Goal: Information Seeking & Learning: Learn about a topic

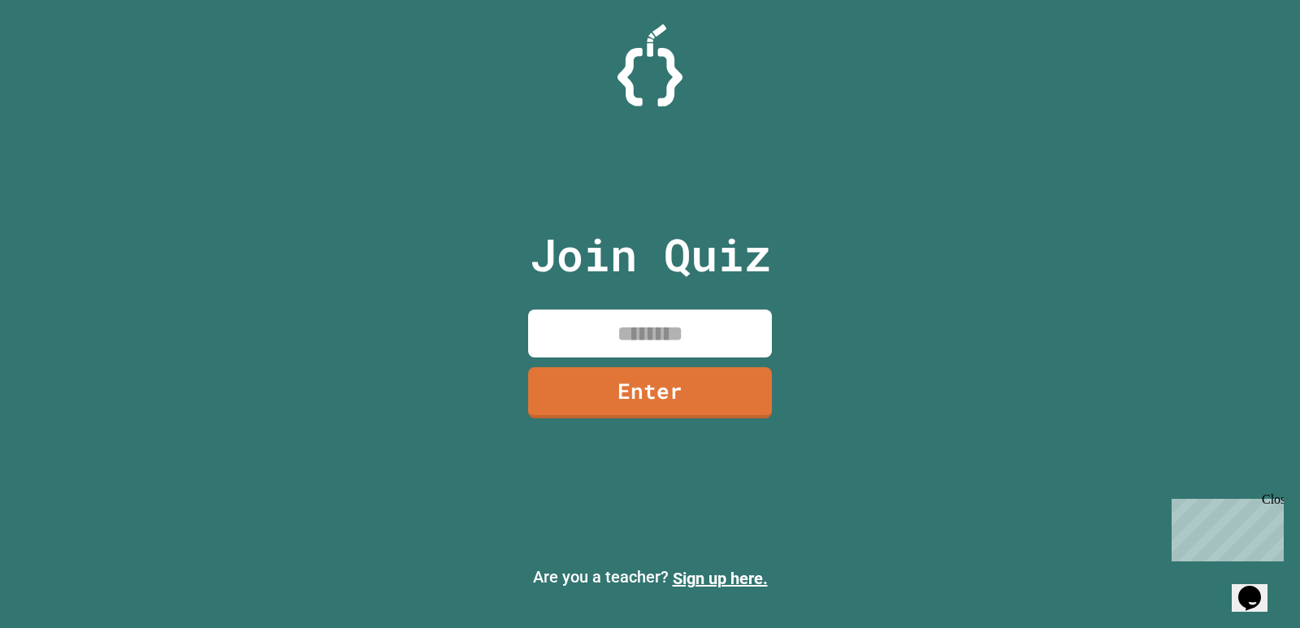
drag, startPoint x: 626, startPoint y: 307, endPoint x: 624, endPoint y: 332, distance: 24.4
click at [624, 315] on div "Join Quiz Enter" at bounding box center [651, 314] width 274 height 547
click at [624, 332] on input at bounding box center [650, 334] width 244 height 48
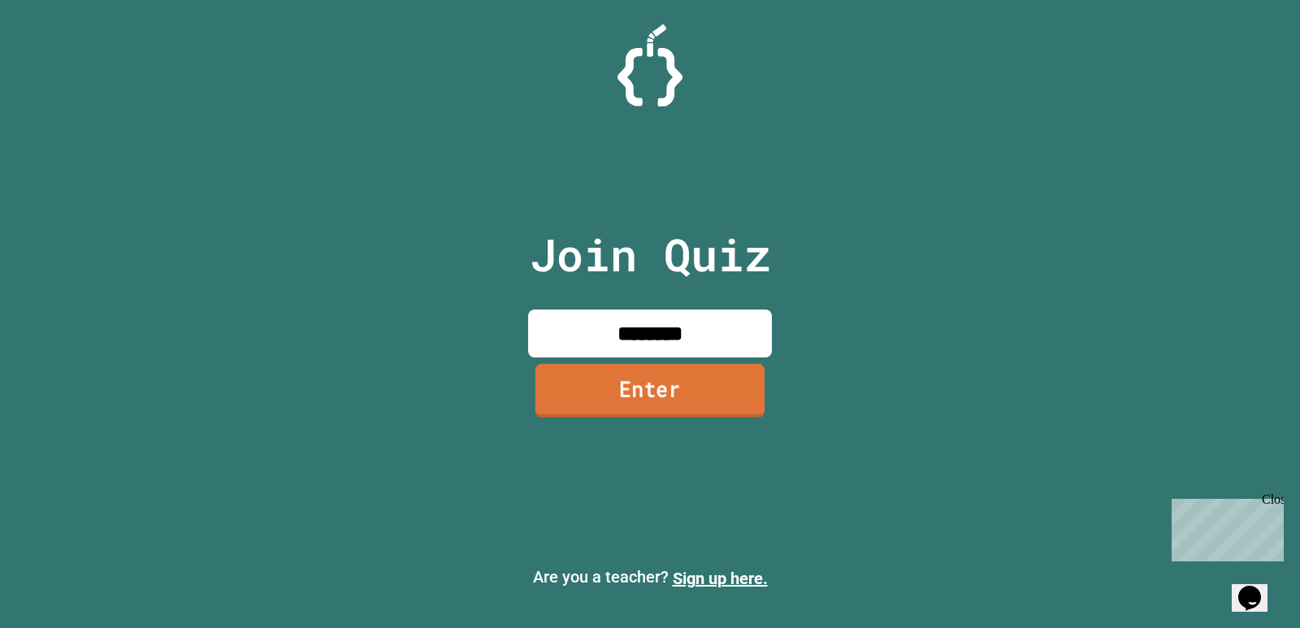
type input "********"
click at [651, 391] on link "Enter" at bounding box center [649, 392] width 245 height 54
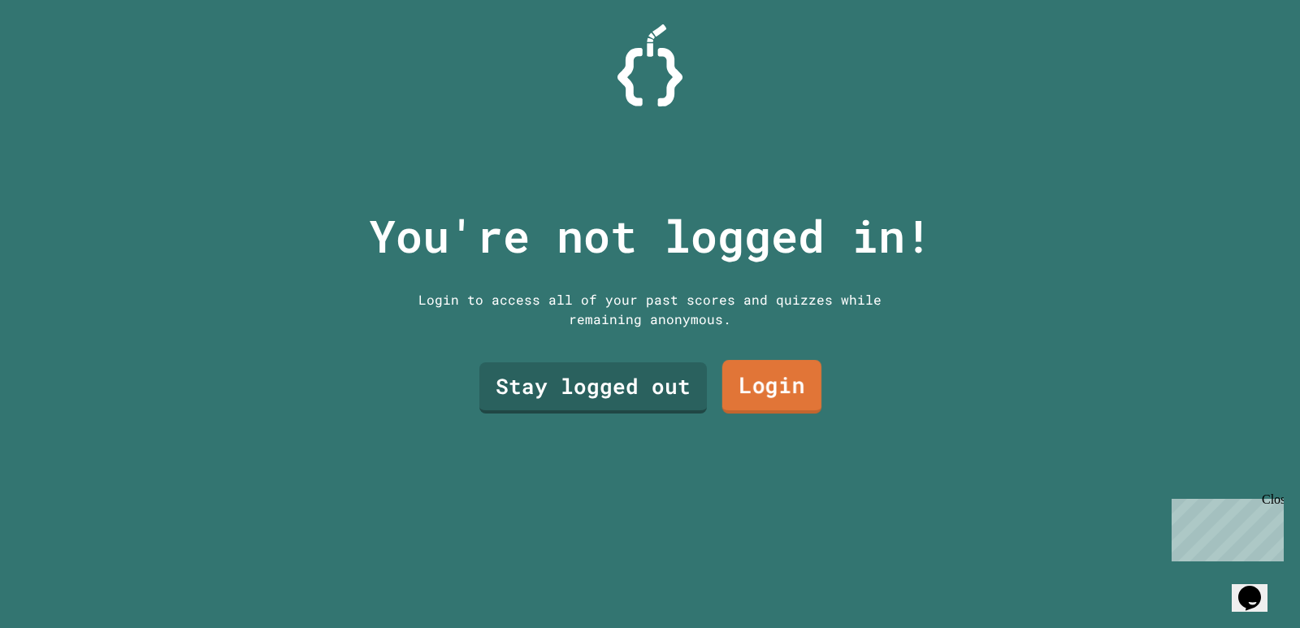
click at [756, 379] on link "Login" at bounding box center [771, 387] width 99 height 54
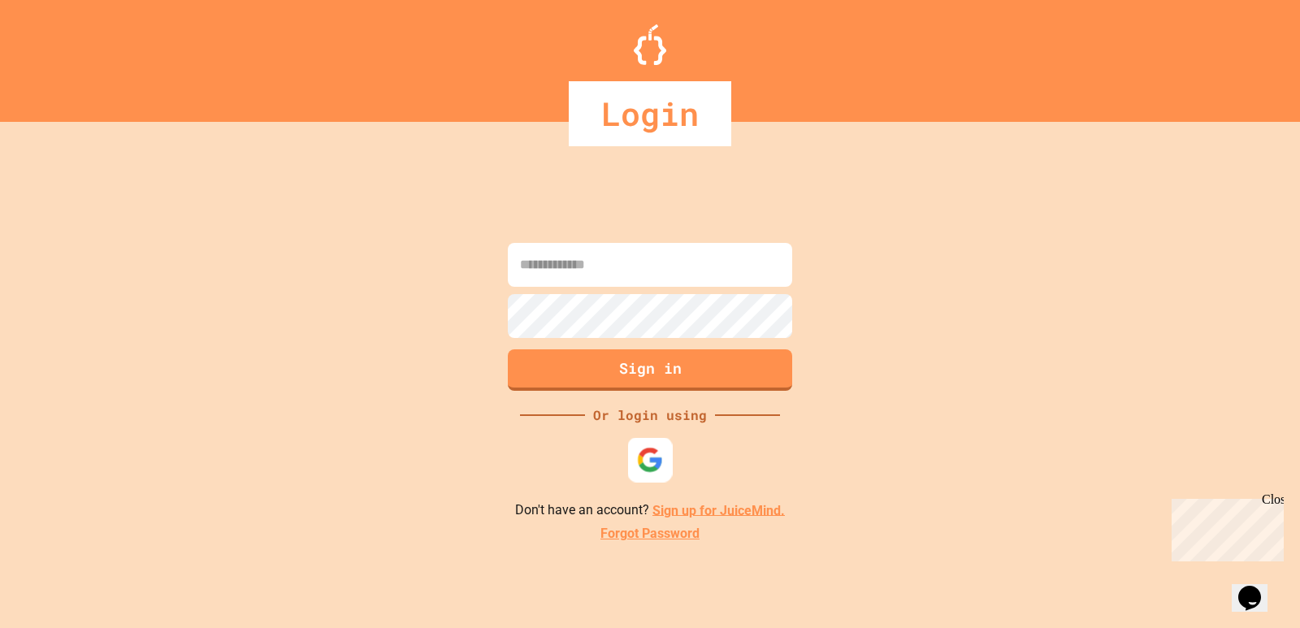
click at [641, 467] on img at bounding box center [650, 459] width 27 height 27
click at [648, 271] on input at bounding box center [650, 265] width 284 height 44
click at [656, 123] on div "Login" at bounding box center [650, 113] width 163 height 65
click at [640, 457] on img at bounding box center [650, 459] width 27 height 27
click at [654, 446] on img at bounding box center [650, 459] width 27 height 27
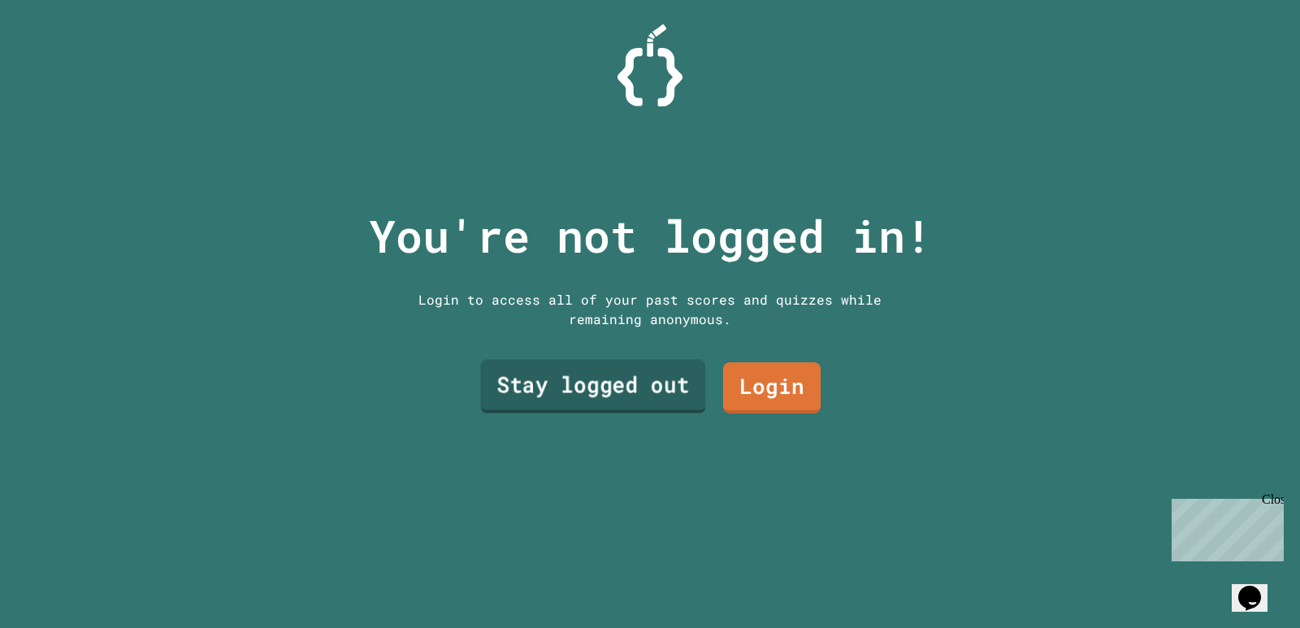
click at [548, 383] on link "Stay logged out" at bounding box center [593, 387] width 225 height 54
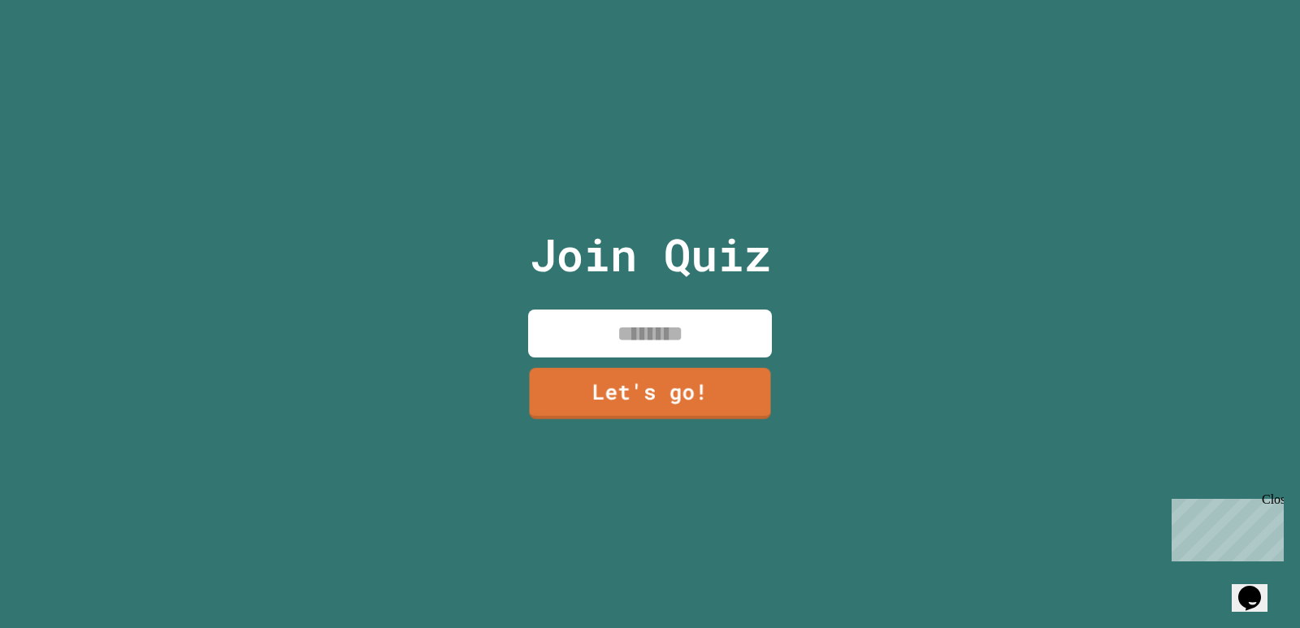
click at [664, 318] on input at bounding box center [650, 334] width 244 height 48
type input "*"
click at [631, 377] on link "Let's go!" at bounding box center [651, 392] width 248 height 54
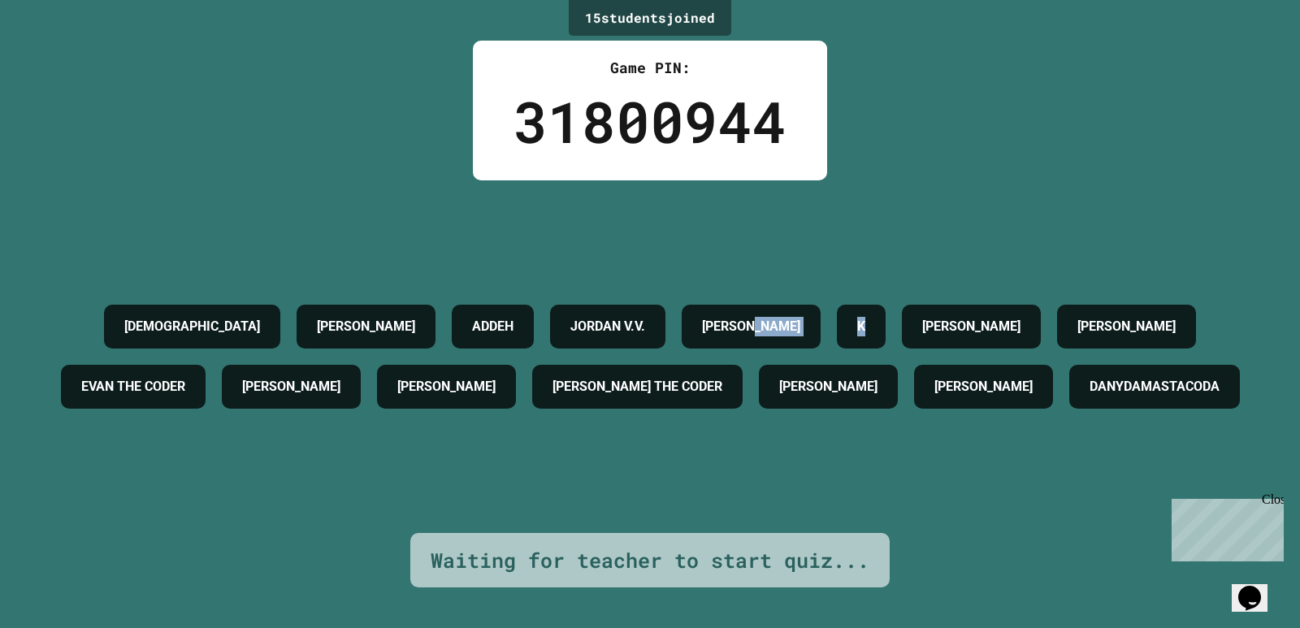
drag, startPoint x: 989, startPoint y: 271, endPoint x: 927, endPoint y: 284, distance: 63.1
click at [927, 297] on div "UPAASNA [PERSON_NAME] ADDEH [PERSON_NAME] [PERSON_NAME] [PERSON_NAME] THE [PERS…" at bounding box center [650, 357] width 1219 height 120
click at [821, 305] on div "[PERSON_NAME]" at bounding box center [751, 327] width 139 height 44
click at [1271, 502] on div "Close" at bounding box center [1272, 502] width 20 height 20
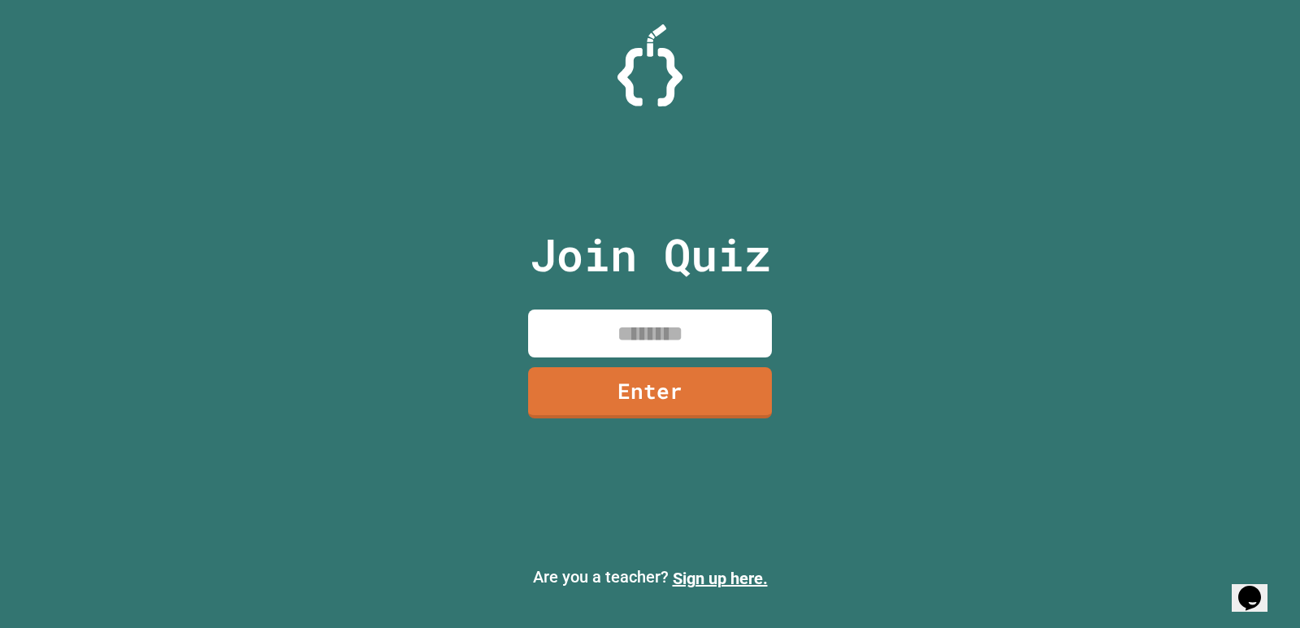
click at [608, 335] on input at bounding box center [650, 334] width 244 height 48
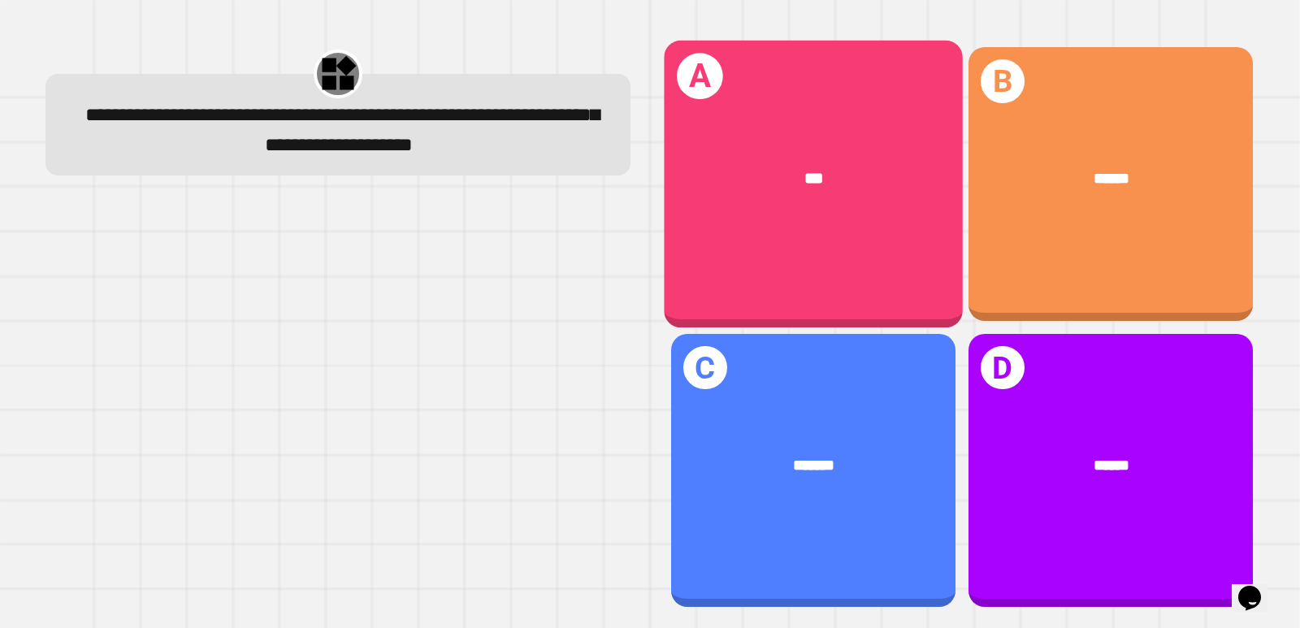
click at [775, 271] on div "A ***" at bounding box center [813, 184] width 299 height 287
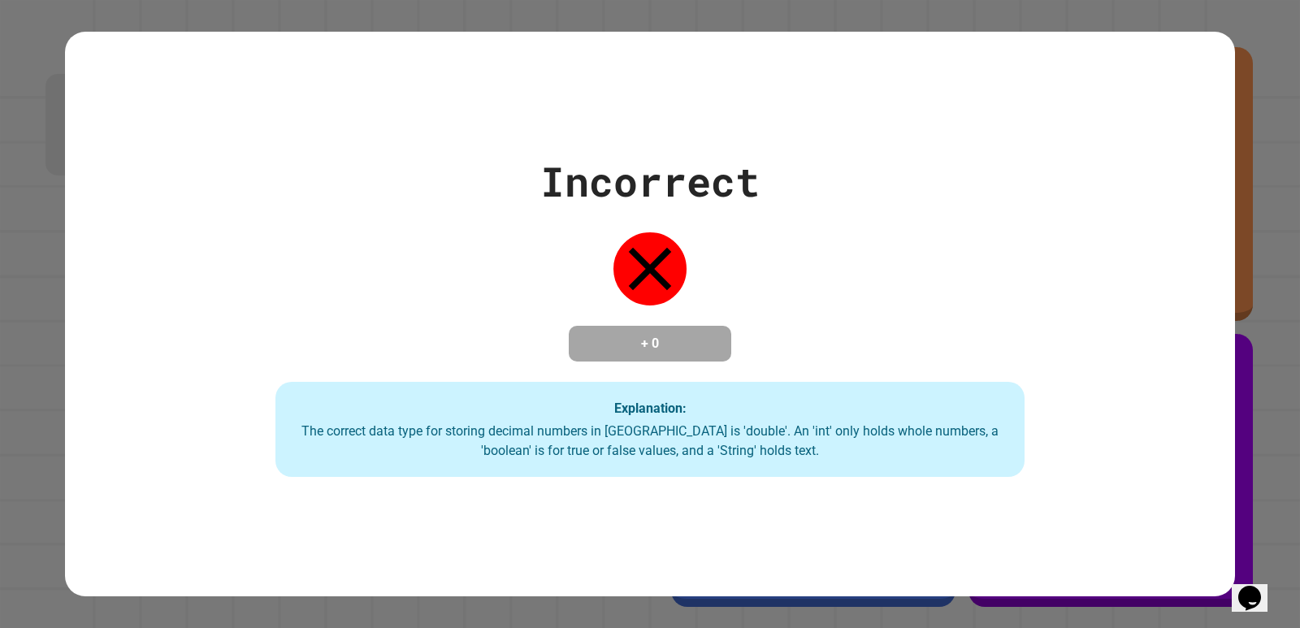
click at [761, 326] on div "Incorrect + 0 Explanation: The correct data type for storing decimal numbers in…" at bounding box center [650, 314] width 1071 height 327
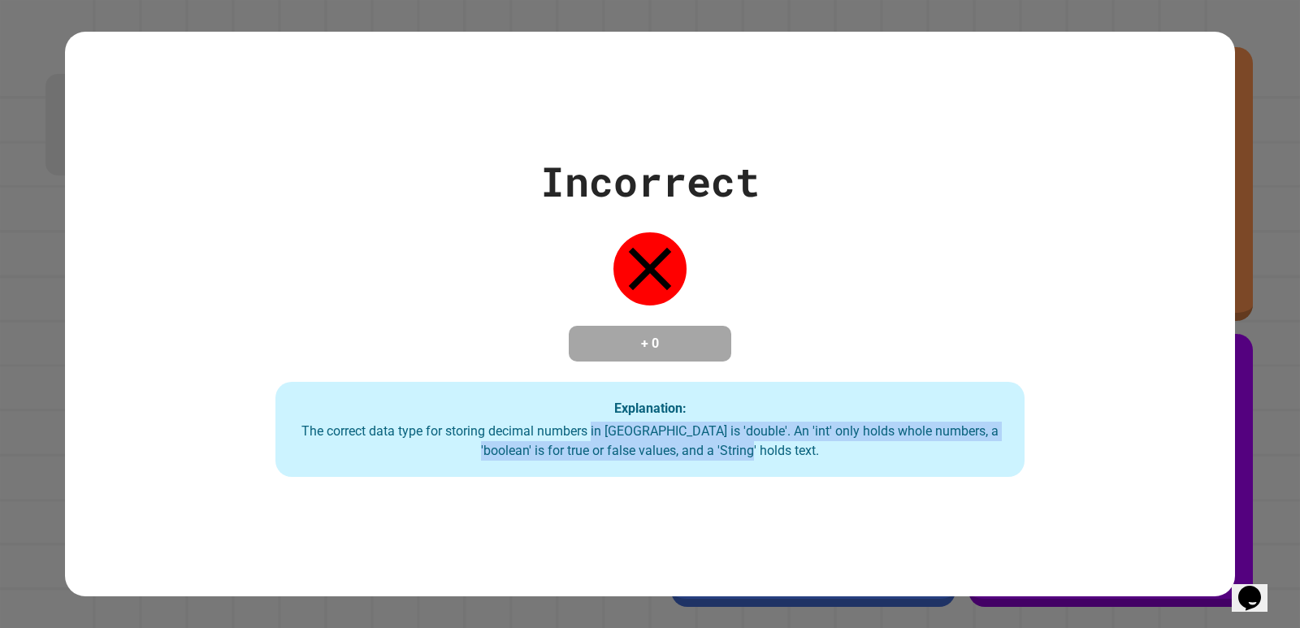
drag, startPoint x: 635, startPoint y: 436, endPoint x: 834, endPoint y: 468, distance: 202.5
click at [834, 468] on div "Explanation: The correct data type for storing decimal numbers in [GEOGRAPHIC_D…" at bounding box center [650, 430] width 750 height 96
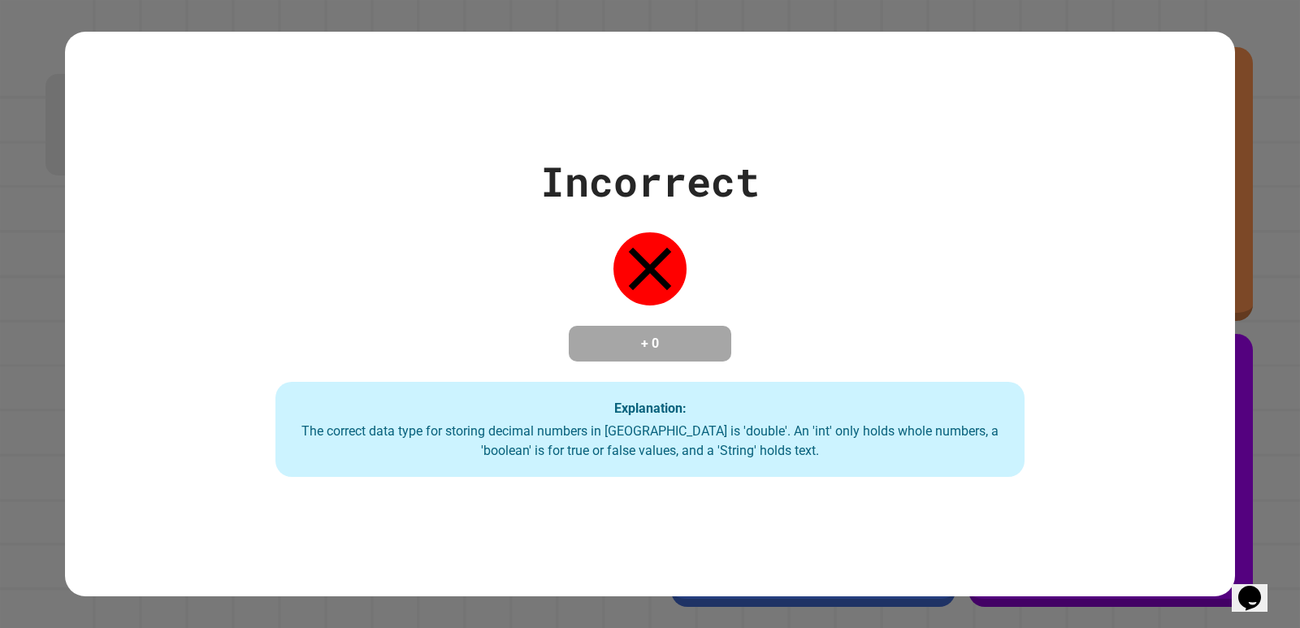
click at [570, 374] on div "Incorrect + 0 Explanation: The correct data type for storing decimal numbers in…" at bounding box center [650, 314] width 1071 height 327
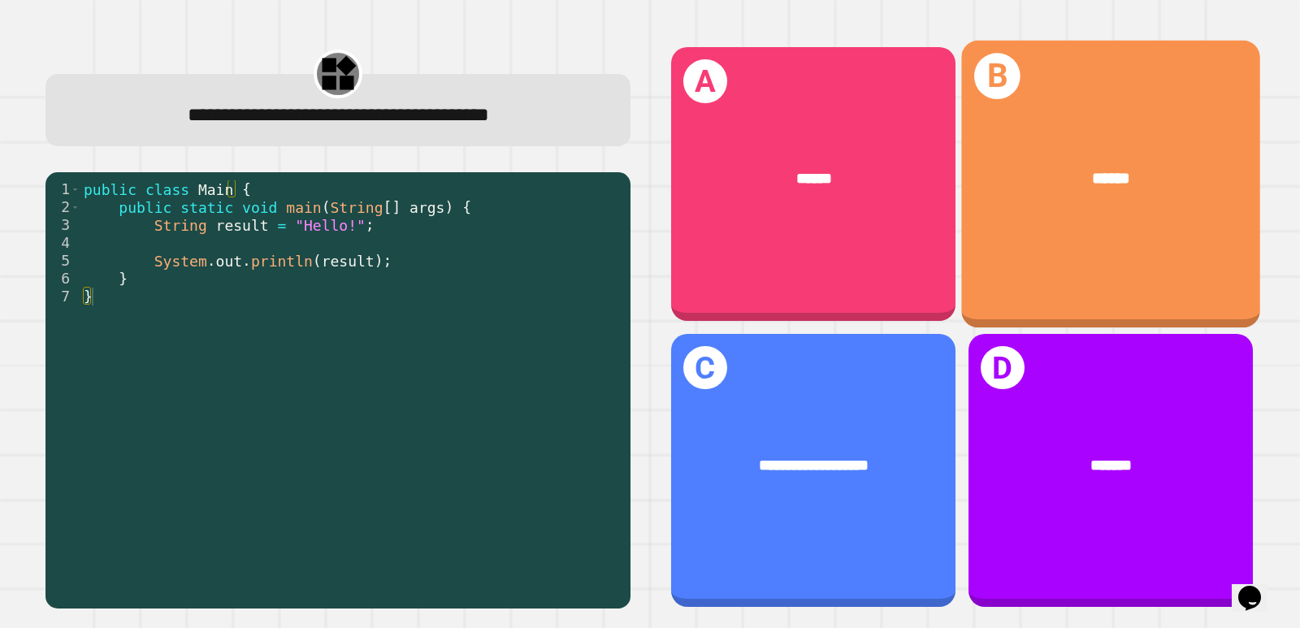
click at [990, 189] on div "******" at bounding box center [1110, 179] width 299 height 90
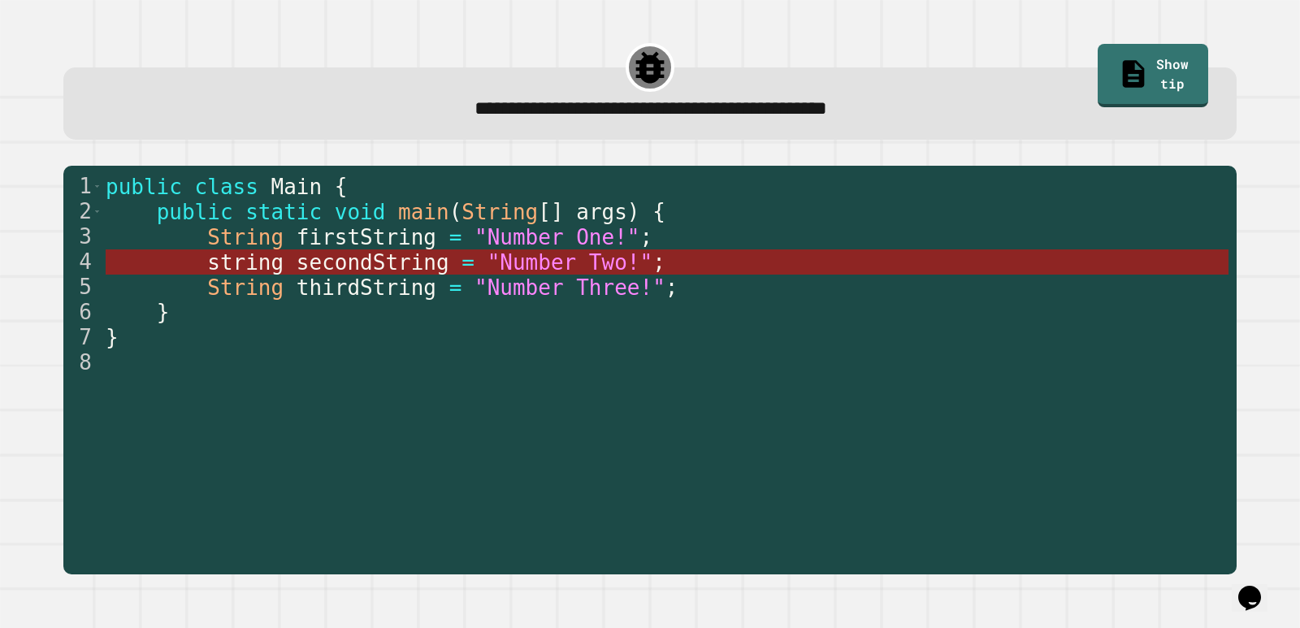
click at [600, 271] on span ""Number Two!"" at bounding box center [571, 262] width 166 height 24
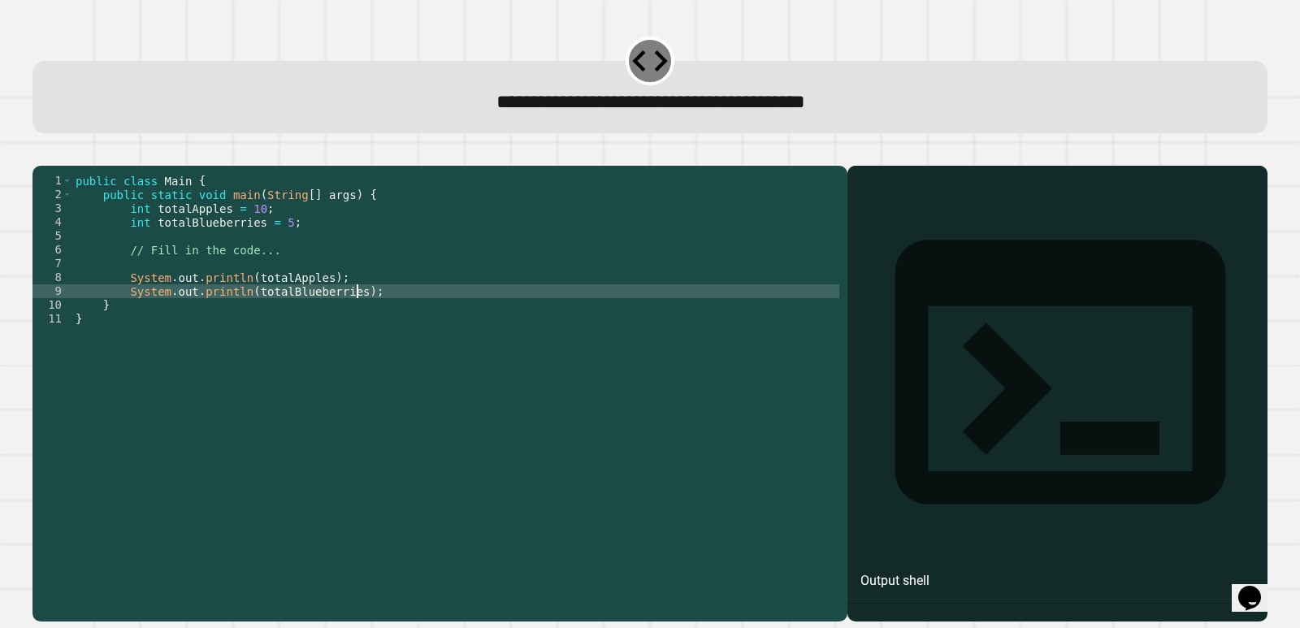
click at [397, 313] on div "public class Main { public static void main ( String [ ] args ) { int totalAppl…" at bounding box center [455, 374] width 767 height 401
type textarea "**********"
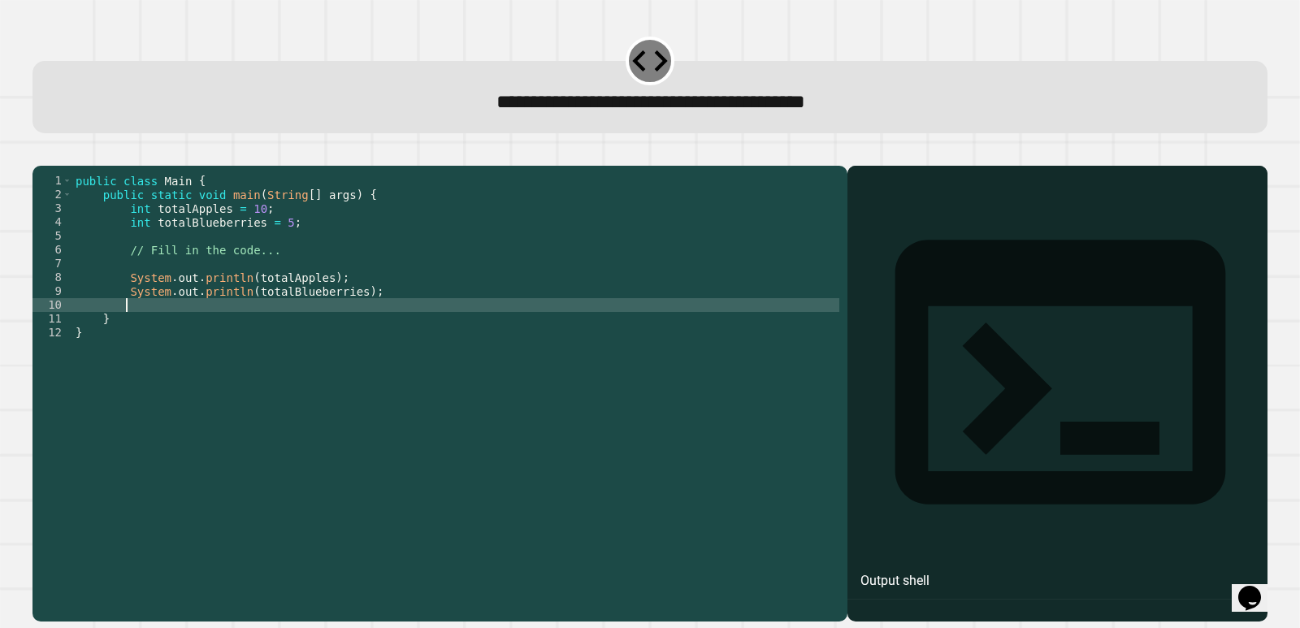
scroll to position [0, 2]
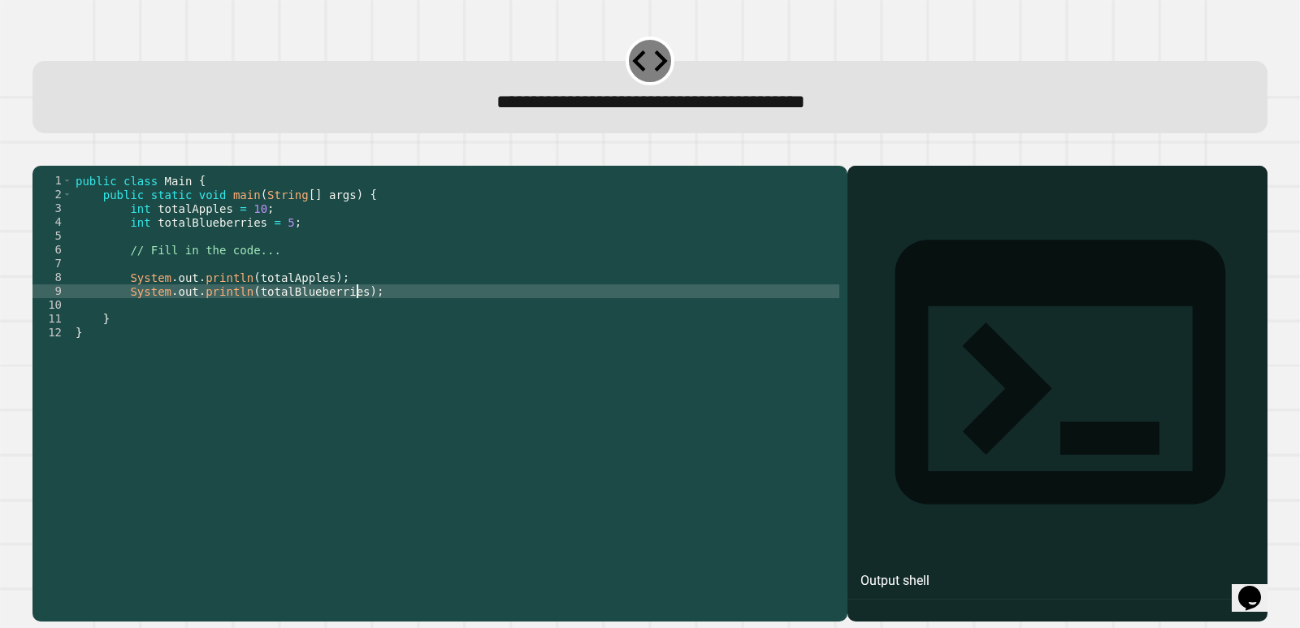
click at [449, 317] on div "public class Main { public static void main ( String [ ] args ) { int totalAppl…" at bounding box center [455, 374] width 767 height 401
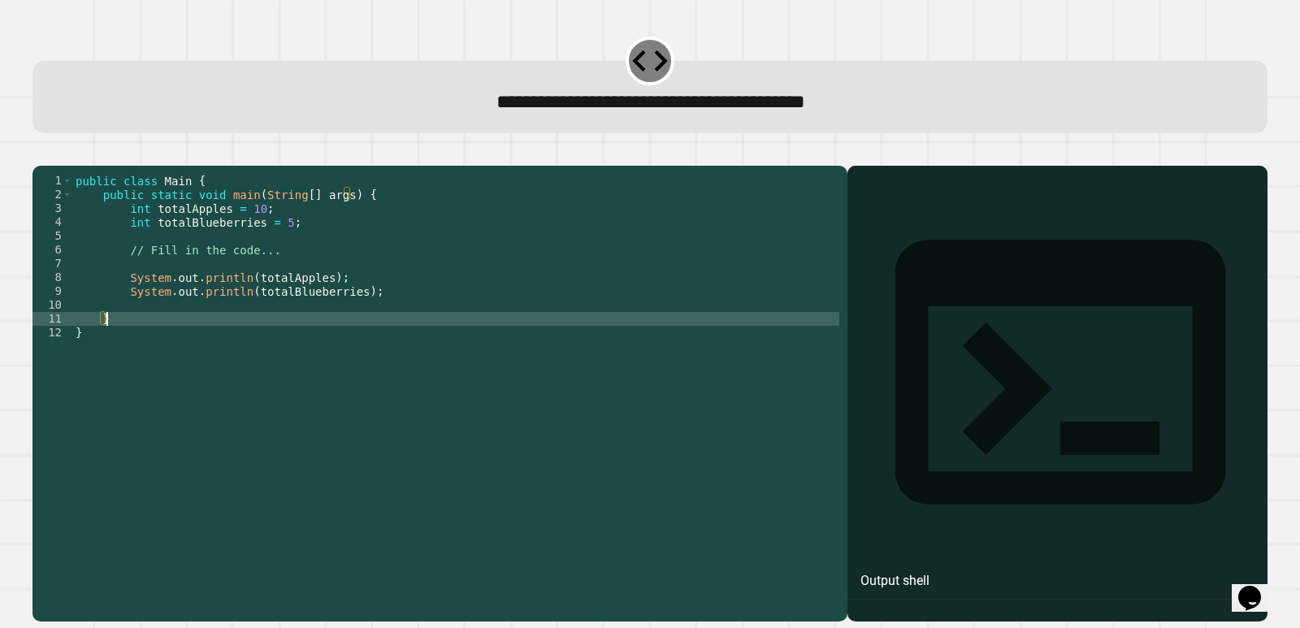
click at [443, 337] on div "public class Main { public static void main ( String [ ] args ) { int totalAppl…" at bounding box center [455, 374] width 767 height 401
click at [441, 326] on div "public class Main { public static void main ( String [ ] args ) { int totalAppl…" at bounding box center [455, 374] width 767 height 401
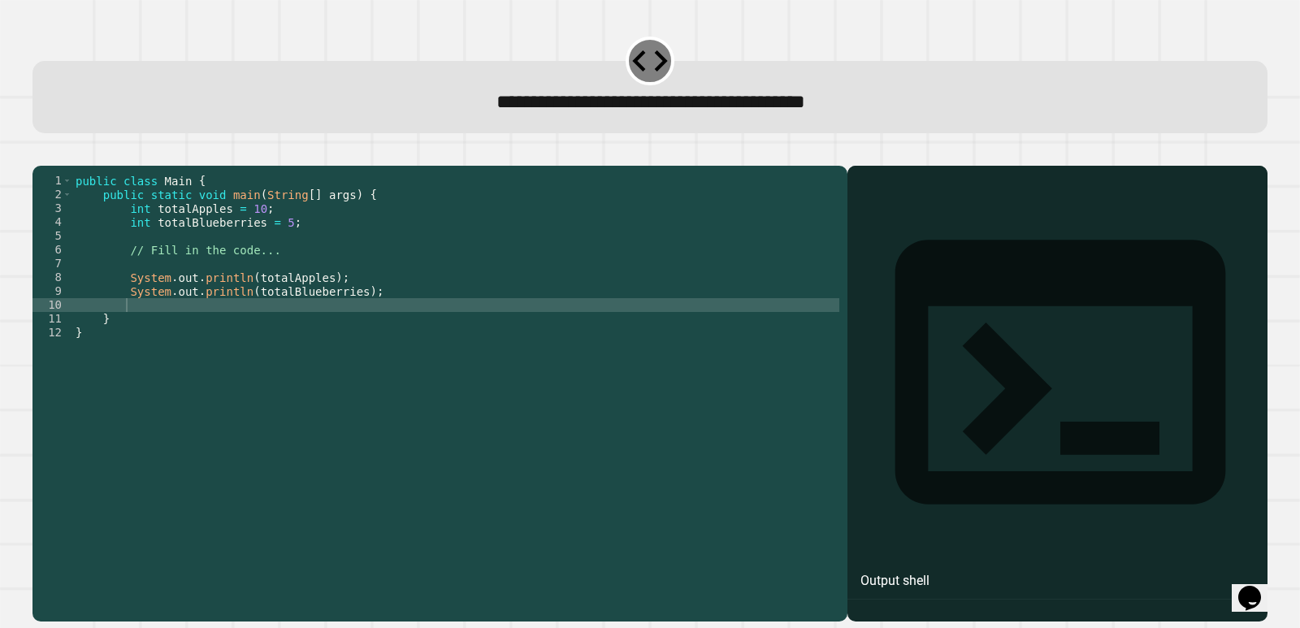
click at [917, 571] on div "Output shell" at bounding box center [894, 581] width 69 height 20
click at [380, 331] on div "public class Main { public static void main ( String [ ] args ) { int totalAppl…" at bounding box center [455, 374] width 767 height 401
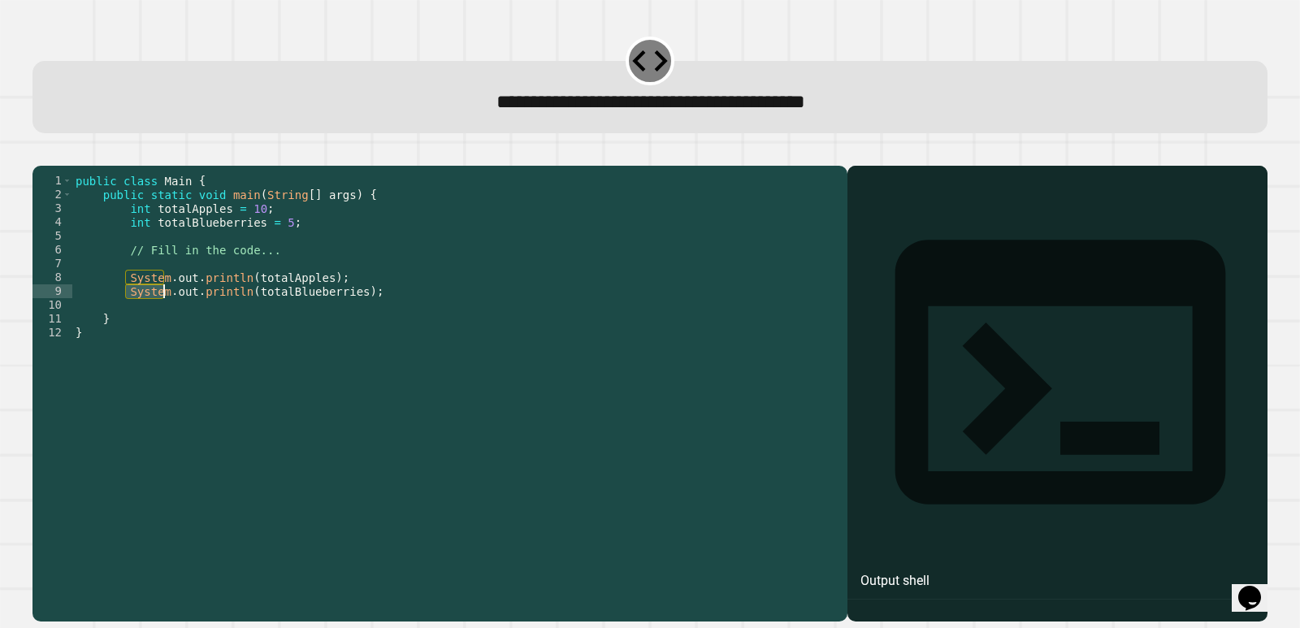
drag, startPoint x: 124, startPoint y: 313, endPoint x: 165, endPoint y: 309, distance: 41.6
click at [165, 309] on div "public class Main { public static void main ( String [ ] args ) { int totalAppl…" at bounding box center [455, 374] width 767 height 401
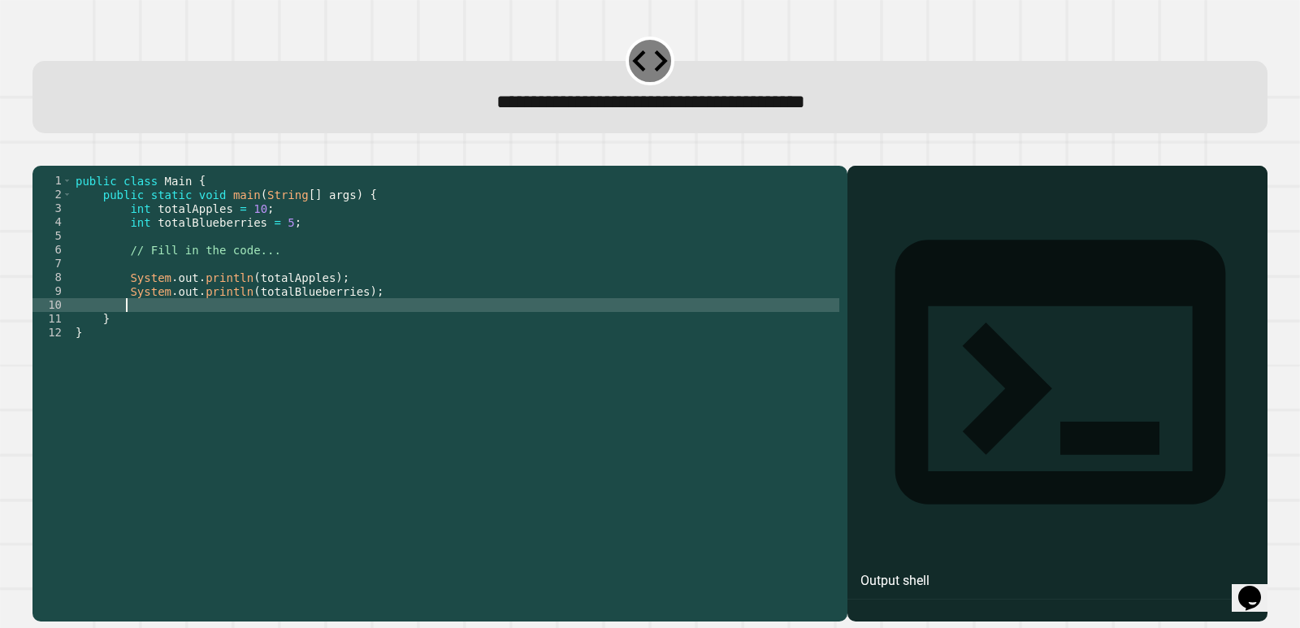
click at [143, 323] on div "public class Main { public static void main ( String [ ] args ) { int totalAppl…" at bounding box center [455, 374] width 767 height 401
type textarea "*"
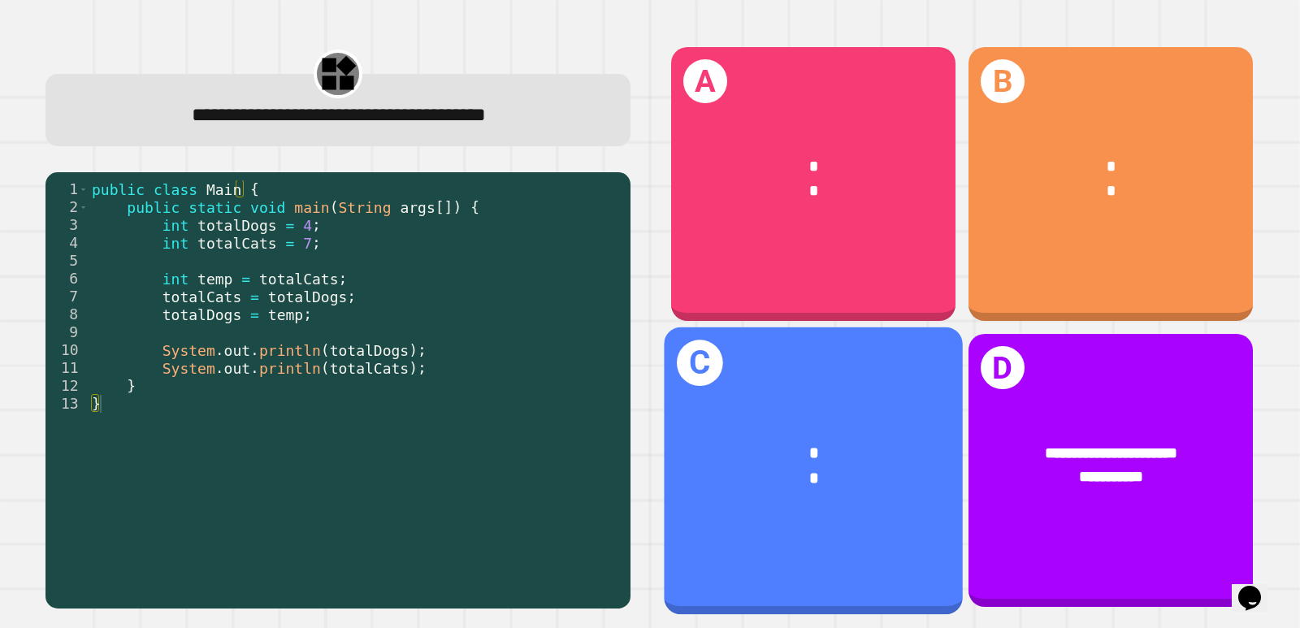
click at [698, 408] on div "* *" at bounding box center [813, 465] width 299 height 115
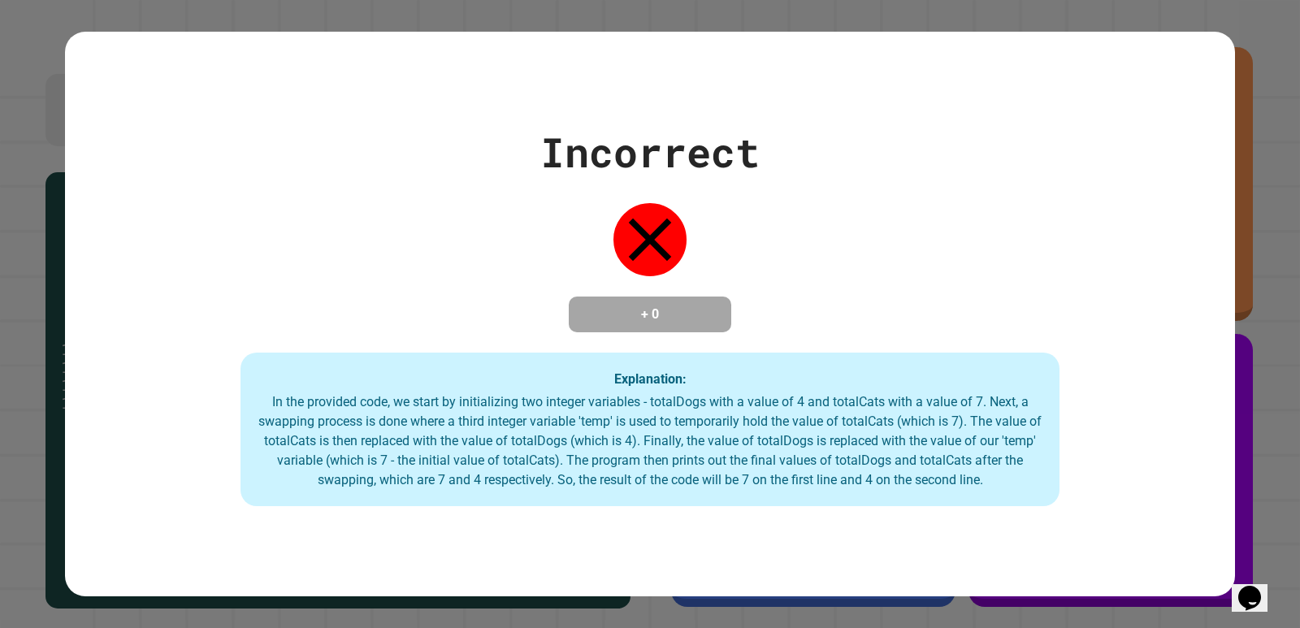
click at [693, 228] on div "Incorrect + 0 Explanation: In the provided code, we start by initializing two i…" at bounding box center [650, 314] width 1170 height 385
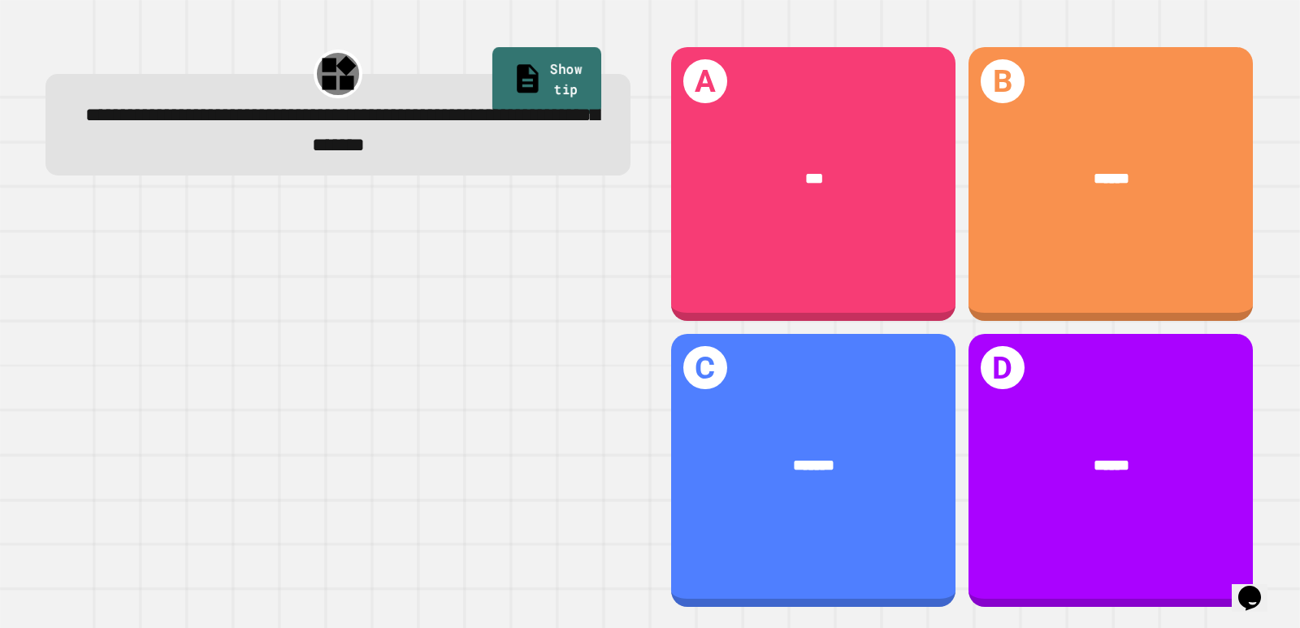
click at [548, 74] on link "Show tip" at bounding box center [546, 80] width 109 height 66
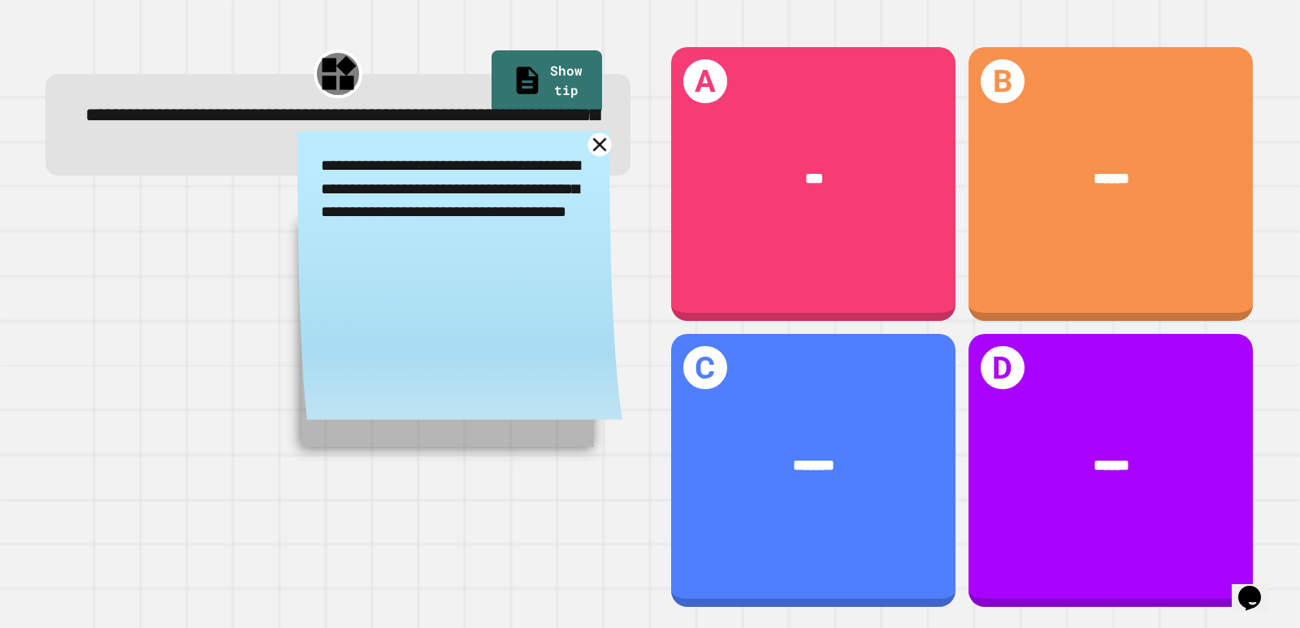
click at [594, 154] on icon at bounding box center [600, 145] width 24 height 24
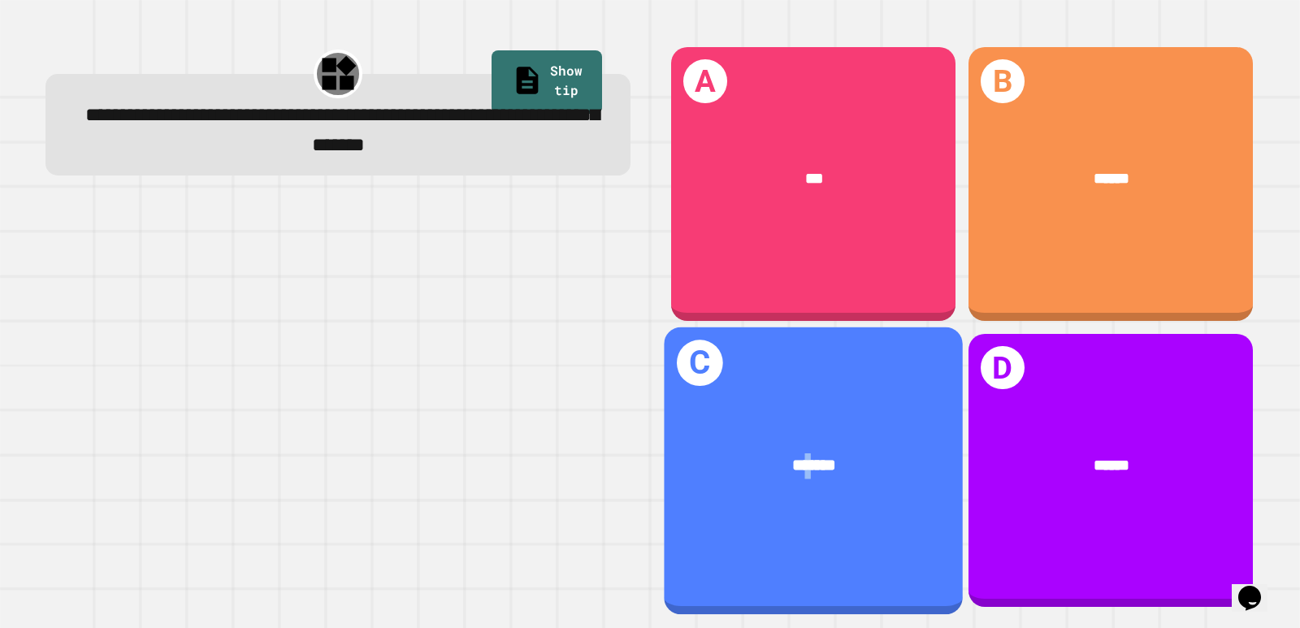
click at [795, 516] on div "C *******" at bounding box center [813, 470] width 299 height 287
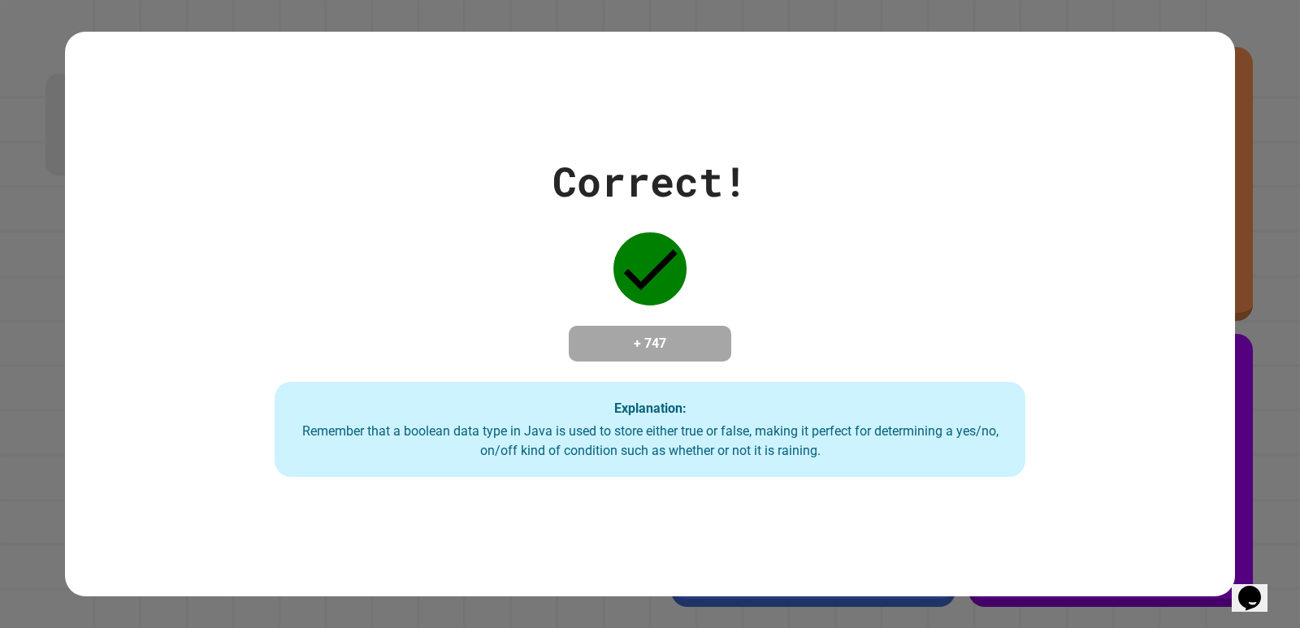
click at [475, 394] on div "Explanation: Remember that a boolean data type in [GEOGRAPHIC_DATA] is used to …" at bounding box center [650, 430] width 751 height 96
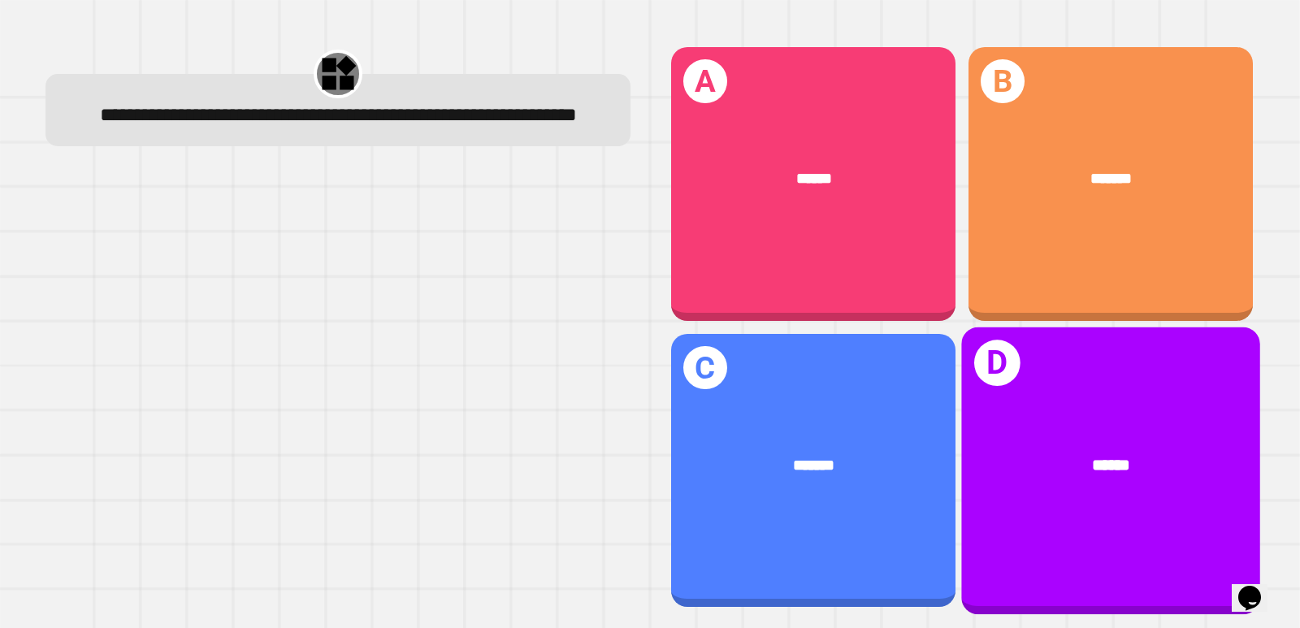
click at [1017, 528] on div "D ******" at bounding box center [1110, 470] width 299 height 287
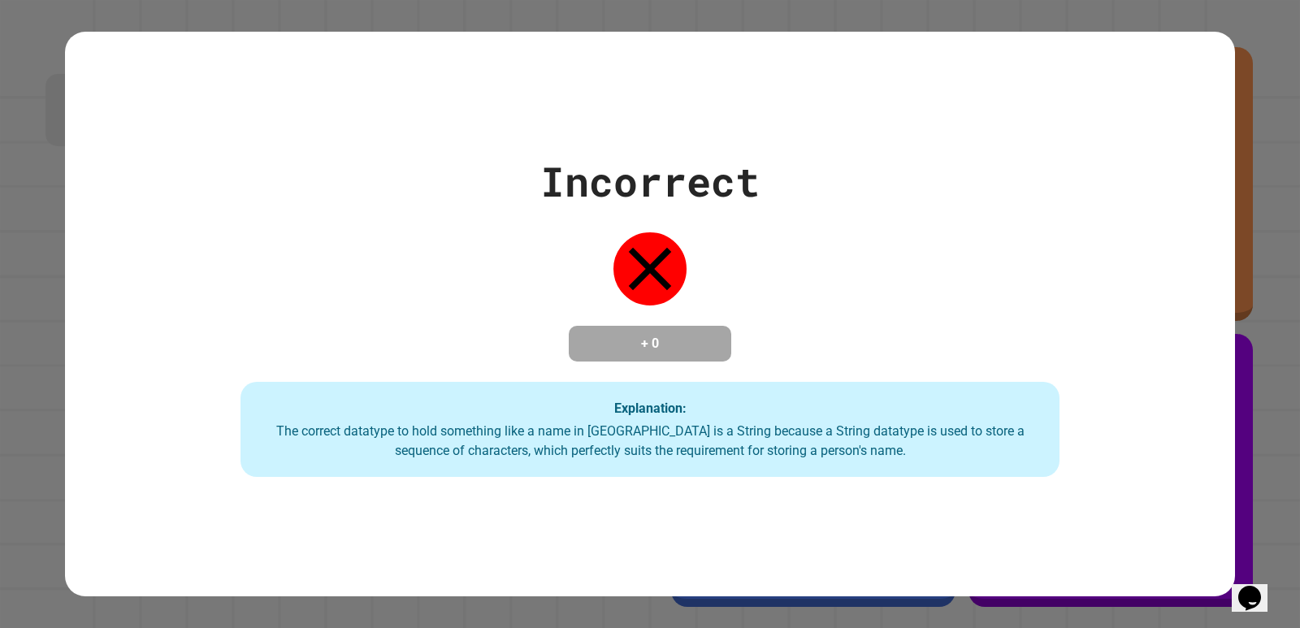
click at [526, 379] on div "Incorrect + 0 Explanation: The correct datatype to hold something like a name i…" at bounding box center [650, 314] width 1170 height 327
click at [515, 317] on div "Incorrect + 0 Explanation: The correct datatype to hold something like a name i…" at bounding box center [650, 314] width 1170 height 327
click at [635, 280] on icon at bounding box center [649, 268] width 73 height 73
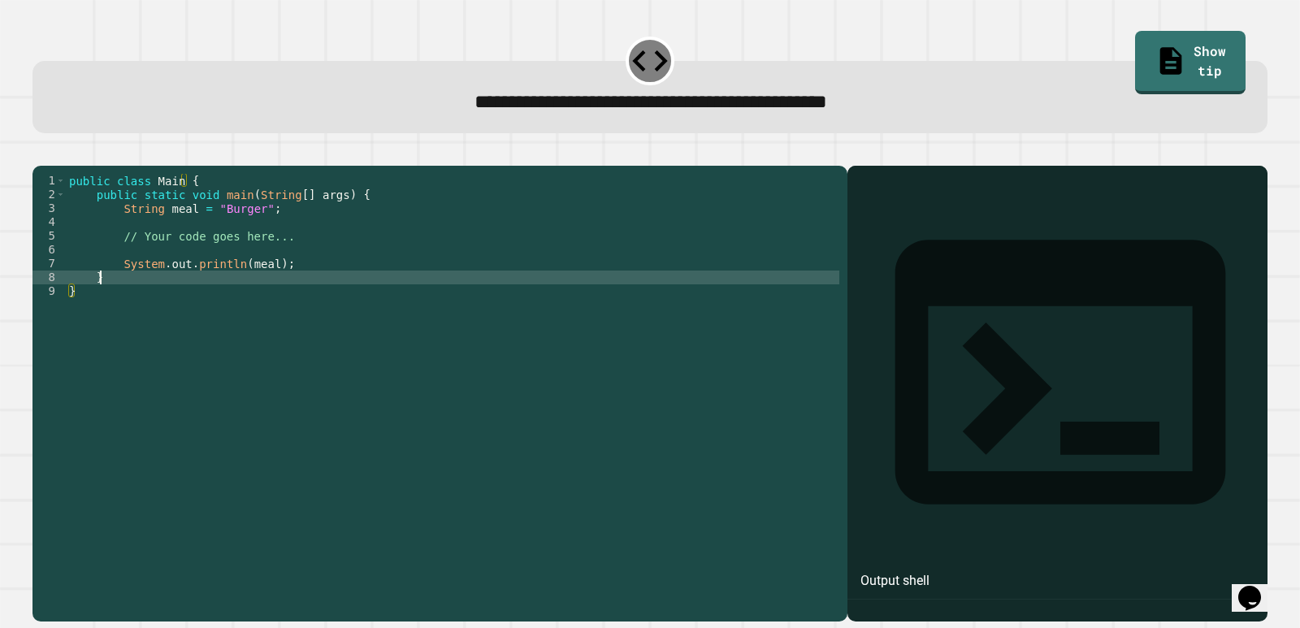
click at [229, 301] on div "public class Main { public static void main ( String [ ] args ) { String meal =…" at bounding box center [453, 374] width 774 height 401
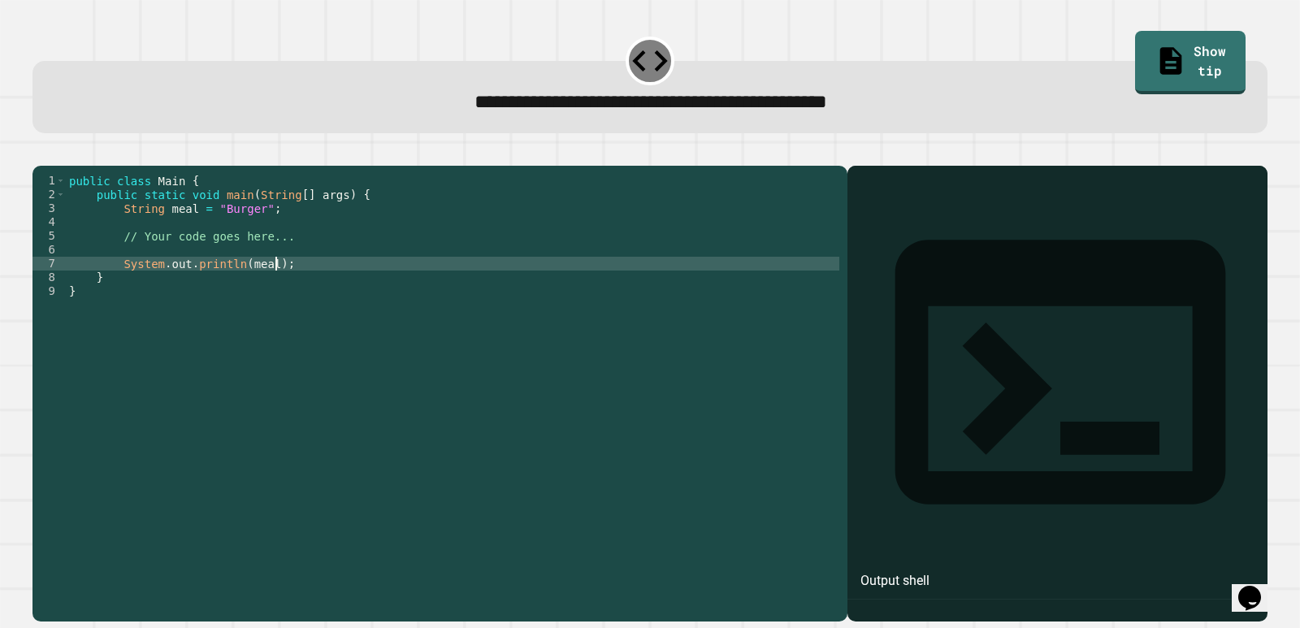
click at [413, 284] on div "public class Main { public static void main ( String [ ] args ) { String meal =…" at bounding box center [453, 374] width 774 height 401
type textarea "**********"
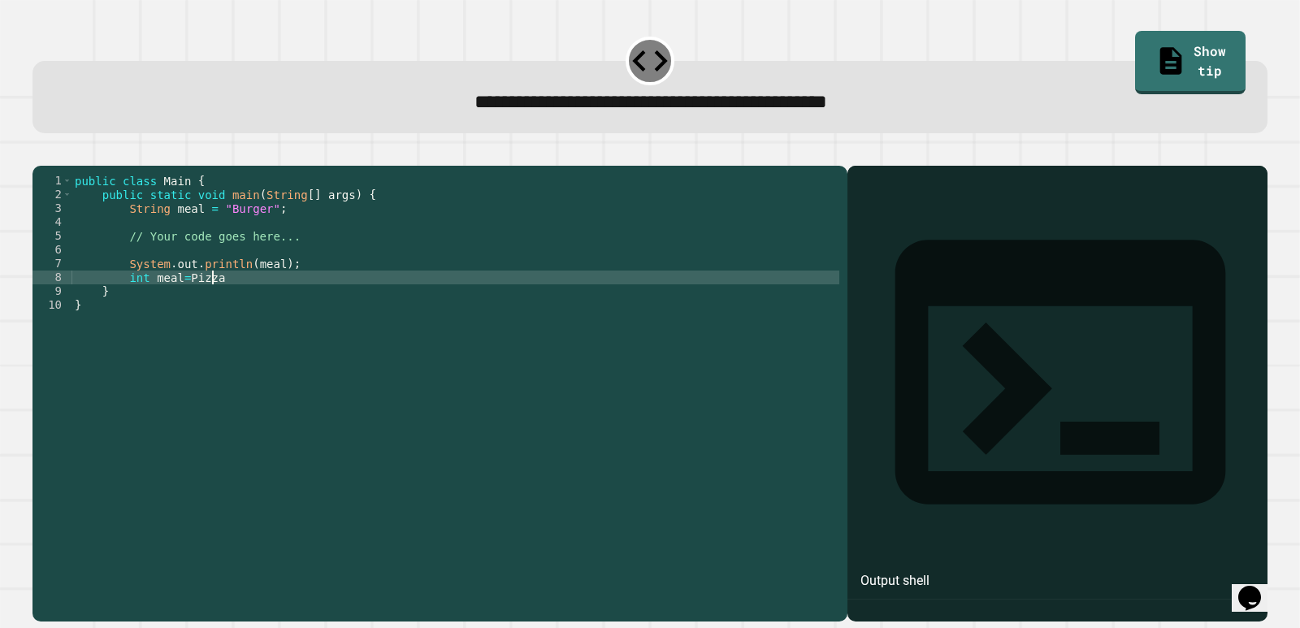
scroll to position [0, 9]
click at [41, 152] on button "button" at bounding box center [41, 152] width 0 height 0
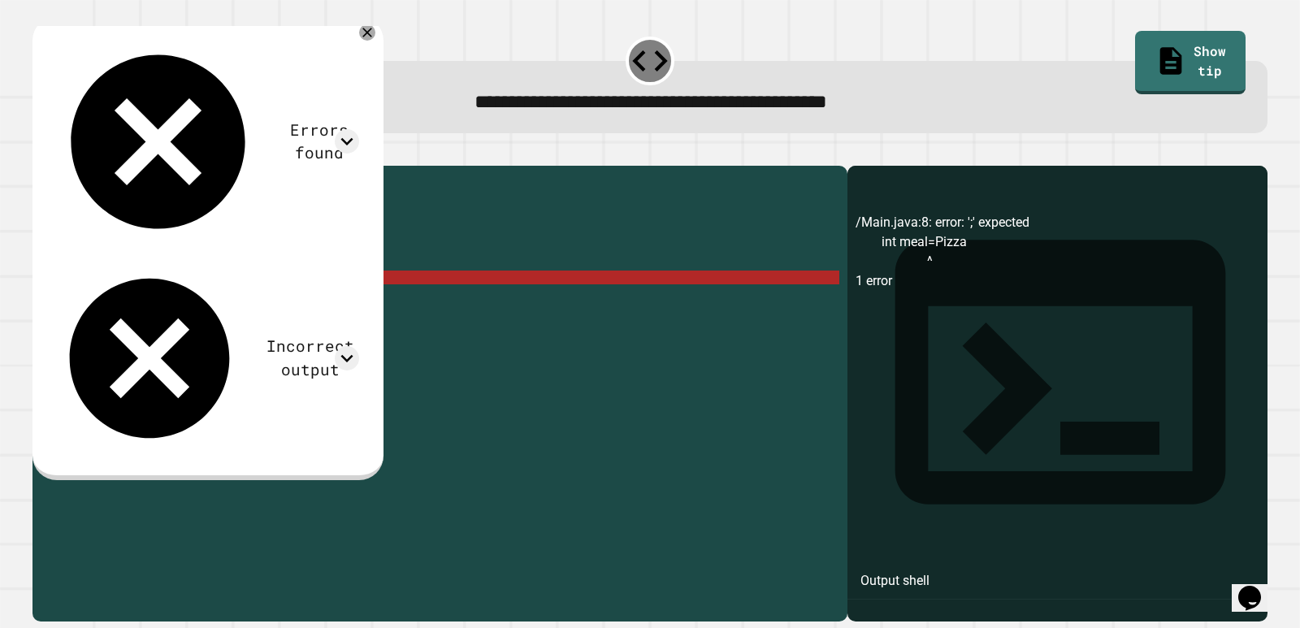
click at [264, 303] on div "public class Main { public static void main ( String [ ] args ) { String meal =…" at bounding box center [456, 374] width 768 height 401
click at [184, 301] on div "public class Main { public static void main ( String [ ] args ) { String meal =…" at bounding box center [456, 374] width 768 height 401
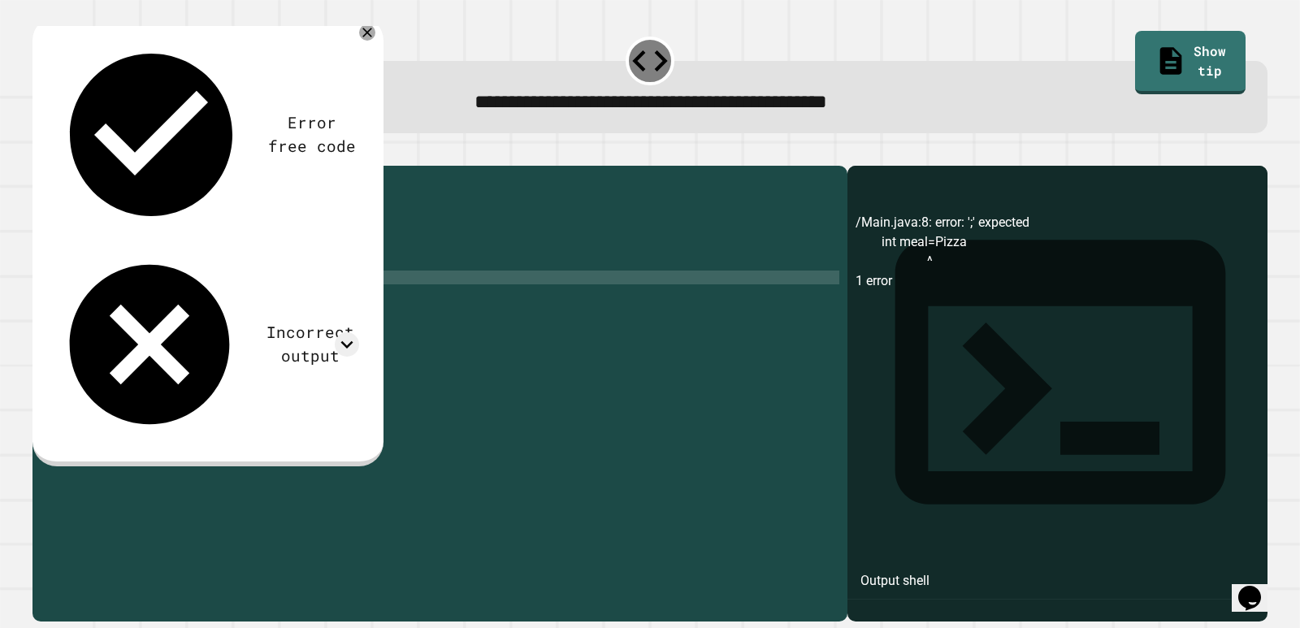
scroll to position [0, 8]
click at [141, 304] on div "public class Main { public static void main ( String [ ] args ) { String meal =…" at bounding box center [456, 374] width 768 height 401
click at [149, 303] on div "public class Main { public static void main ( String [ ] args ) { String meal =…" at bounding box center [456, 374] width 768 height 401
click at [140, 305] on div "public class Main { public static void main ( String [ ] args ) { String meal =…" at bounding box center [456, 374] width 768 height 401
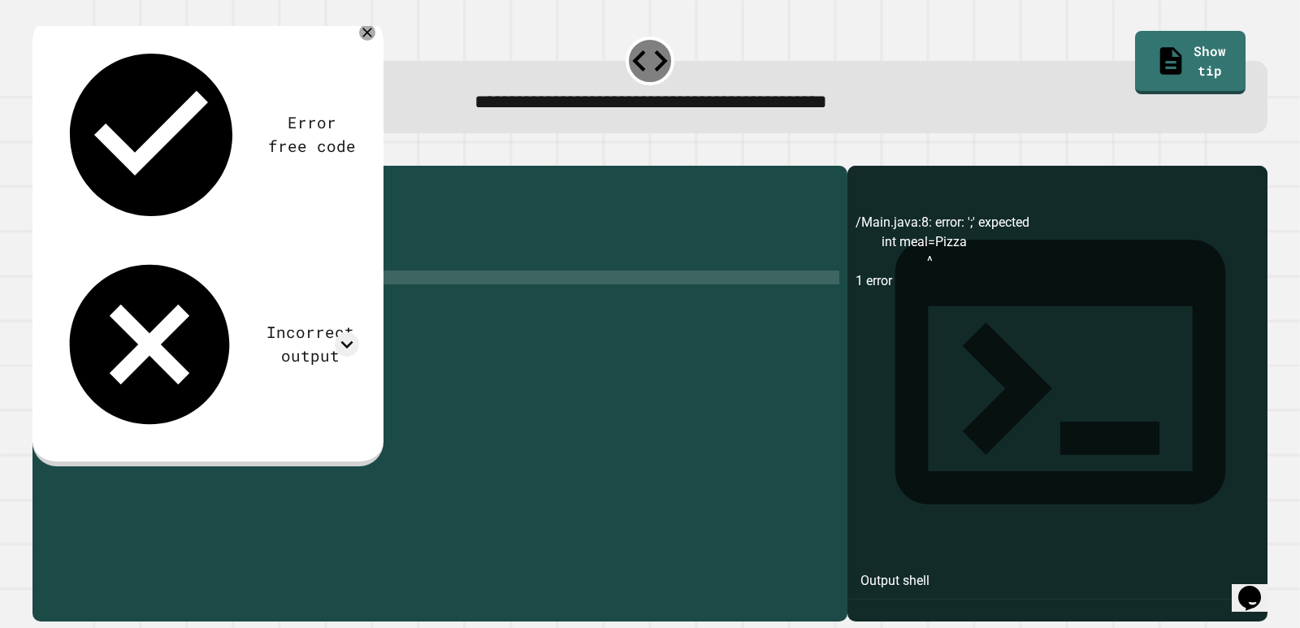
click at [163, 302] on div "public class Main { public static void main ( String [ ] args ) { String meal =…" at bounding box center [456, 374] width 768 height 401
click at [130, 303] on div "public class Main { public static void main ( String [ ] args ) { String meal =…" at bounding box center [456, 374] width 768 height 401
click at [41, 152] on icon "button" at bounding box center [41, 152] width 0 height 0
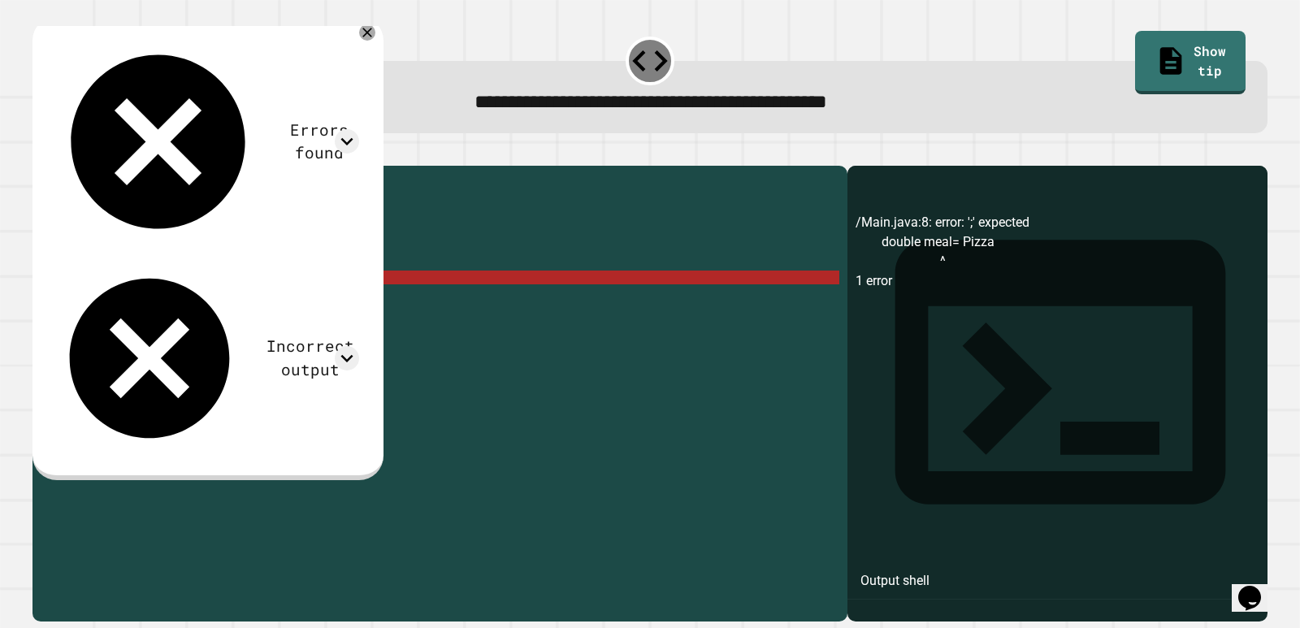
click at [159, 300] on div "public class Main { public static void main ( String [ ] args ) { String meal =…" at bounding box center [456, 374] width 768 height 401
click at [164, 305] on div "public class Main { public static void main ( String [ ] args ) { String meal =…" at bounding box center [456, 374] width 768 height 401
click at [203, 299] on div "public class Main { public static void main ( String [ ] args ) { String meal =…" at bounding box center [456, 374] width 768 height 401
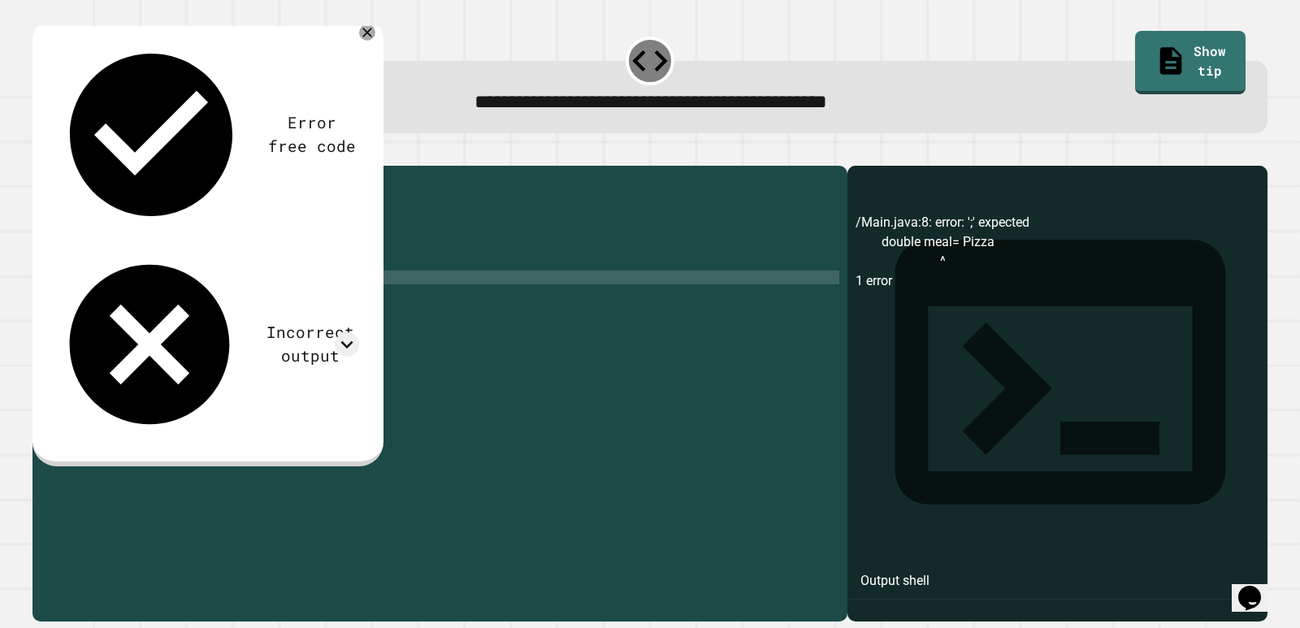
scroll to position [0, 9]
type textarea "**********"
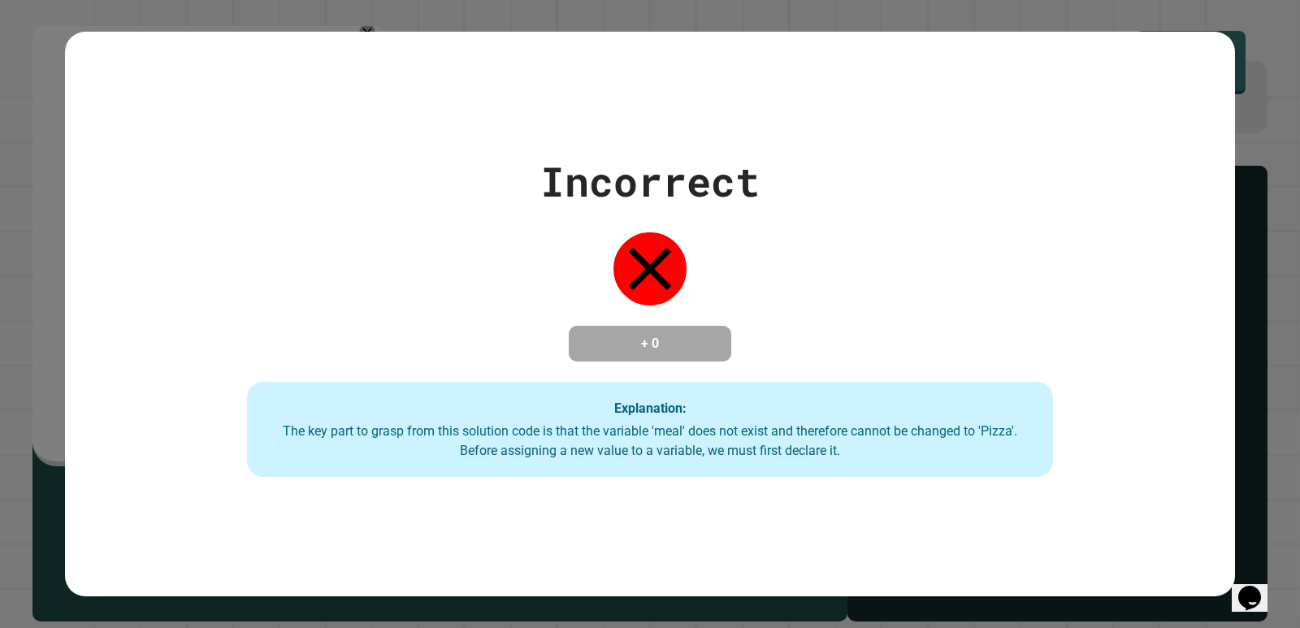
click at [247, 308] on div "**********" at bounding box center [650, 314] width 1300 height 628
click at [534, 267] on div "Incorrect + 0 Explanation: The key part to grasp from this solution code is tha…" at bounding box center [650, 314] width 1151 height 327
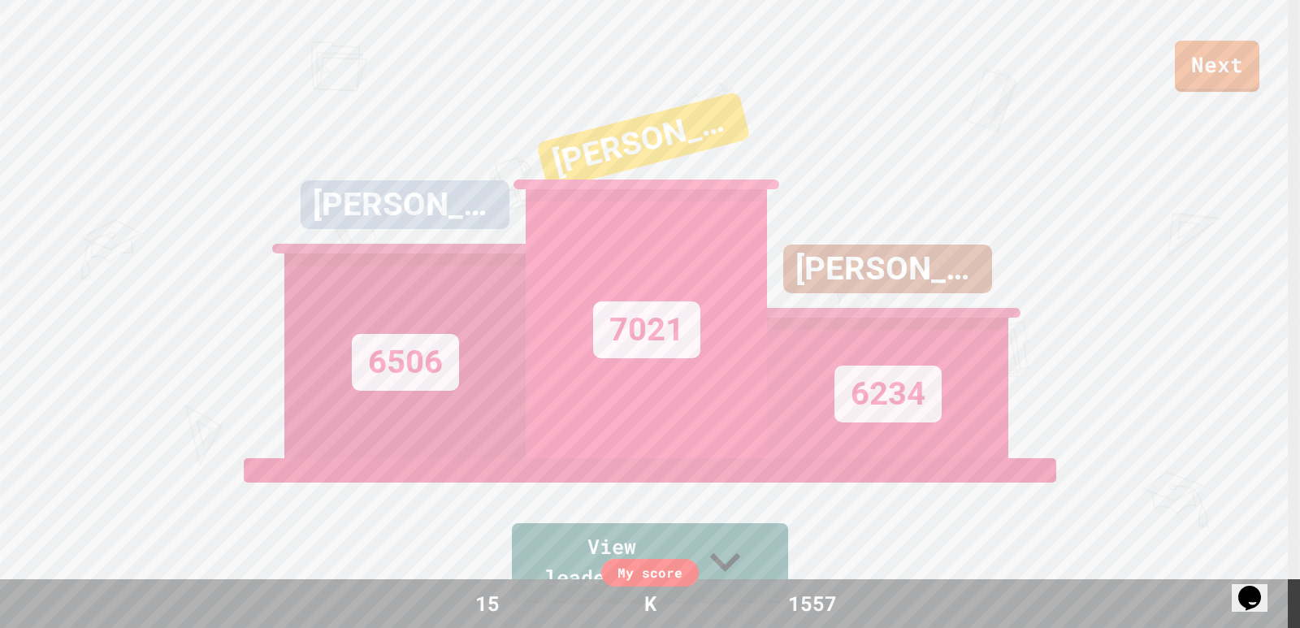
click at [1176, 63] on div "Next" at bounding box center [650, 46] width 1300 height 92
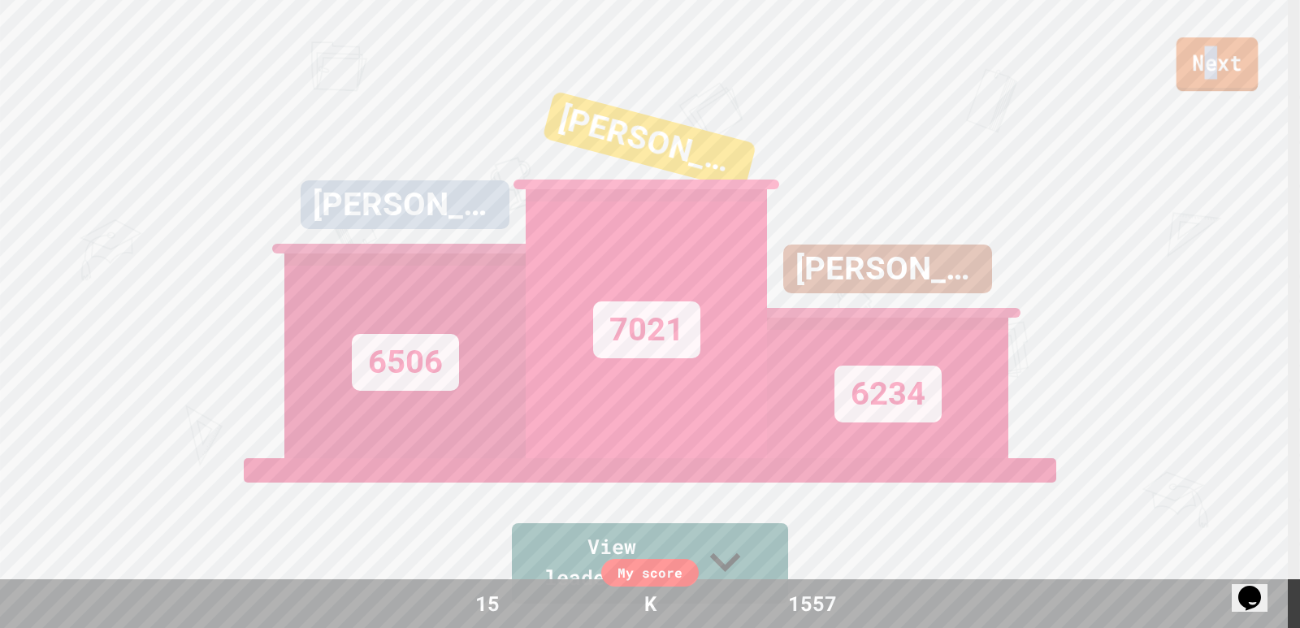
click at [1212, 63] on link "Next" at bounding box center [1218, 64] width 82 height 54
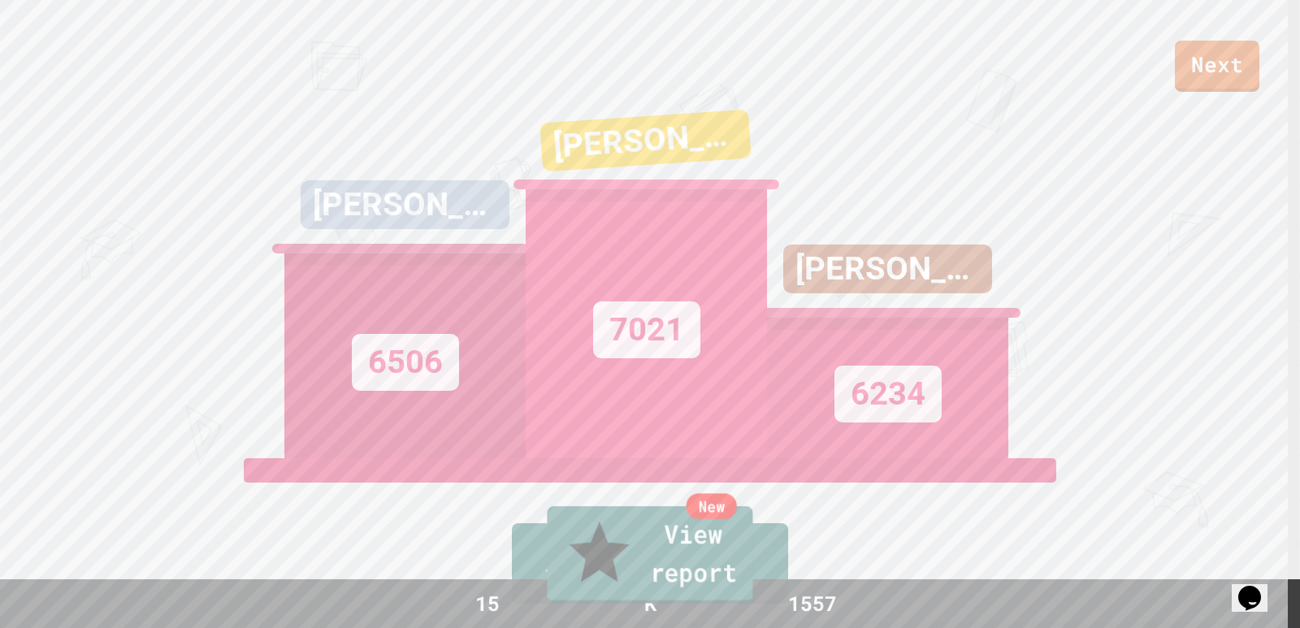
click at [630, 557] on link "New View report" at bounding box center [650, 555] width 206 height 98
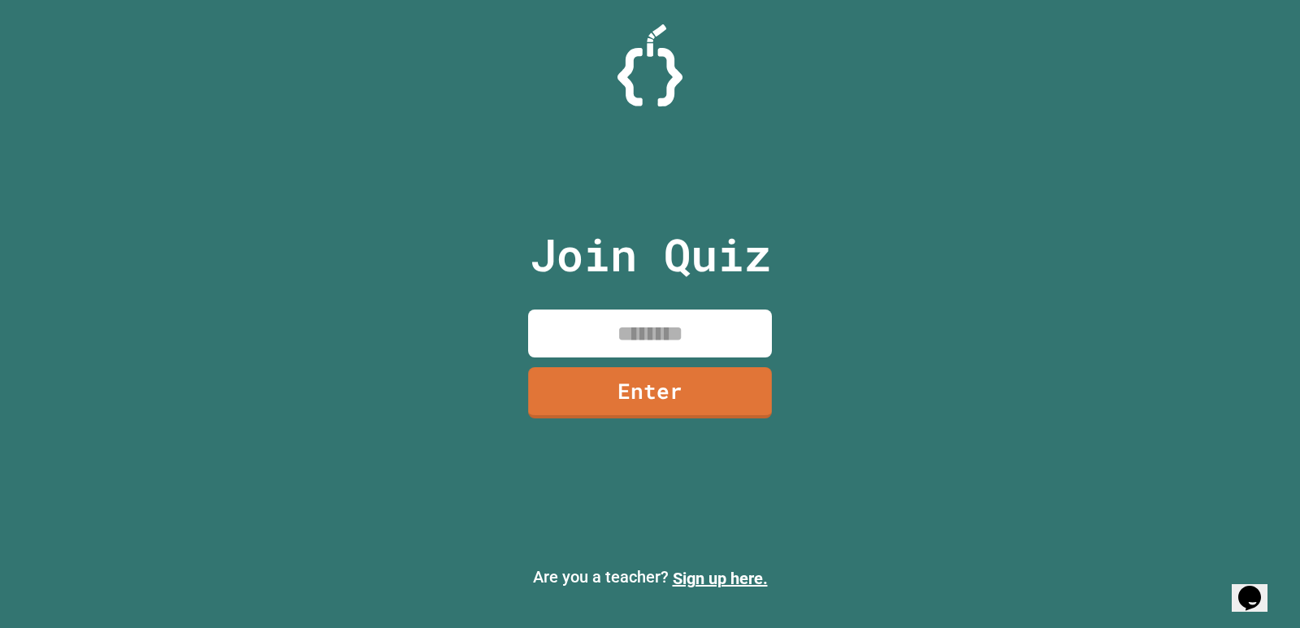
click at [691, 338] on input at bounding box center [650, 334] width 244 height 48
type input "********"
click at [704, 417] on link "Enter" at bounding box center [650, 391] width 244 height 54
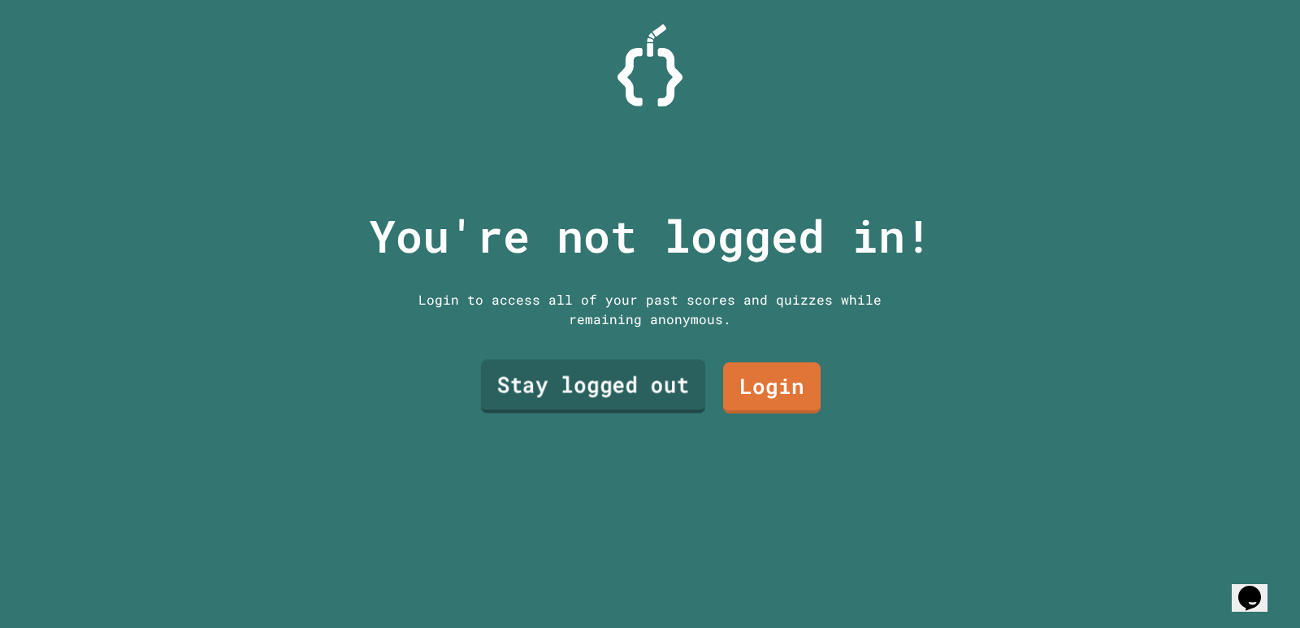
click at [622, 374] on link "Stay logged out" at bounding box center [593, 387] width 224 height 54
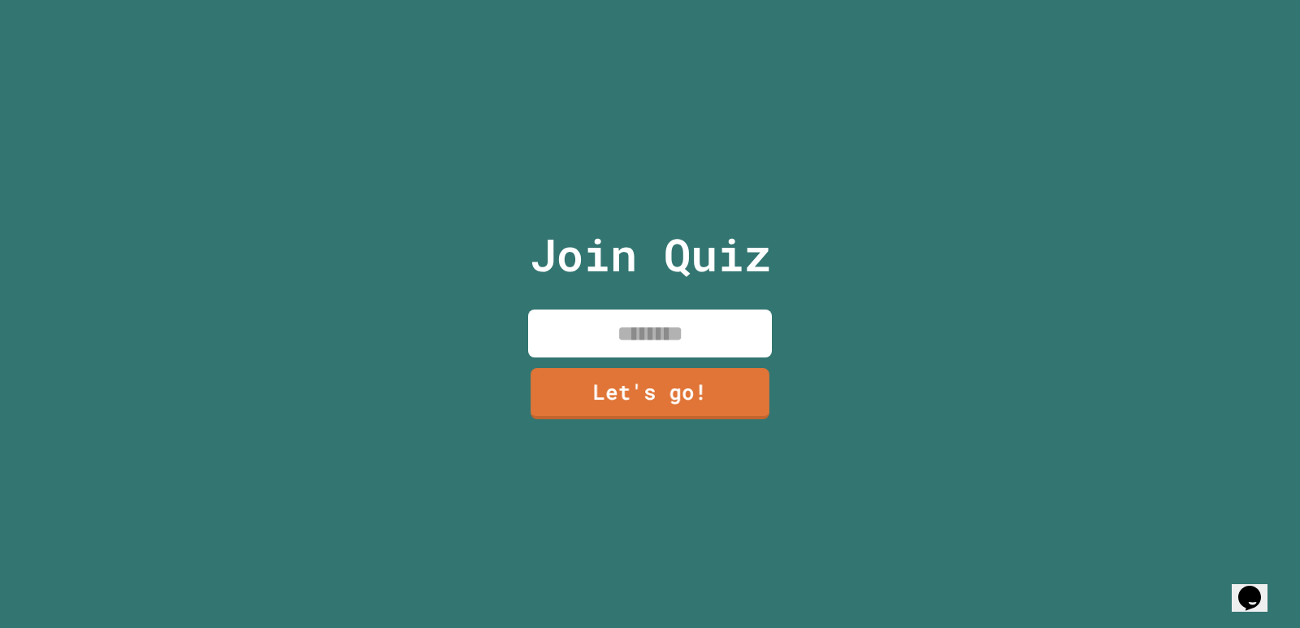
click at [640, 322] on input at bounding box center [650, 334] width 244 height 48
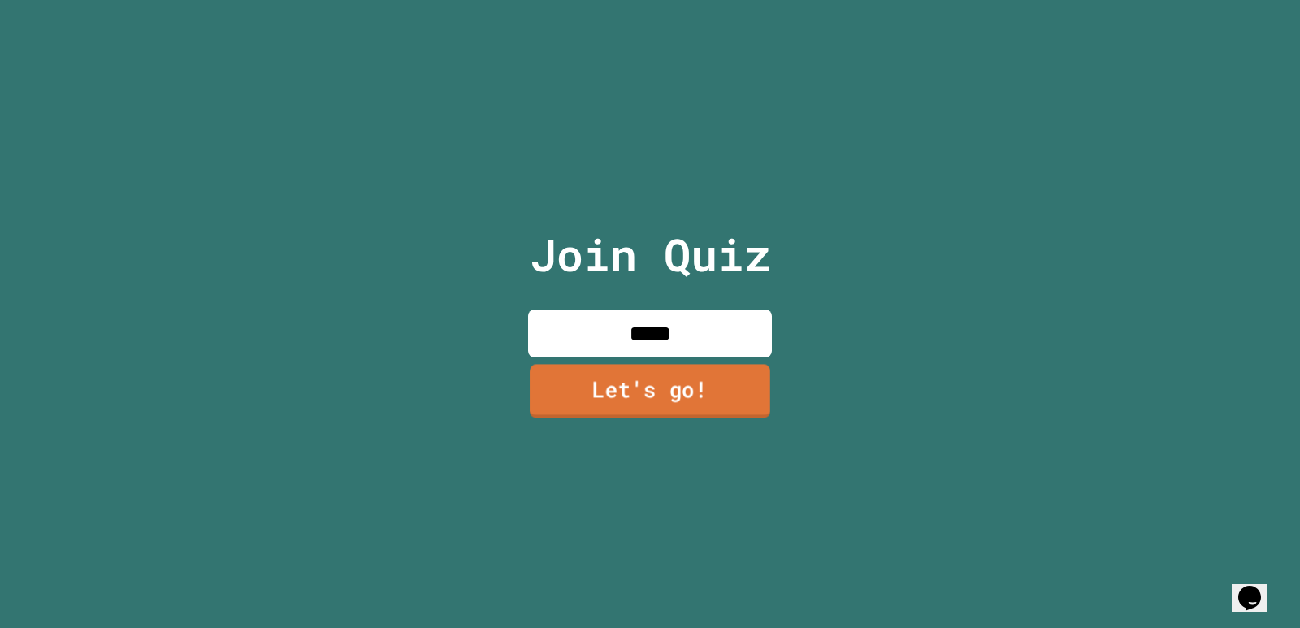
type input "*****"
click at [632, 394] on link "Let's go!" at bounding box center [650, 391] width 236 height 54
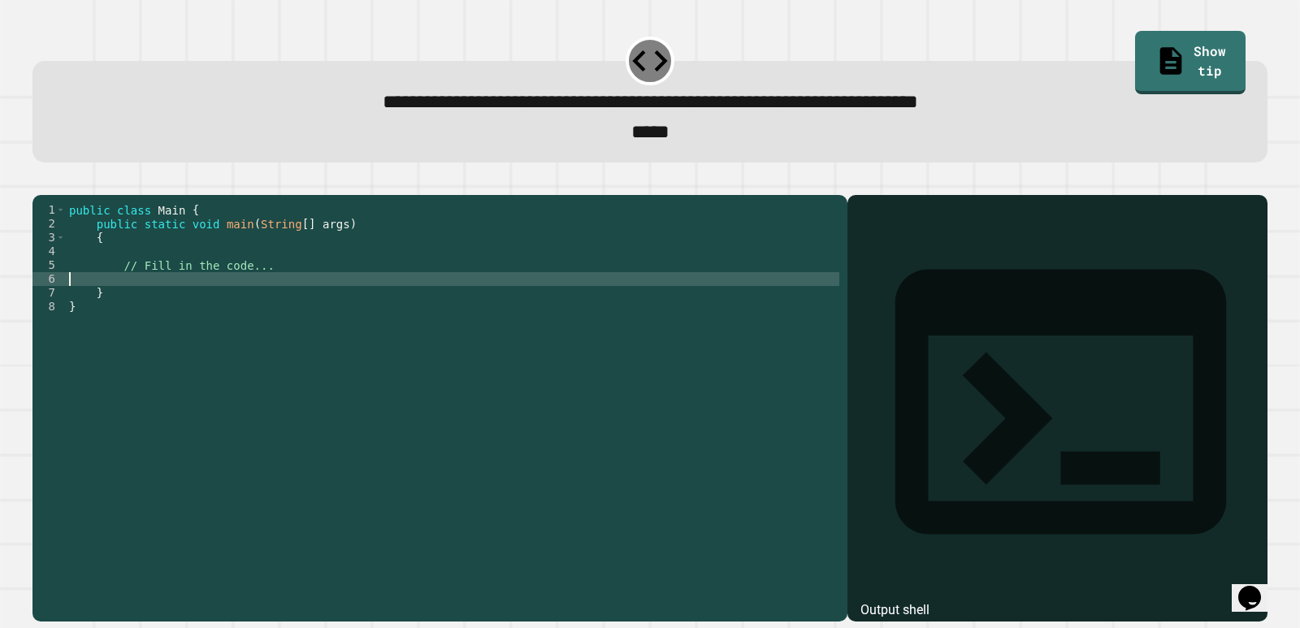
click at [189, 312] on div "public class Main { public static void main ( String [ ] args ) { // Fill in th…" at bounding box center [453, 389] width 774 height 373
click at [41, 182] on icon "button" at bounding box center [41, 182] width 0 height 0
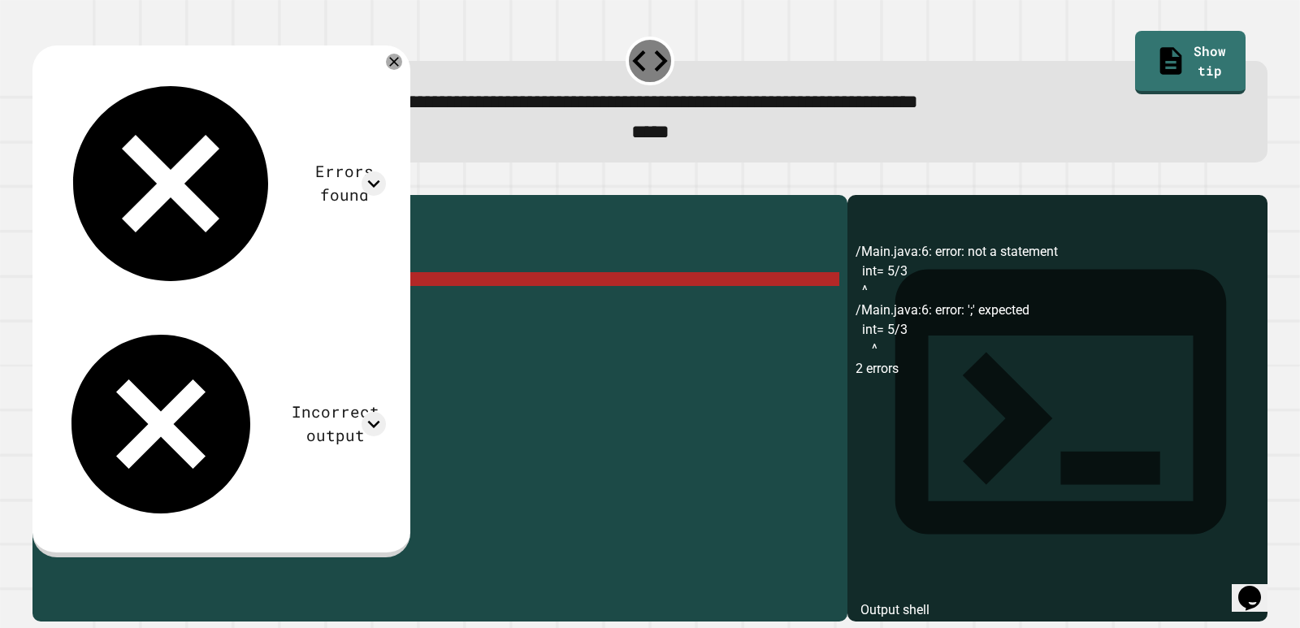
click at [101, 304] on div "public class Main { public static void main ( String [ ] args ) { // Fill in th…" at bounding box center [453, 389] width 774 height 373
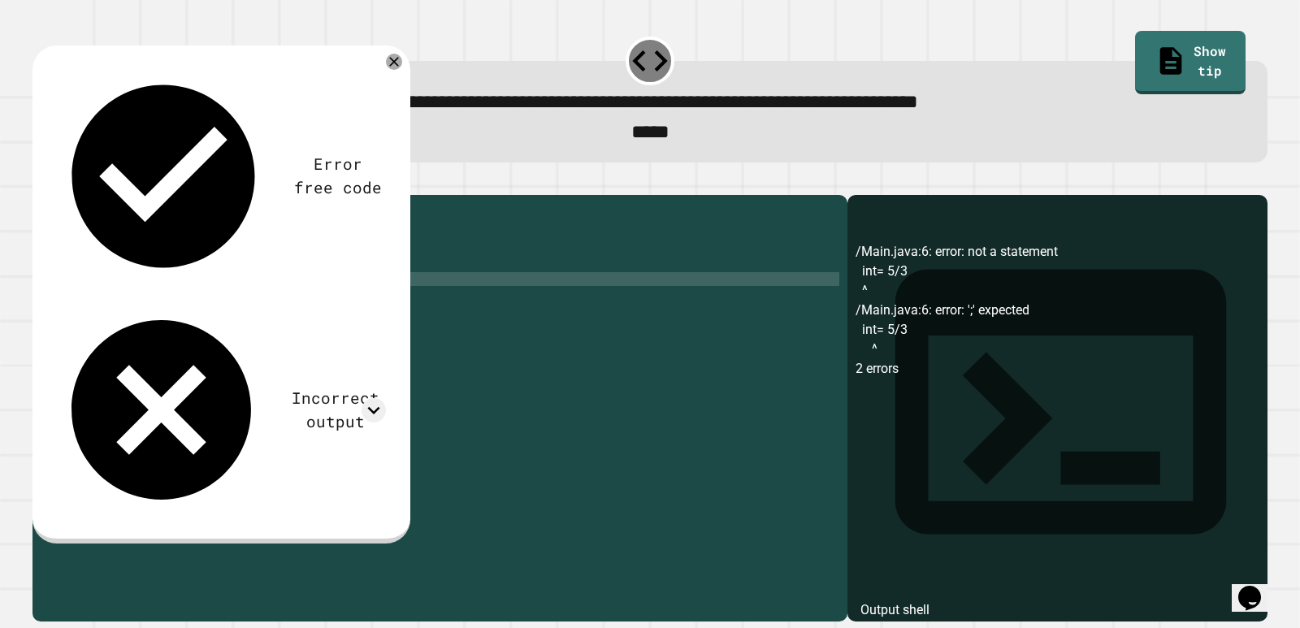
click at [75, 195] on div at bounding box center [650, 186] width 1235 height 20
click at [41, 182] on icon "button" at bounding box center [41, 182] width 0 height 0
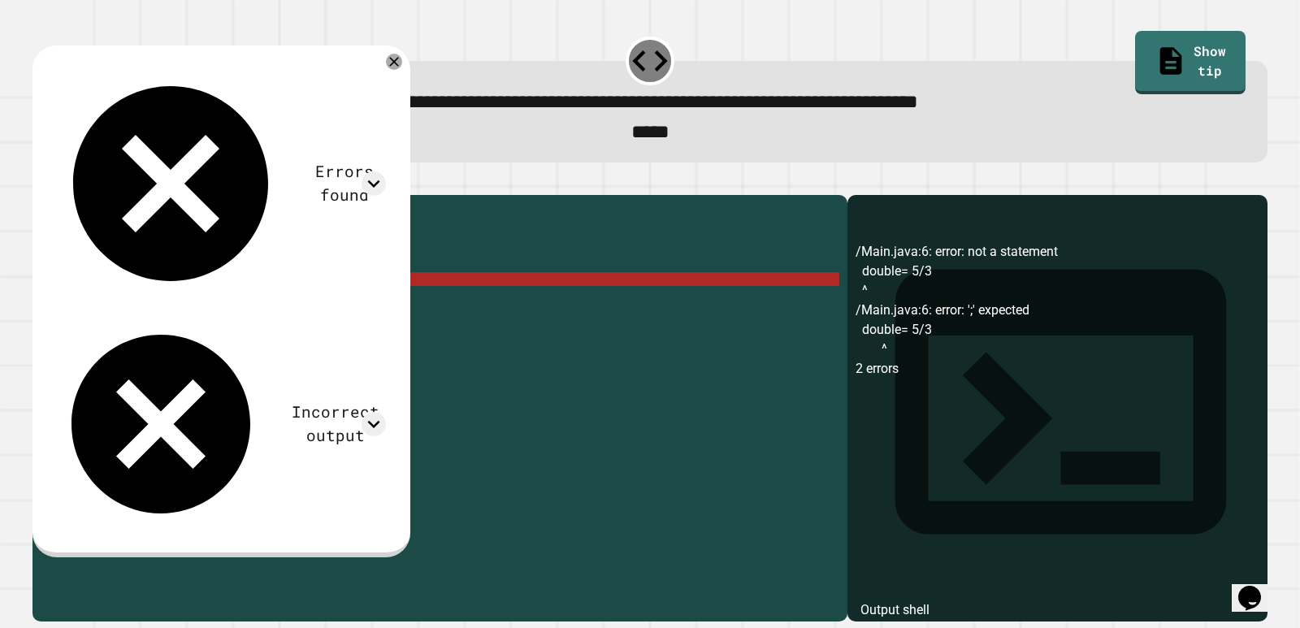
drag, startPoint x: 116, startPoint y: 307, endPoint x: 127, endPoint y: 303, distance: 11.3
click at [127, 304] on div "public class Main { public static void main ( String [ ] args ) { // Fill in th…" at bounding box center [453, 389] width 774 height 373
click at [118, 306] on div "public class Main { public static void main ( String [ ] args ) { // Fill in th…" at bounding box center [453, 375] width 774 height 345
drag, startPoint x: 118, startPoint y: 306, endPoint x: 180, endPoint y: 308, distance: 62.6
click at [180, 308] on div "public class Main { public static void main ( String [ ] args ) { // Fill in th…" at bounding box center [453, 389] width 774 height 373
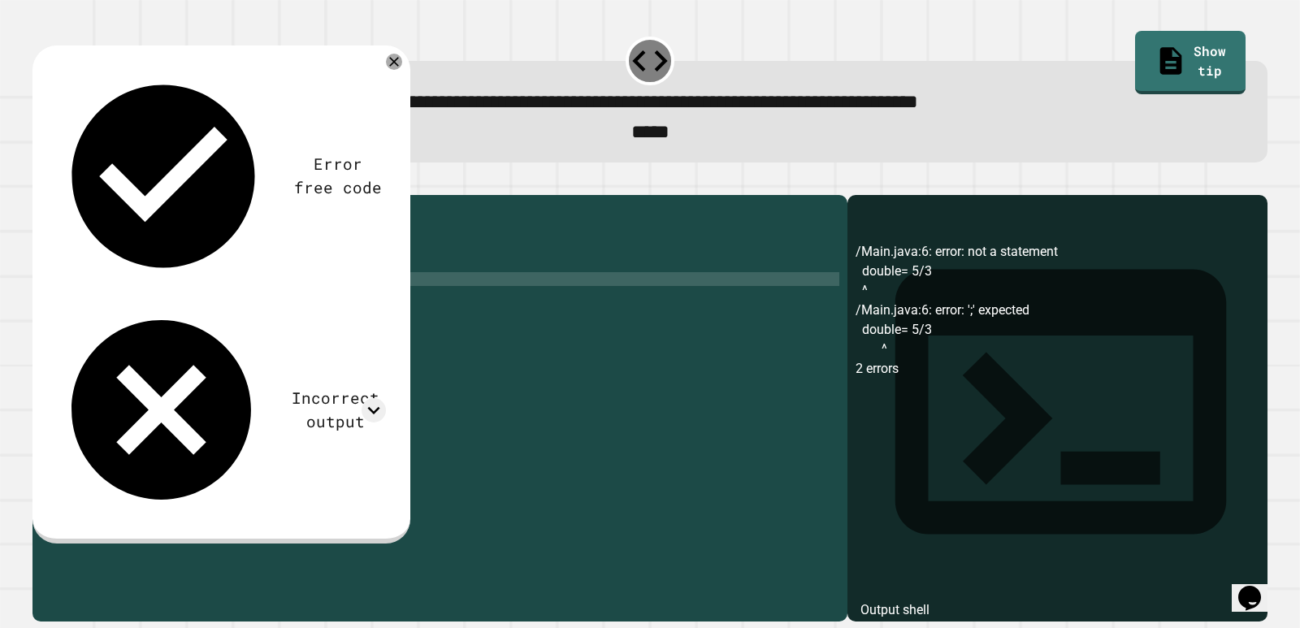
scroll to position [0, 7]
type textarea "**********"
click at [41, 182] on button "button" at bounding box center [41, 182] width 0 height 0
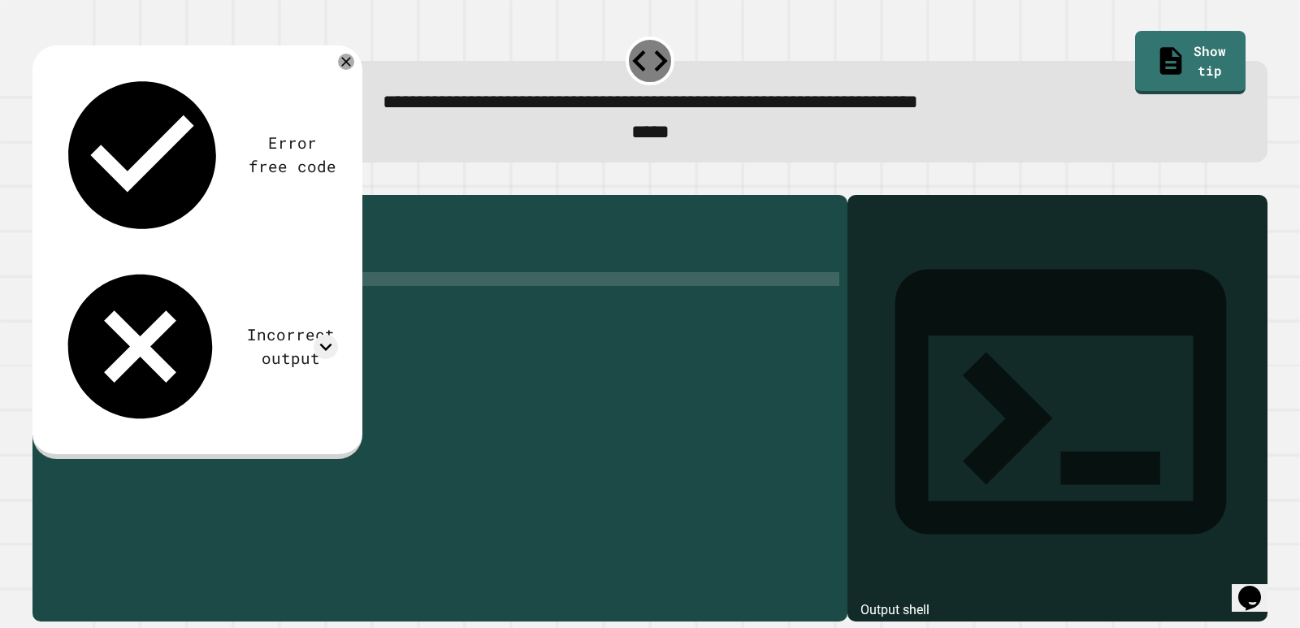
click at [412, 301] on div "public class Main { public static void main ( String [ ] args ) { // Fill in th…" at bounding box center [453, 389] width 774 height 373
drag, startPoint x: 130, startPoint y: 115, endPoint x: 295, endPoint y: 117, distance: 164.9
click at [265, 260] on div "Incorrect output" at bounding box center [196, 346] width 284 height 173
click at [335, 335] on icon at bounding box center [326, 347] width 24 height 24
click at [332, 335] on icon at bounding box center [326, 347] width 24 height 24
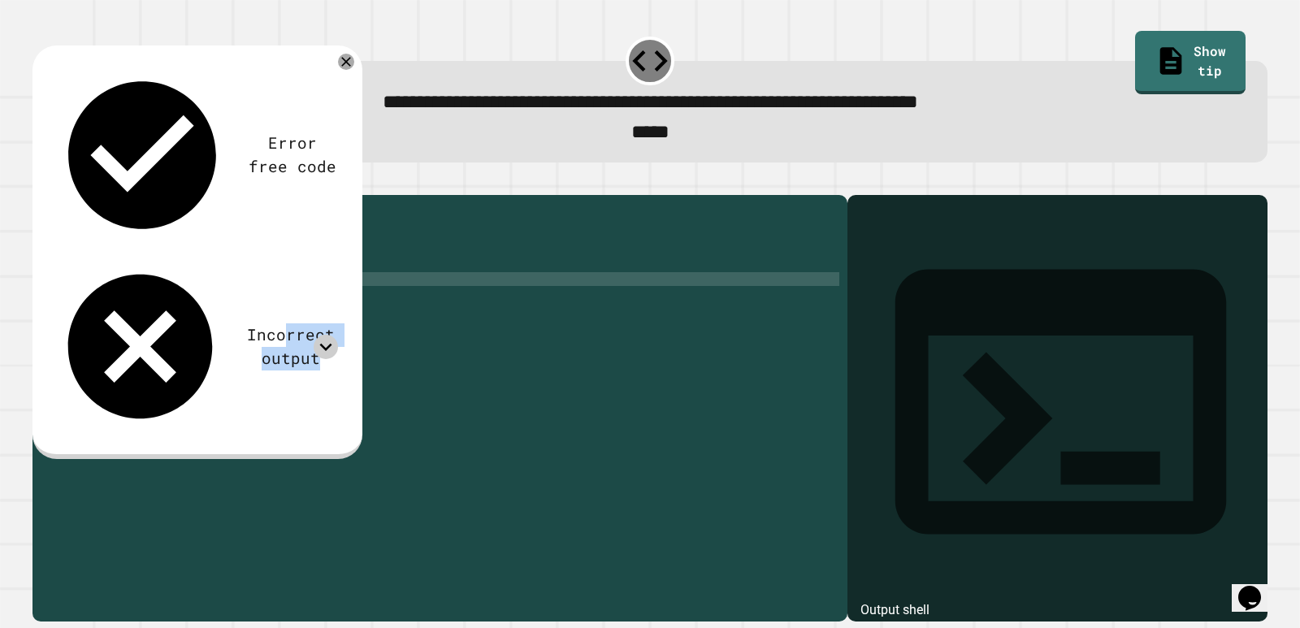
click at [332, 335] on icon at bounding box center [326, 347] width 24 height 24
click at [336, 335] on div at bounding box center [326, 347] width 24 height 24
click at [346, 126] on div "Error free code Incorrect output" at bounding box center [198, 253] width 330 height 414
click at [319, 335] on icon at bounding box center [326, 347] width 24 height 24
click at [271, 260] on div "Incorrect output" at bounding box center [196, 346] width 284 height 173
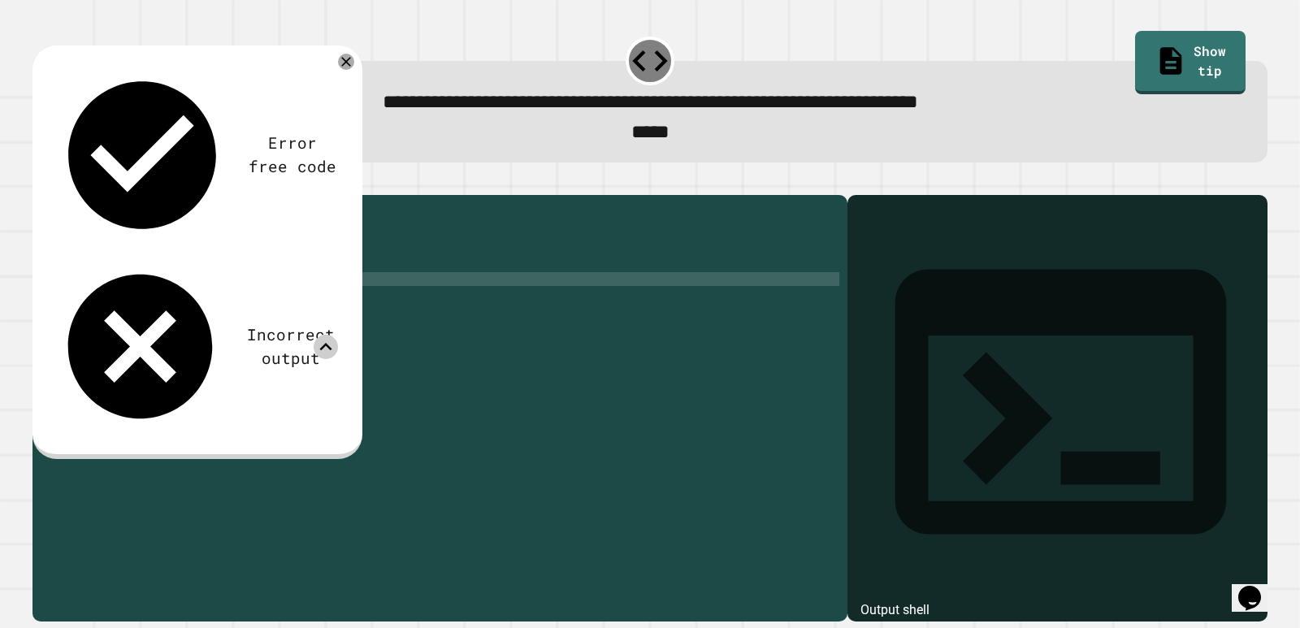
click at [322, 335] on icon at bounding box center [326, 347] width 24 height 24
click at [321, 335] on icon at bounding box center [326, 347] width 24 height 24
click at [160, 307] on div "public class Main { public static void main ( String [ ] args ) { // Fill in th…" at bounding box center [453, 389] width 774 height 373
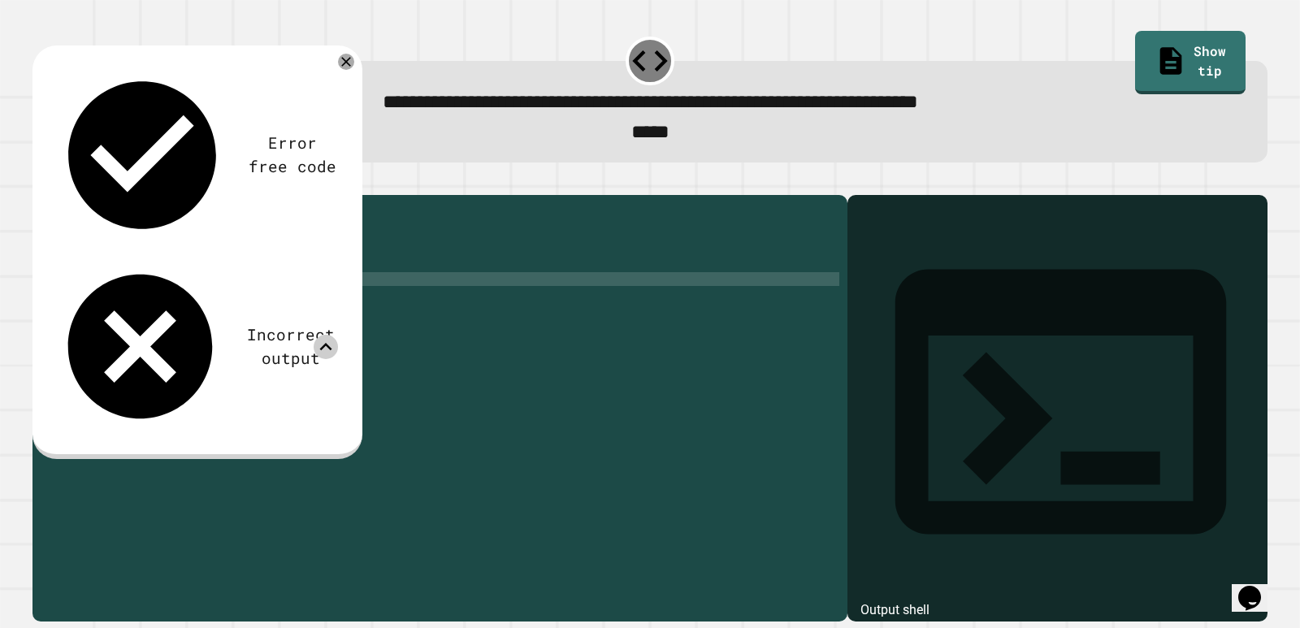
click at [215, 307] on div "public class Main { public static void main ( String [ ] args ) { // Fill in th…" at bounding box center [453, 389] width 774 height 373
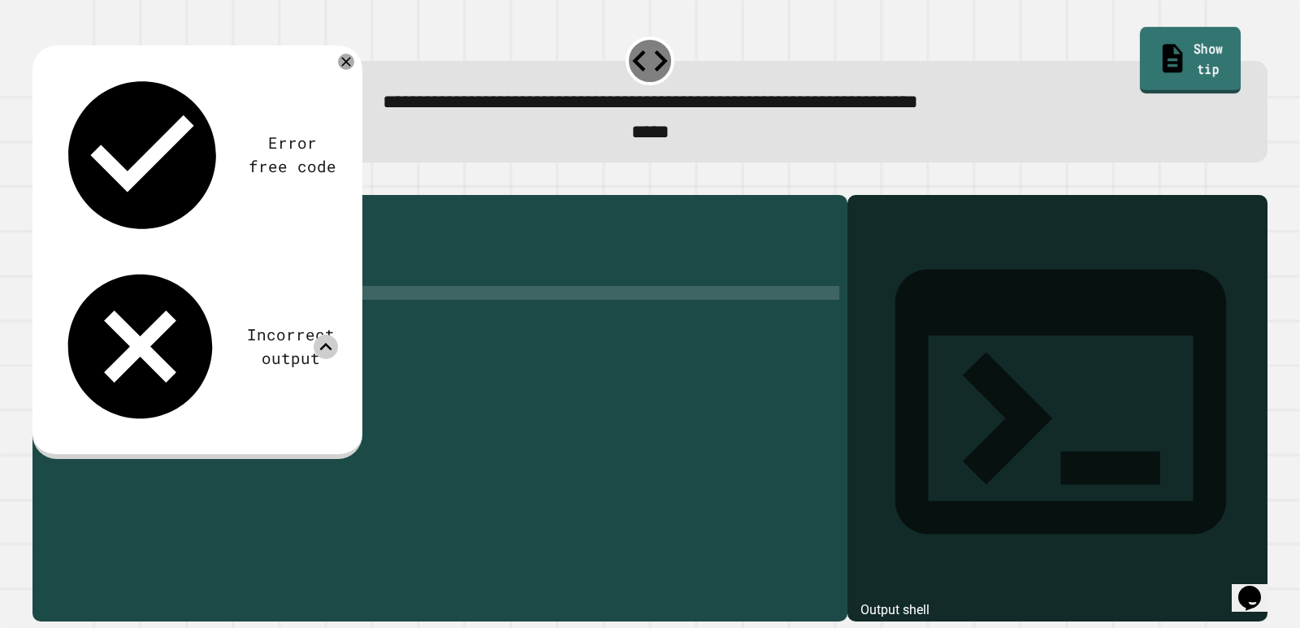
click at [1165, 74] on div "**********" at bounding box center [650, 97] width 1248 height 143
click at [1165, 57] on link "Show tip" at bounding box center [1191, 61] width 108 height 66
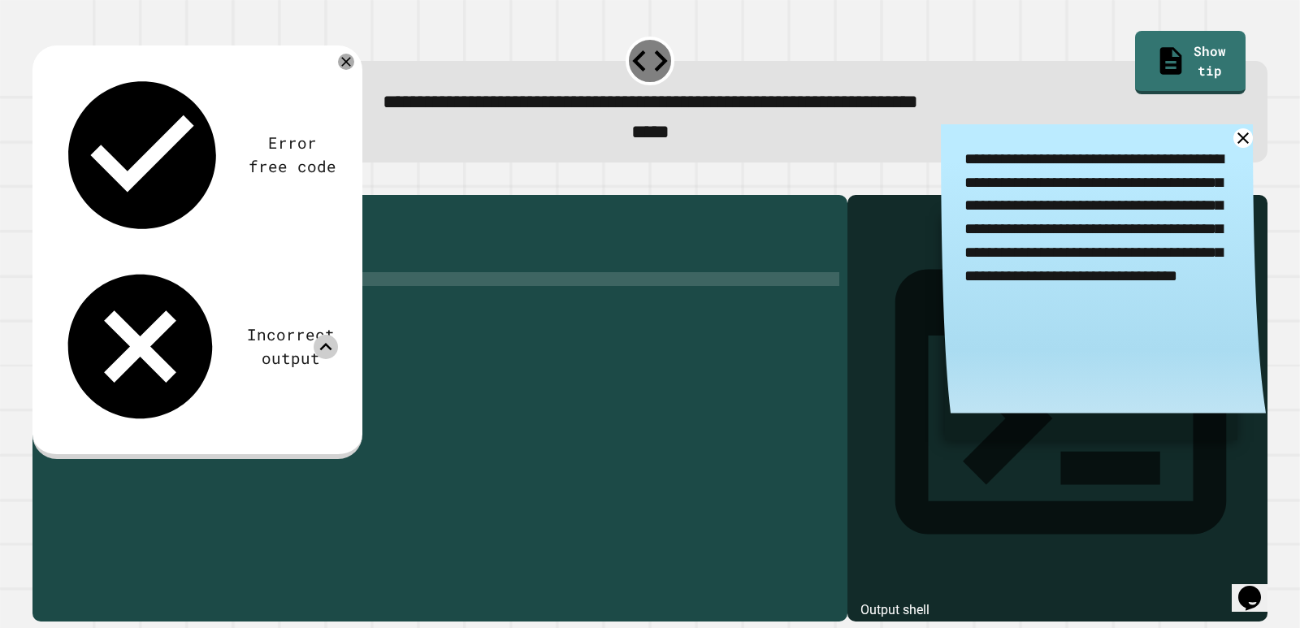
click at [173, 310] on div "public class Main { public static void main ( String [ ] args ) { // Fill in th…" at bounding box center [453, 389] width 774 height 373
click at [56, 195] on icon "button" at bounding box center [51, 191] width 9 height 11
click at [1232, 150] on link at bounding box center [1244, 139] width 24 height 24
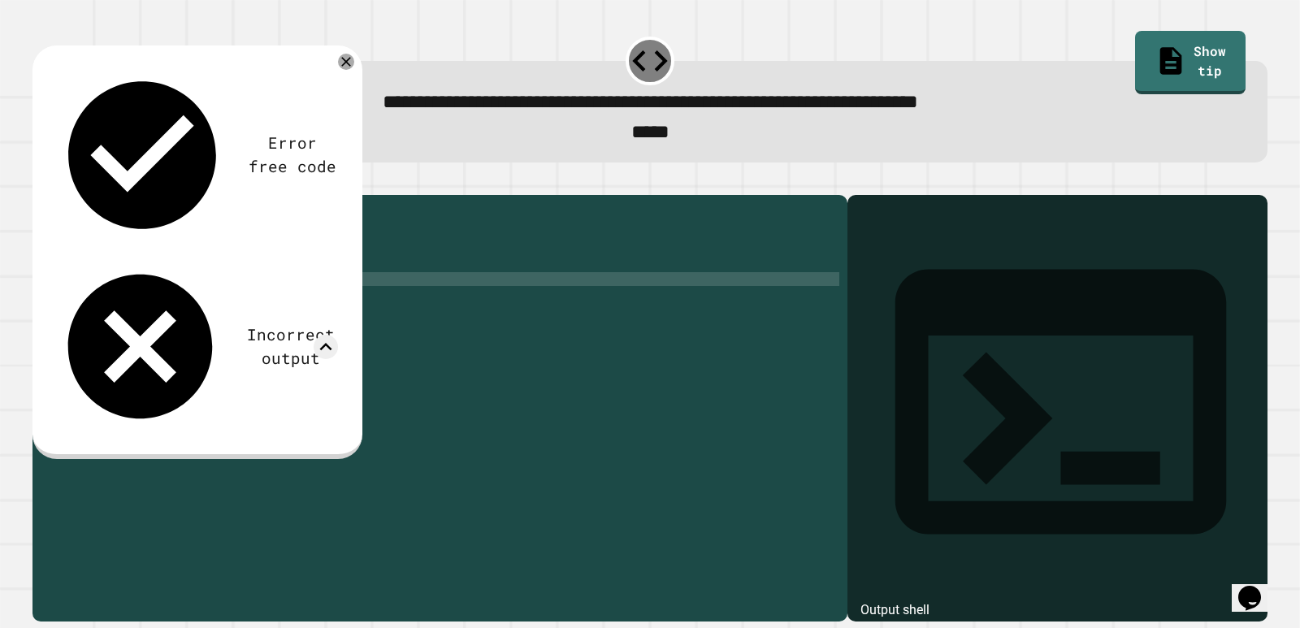
click at [122, 304] on div "public class Main { public static void main ( String [ ] args ) { // Fill in th…" at bounding box center [453, 389] width 774 height 373
click at [41, 182] on icon "button" at bounding box center [41, 182] width 0 height 0
click at [246, 260] on div "Incorrect output" at bounding box center [196, 346] width 284 height 173
click at [109, 303] on div "public class Main { public static void main ( String [ ] args ) { // Fill in th…" at bounding box center [453, 389] width 774 height 373
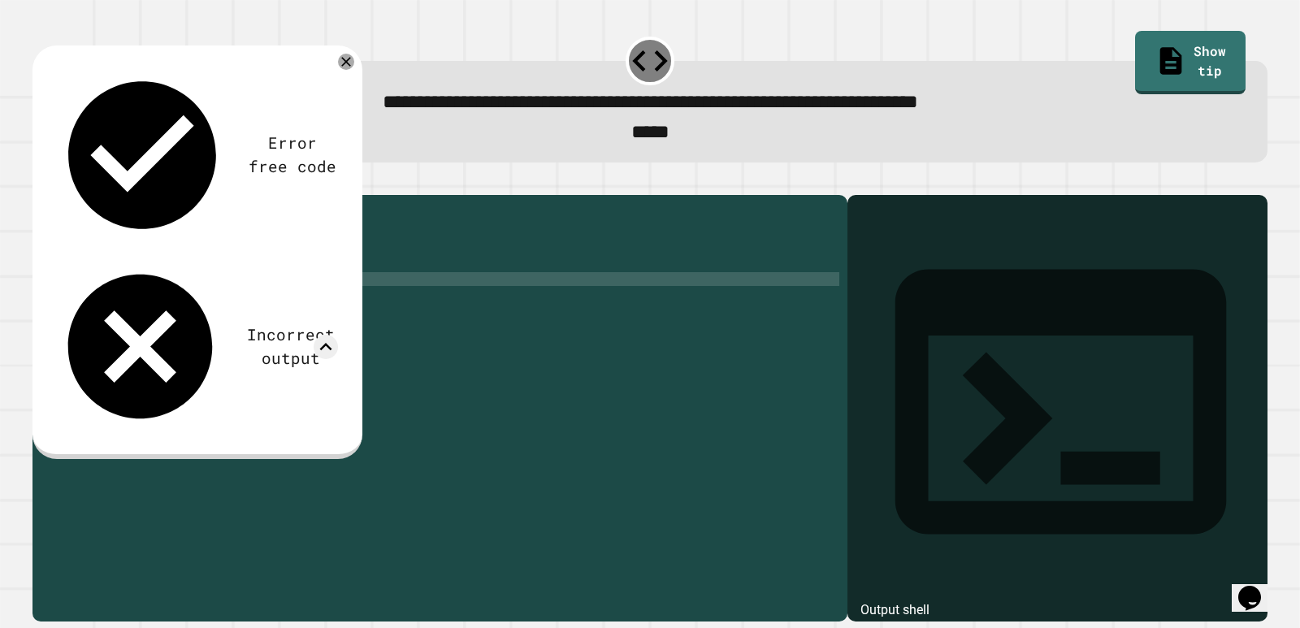
click at [99, 304] on div "public class Main { public static void main ( String [ ] args ) { // Fill in th…" at bounding box center [453, 389] width 774 height 373
click at [95, 306] on div "public class Main { public static void main ( String [ ] args ) { // Fill in th…" at bounding box center [453, 389] width 774 height 373
click at [41, 182] on icon "button" at bounding box center [41, 182] width 0 height 0
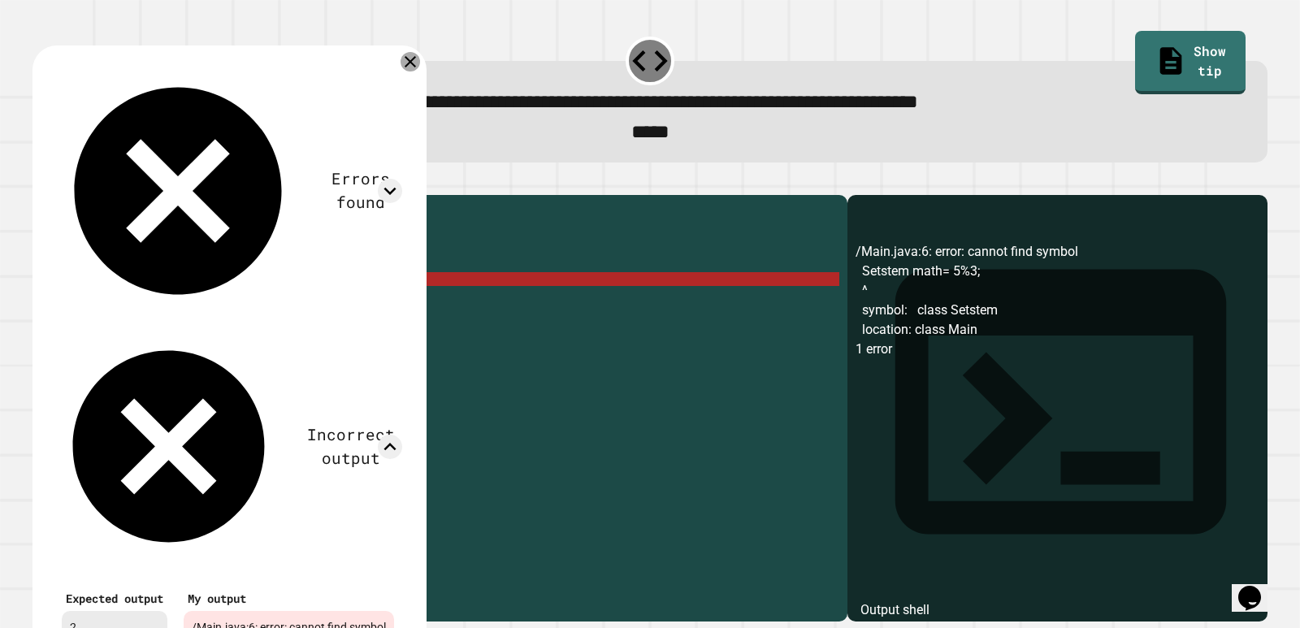
click at [416, 67] on icon at bounding box center [410, 61] width 11 height 11
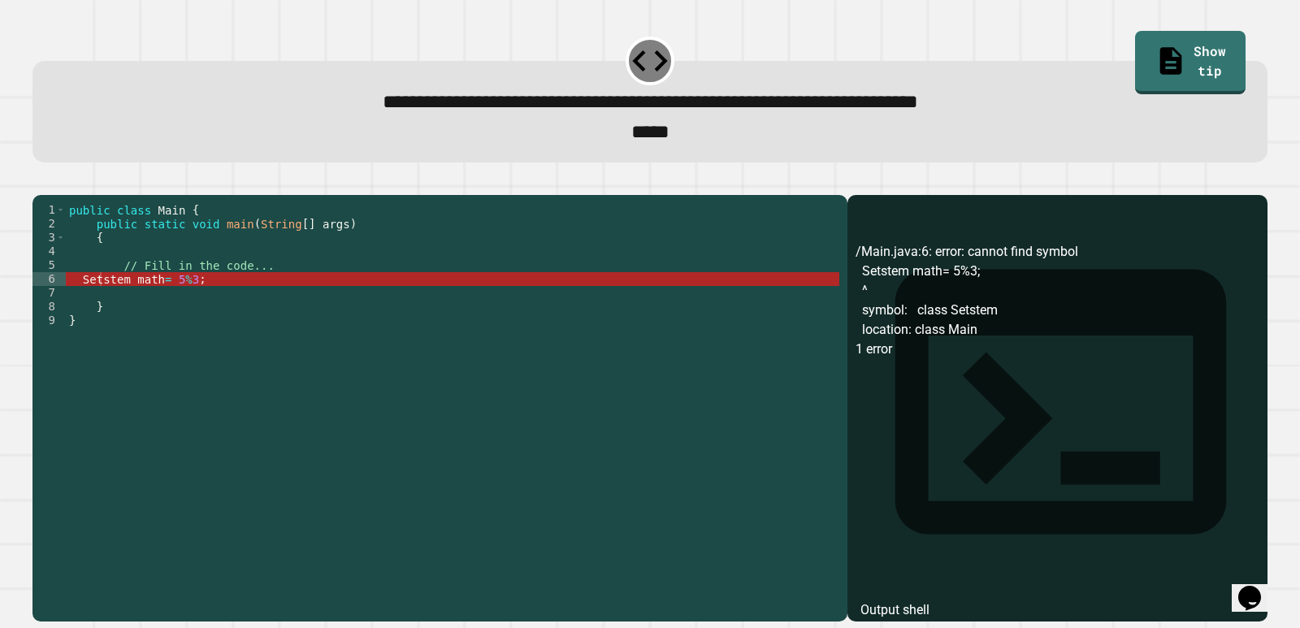
click at [401, 305] on div "public class Main { public static void main ( String [ ] args ) { // Fill in th…" at bounding box center [453, 389] width 774 height 373
drag, startPoint x: 154, startPoint y: 303, endPoint x: 69, endPoint y: 309, distance: 85.5
click at [69, 309] on div "public class Main { public static void main ( String [ ] args ) { // Fill in th…" at bounding box center [453, 389] width 774 height 373
paste textarea "Cursor at row 6"
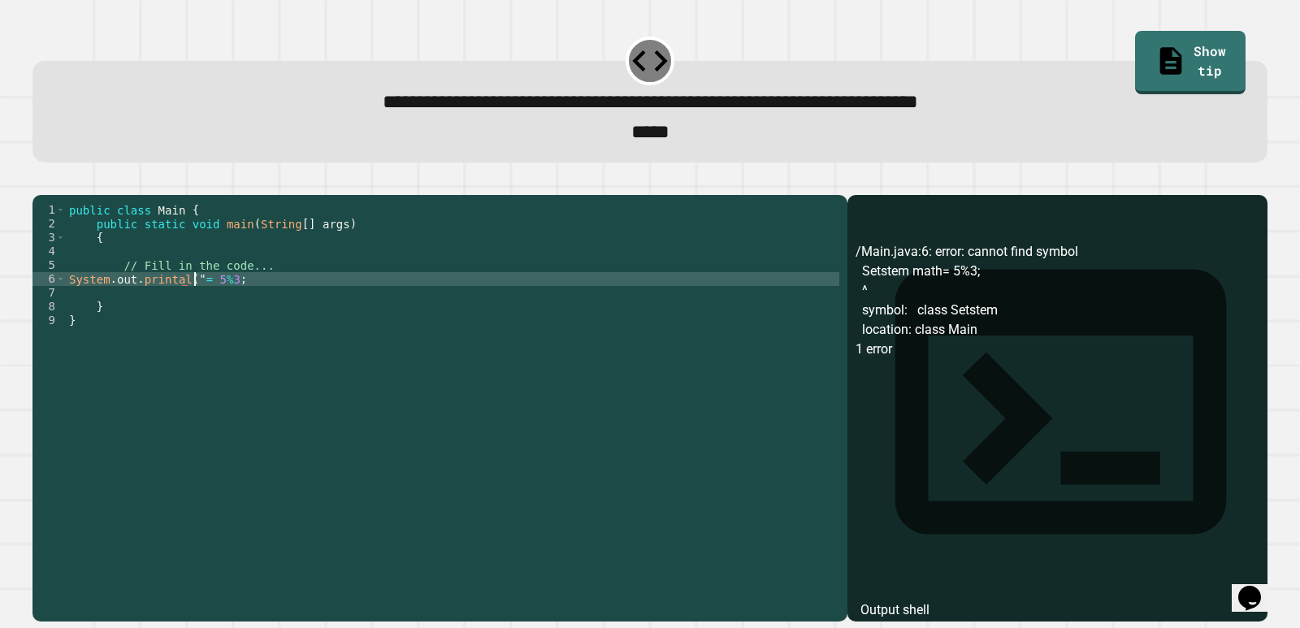
scroll to position [0, 9]
click at [284, 307] on div "public class Main { public static void main ( String [ ] args ) { // Fill in th…" at bounding box center [453, 389] width 774 height 373
click at [218, 303] on div "public class Main { public static void main ( String [ ] args ) { // Fill in th…" at bounding box center [453, 389] width 774 height 373
type textarea "**********"
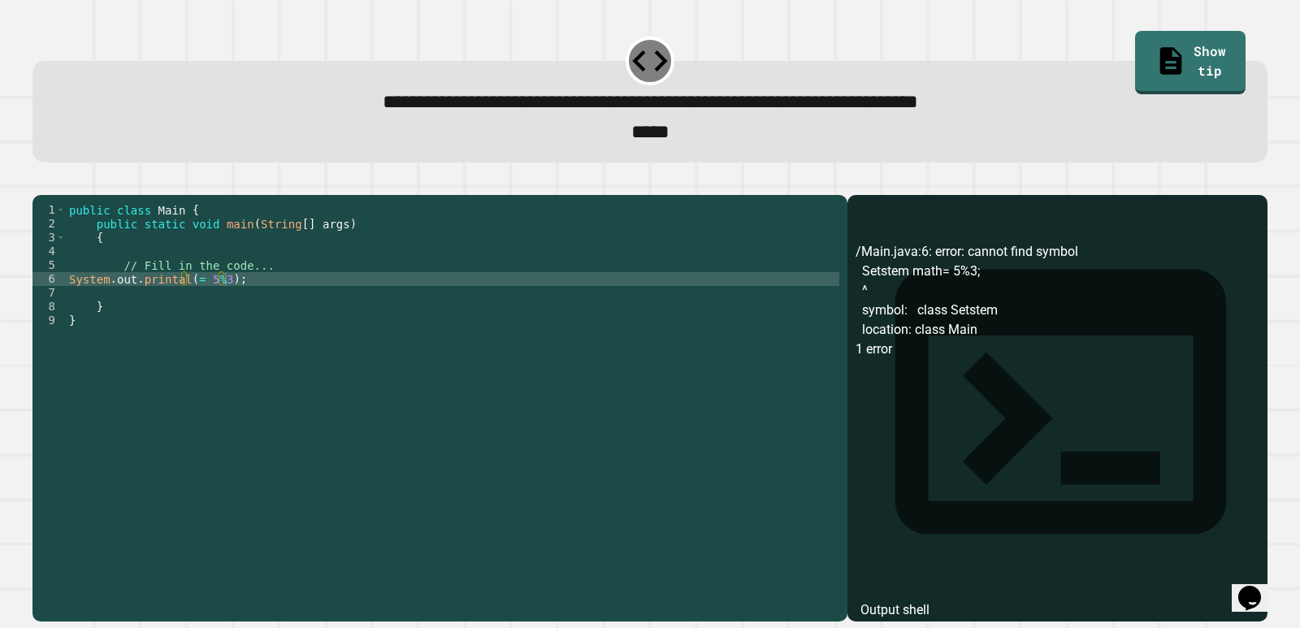
click at [41, 182] on icon "button" at bounding box center [41, 182] width 0 height 0
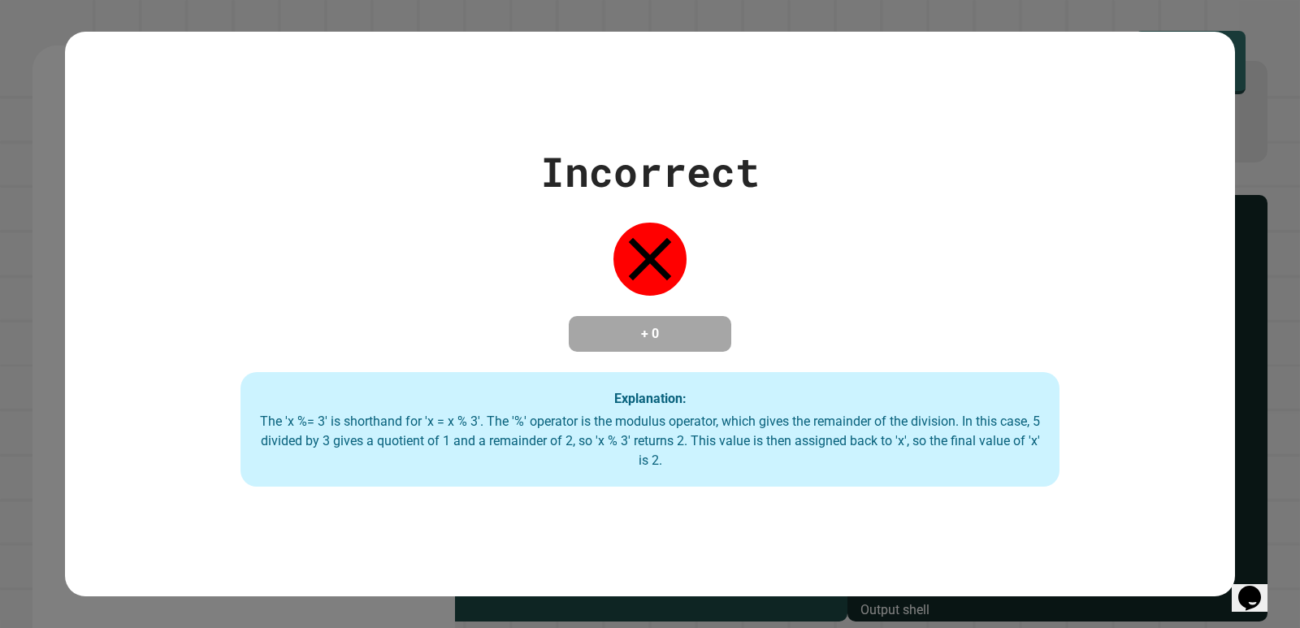
click at [511, 422] on div "The 'x %= 3' is shorthand for 'x = x % 3'. The '%' operator is the modulus oper…" at bounding box center [650, 441] width 787 height 59
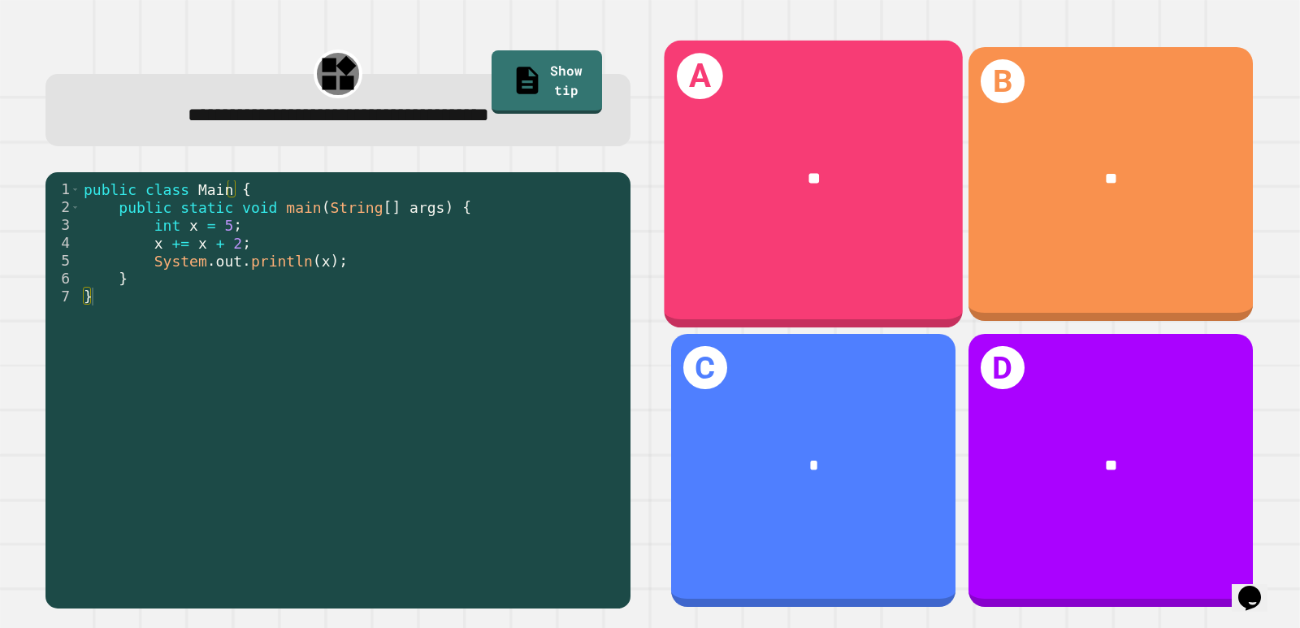
click at [805, 202] on div "**" at bounding box center [813, 179] width 299 height 90
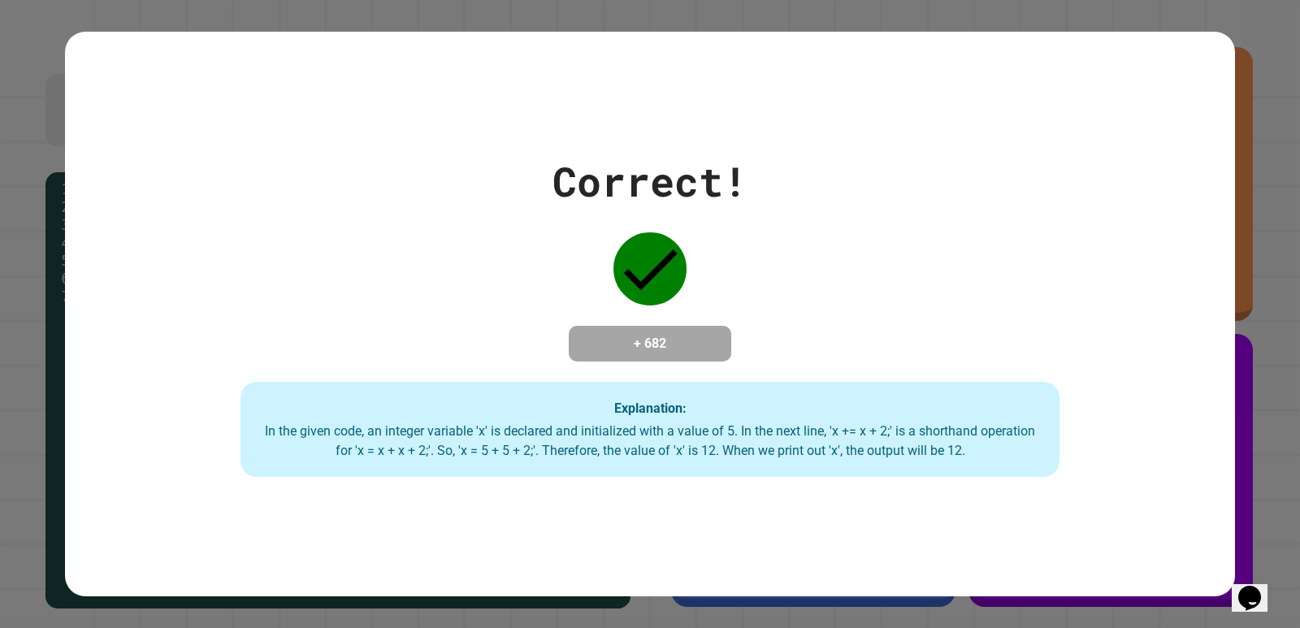
click at [805, 202] on div "Correct! + 682 Explanation: In the given code, an integer variable 'x' is decla…" at bounding box center [650, 314] width 1170 height 327
click at [518, 234] on div "Correct! + 682 Explanation: In the given code, an integer variable 'x' is decla…" at bounding box center [650, 314] width 1170 height 327
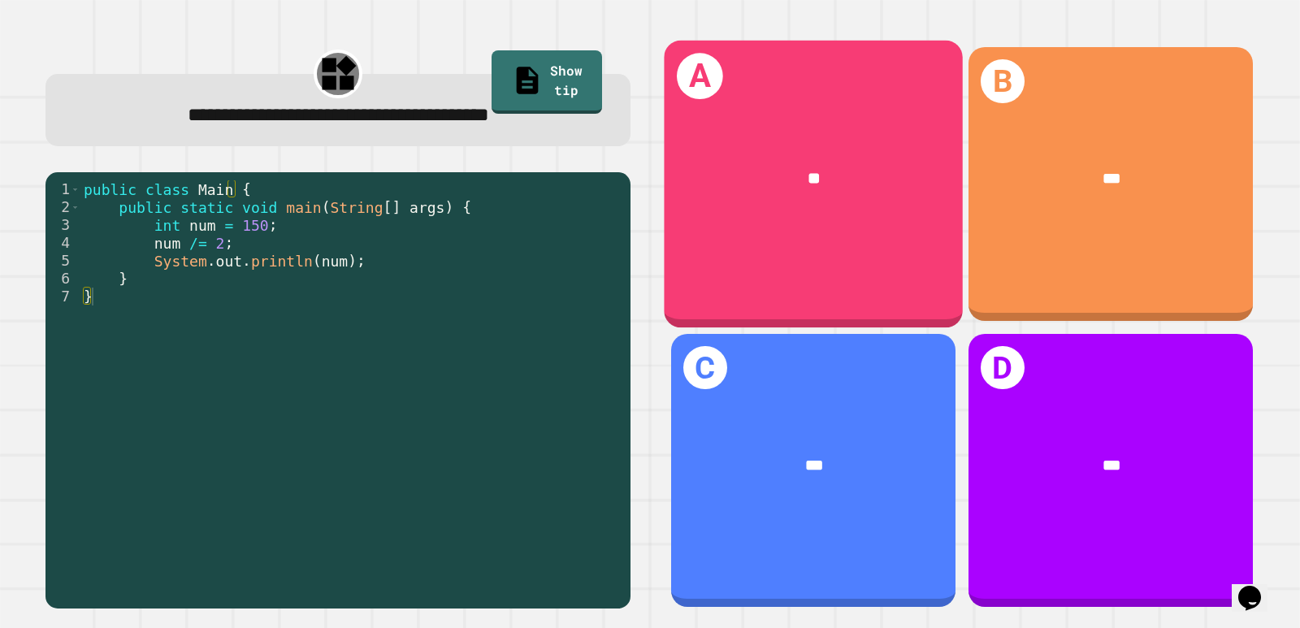
click at [806, 283] on div "A **" at bounding box center [813, 184] width 299 height 287
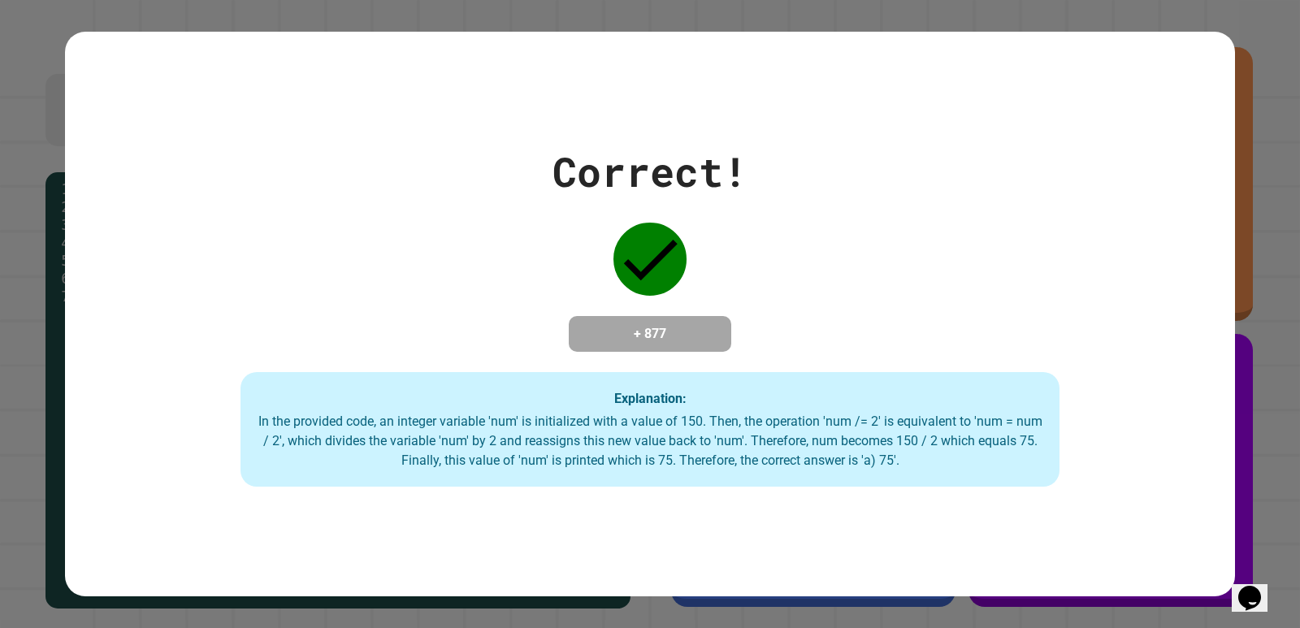
click at [806, 283] on div "Correct! + 877 Explanation: In the provided code, an integer variable 'num' is …" at bounding box center [650, 314] width 1170 height 346
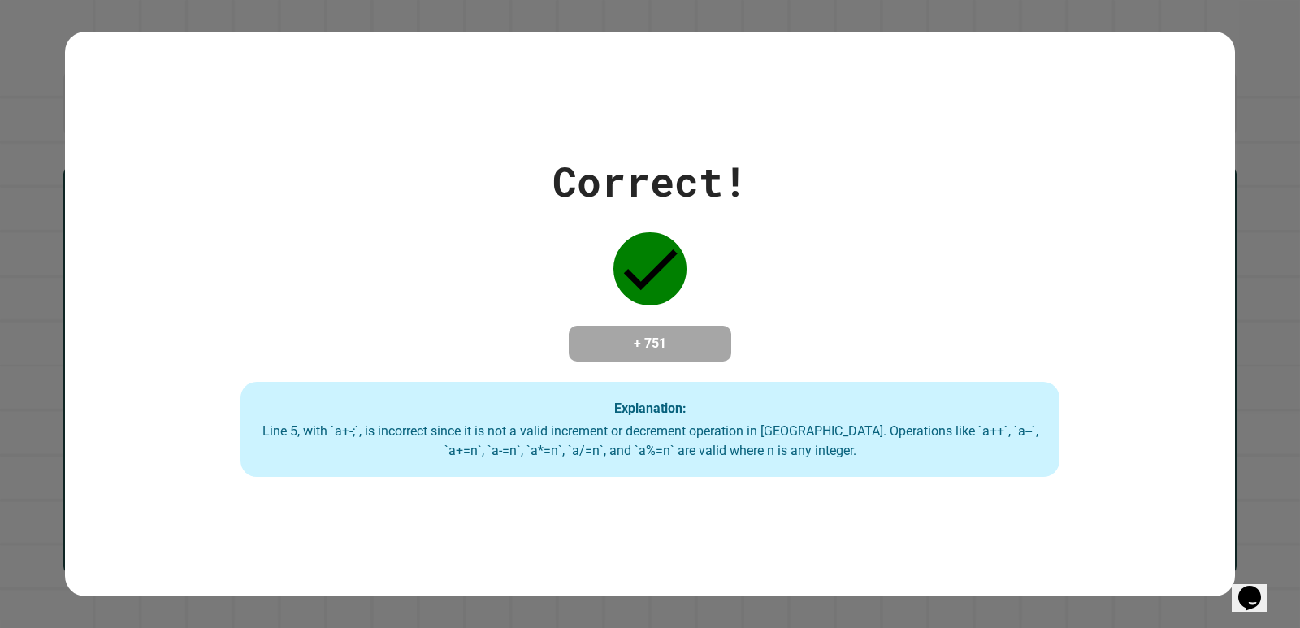
click at [626, 307] on div "Correct! + 751 Explanation: Line 5, with `a+-;`, is incorrect since it is not a…" at bounding box center [650, 314] width 1170 height 327
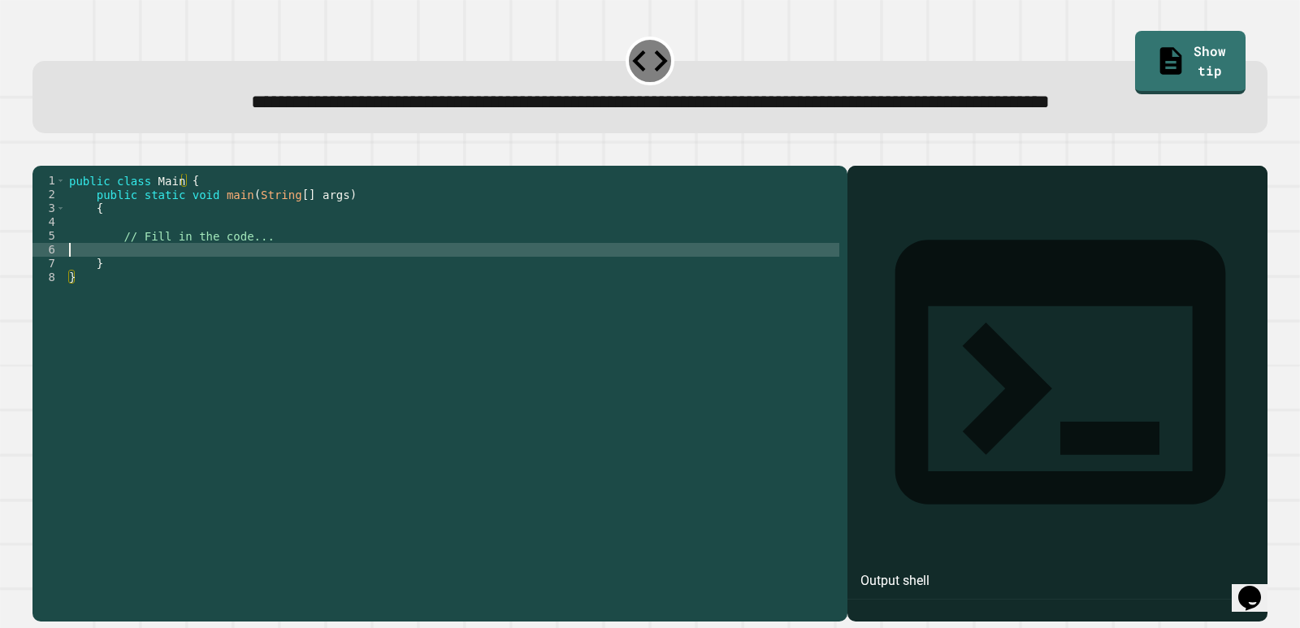
click at [219, 310] on div "public class Main { public static void main ( String [ ] args ) { // Fill in th…" at bounding box center [453, 360] width 774 height 373
click at [1168, 67] on link "Show tip" at bounding box center [1190, 61] width 107 height 66
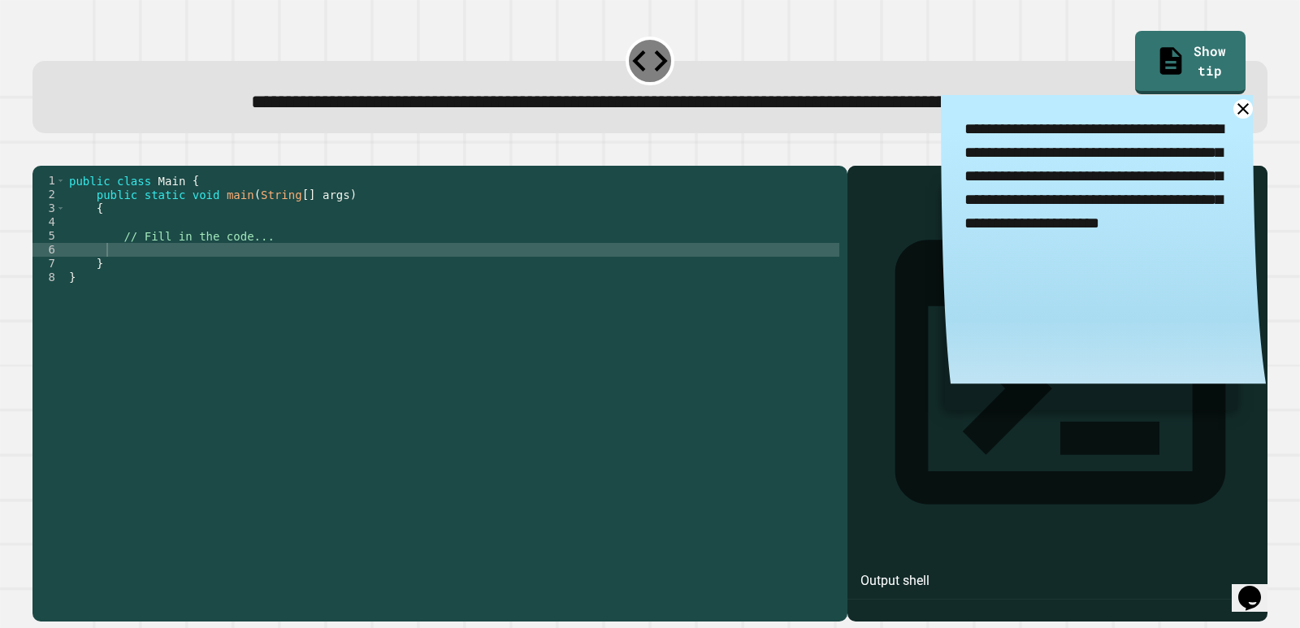
drag, startPoint x: 951, startPoint y: 156, endPoint x: 1146, endPoint y: 180, distance: 196.4
click at [1138, 179] on textarea "**********" at bounding box center [1103, 177] width 325 height 164
click at [1114, 235] on textarea "**********" at bounding box center [1103, 177] width 325 height 164
click at [1232, 120] on icon at bounding box center [1244, 109] width 24 height 24
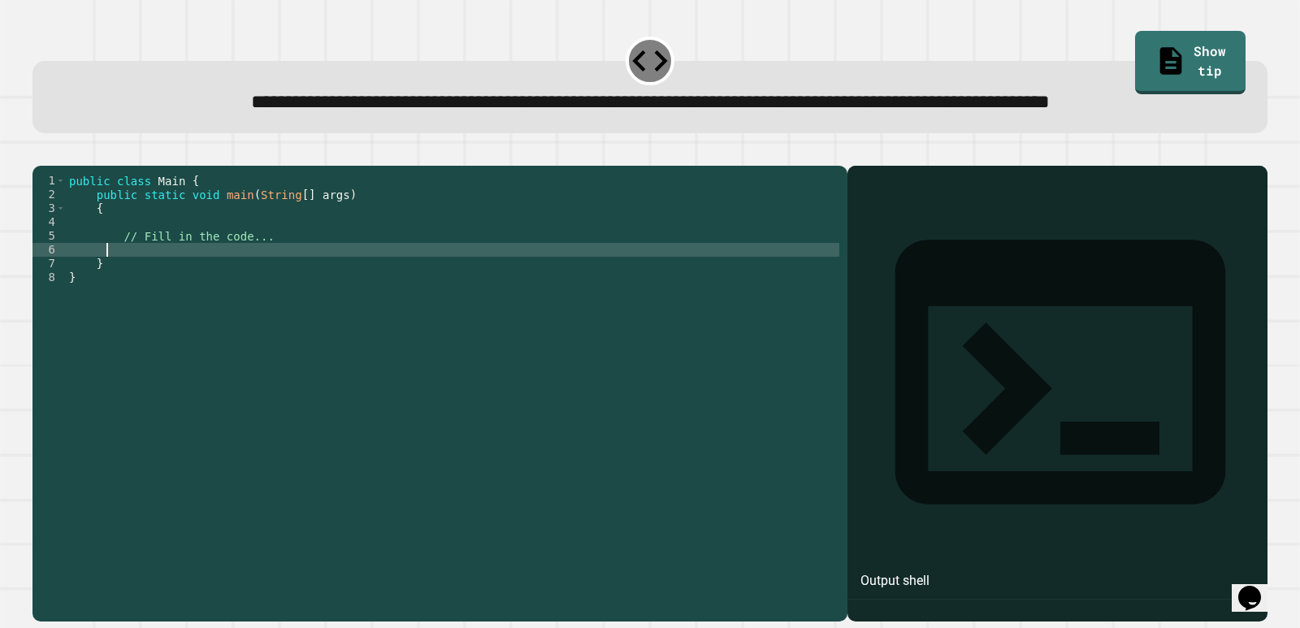
click at [134, 310] on div "public class Main { public static void main ( String [ ] args ) { // Fill in th…" at bounding box center [453, 360] width 774 height 373
type textarea "********"
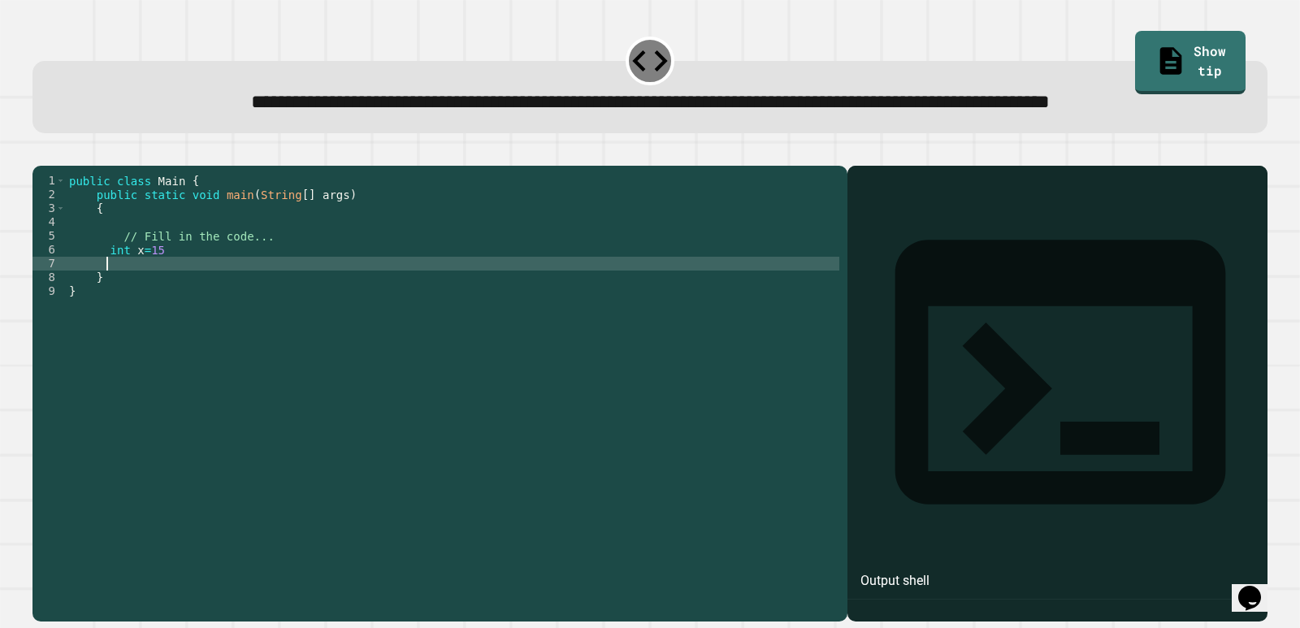
scroll to position [0, 2]
click at [54, 166] on div at bounding box center [650, 156] width 1235 height 20
click at [41, 152] on icon "button" at bounding box center [41, 152] width 0 height 0
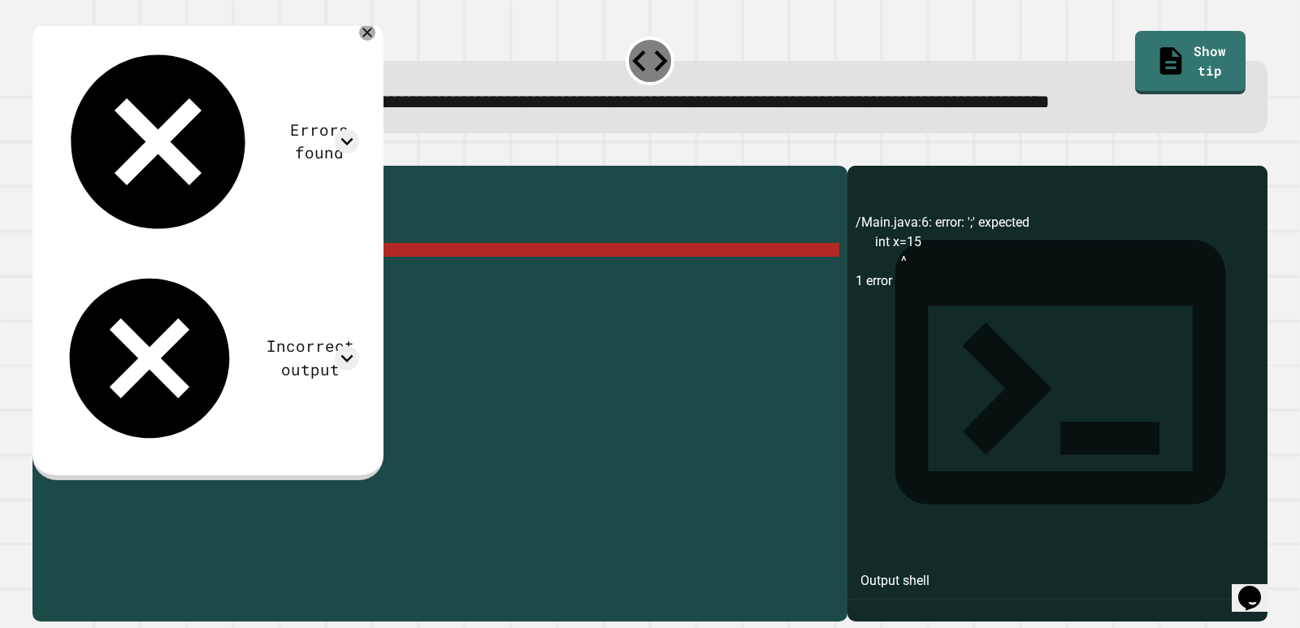
click at [122, 310] on div "public class Main { public static void main ( String [ ] args ) { // Fill in th…" at bounding box center [453, 360] width 774 height 373
click at [124, 312] on div "public class Main { public static void main ( String [ ] args ) { // Fill in th…" at bounding box center [453, 360] width 774 height 373
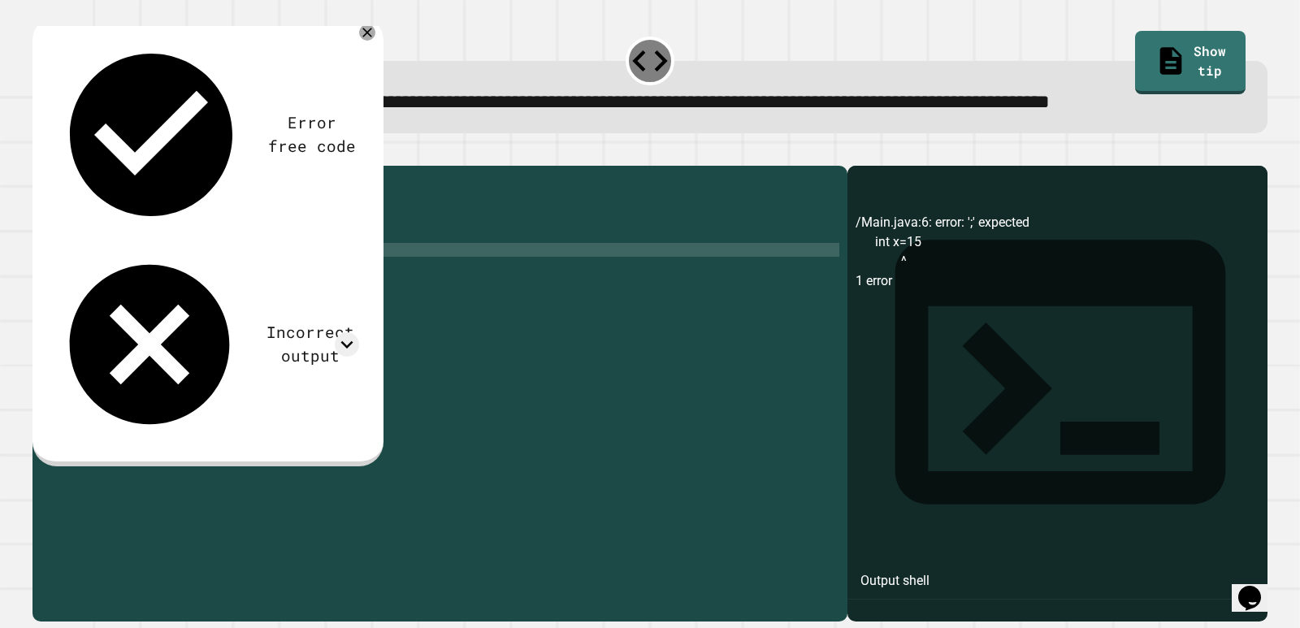
scroll to position [0, 5]
click at [193, 307] on div "public class Main { public static void main ( String [ ] args ) { // Fill in th…" at bounding box center [453, 360] width 774 height 373
click at [41, 152] on button "button" at bounding box center [41, 152] width 0 height 0
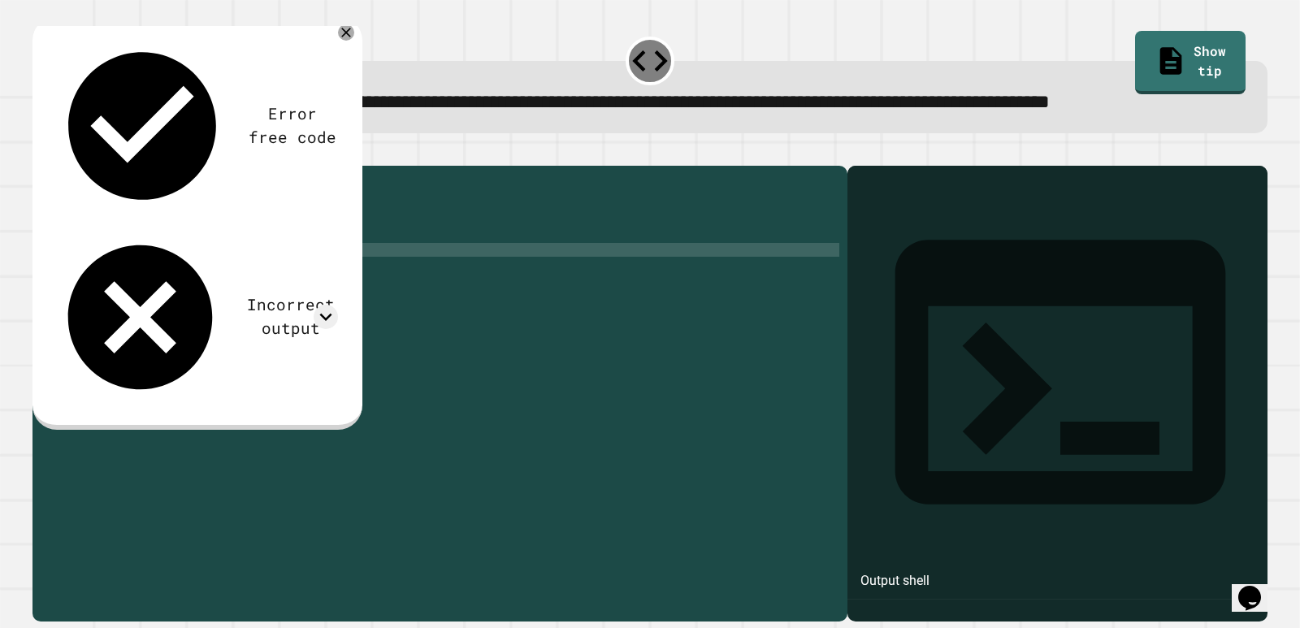
click at [210, 310] on div "public class Main { public static void main ( String [ ] args ) { // Fill in th…" at bounding box center [453, 360] width 774 height 373
click at [158, 304] on div "public class Main { public static void main ( String [ ] args ) { // Fill in th…" at bounding box center [453, 360] width 774 height 373
click at [271, 310] on div "public class Main { public static void main ( String [ ] args ) { // Fill in th…" at bounding box center [453, 360] width 774 height 373
click at [324, 305] on div at bounding box center [326, 317] width 24 height 24
click at [324, 305] on icon at bounding box center [326, 317] width 24 height 24
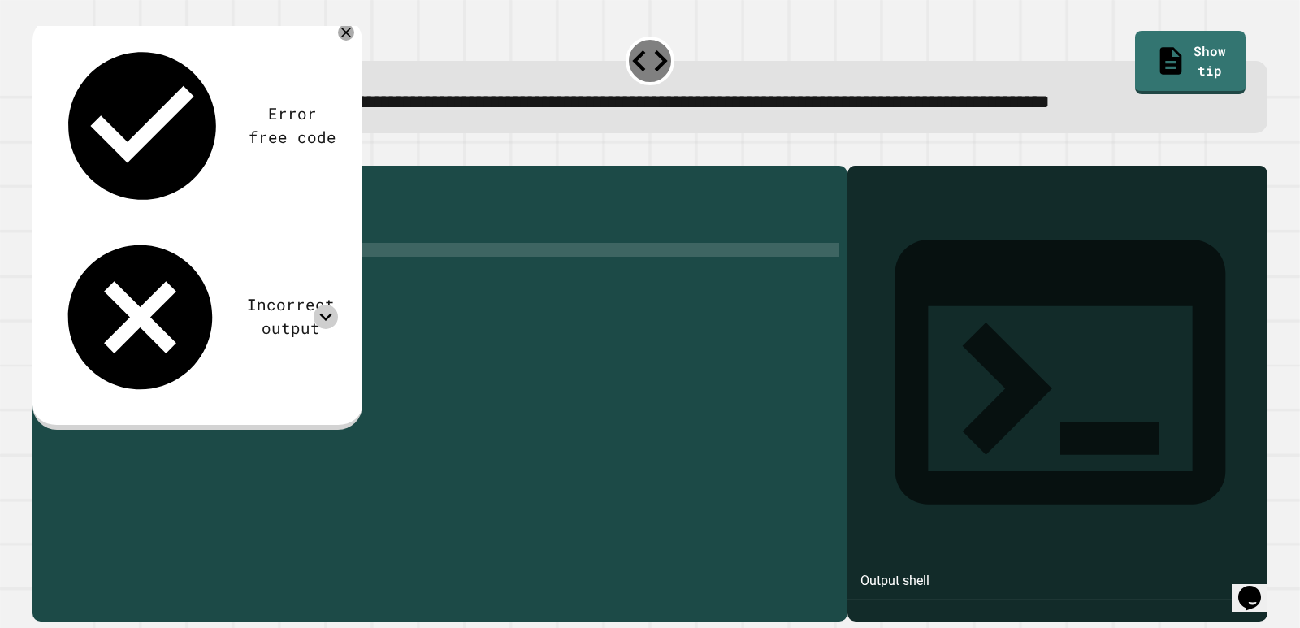
click at [324, 305] on icon at bounding box center [326, 317] width 24 height 24
click at [313, 303] on div "public class Main { public static void main ( String [ ] args ) { // Fill in th…" at bounding box center [453, 360] width 774 height 373
click at [184, 306] on div "public class Main { public static void main ( String [ ] args ) { // Fill in th…" at bounding box center [453, 360] width 774 height 373
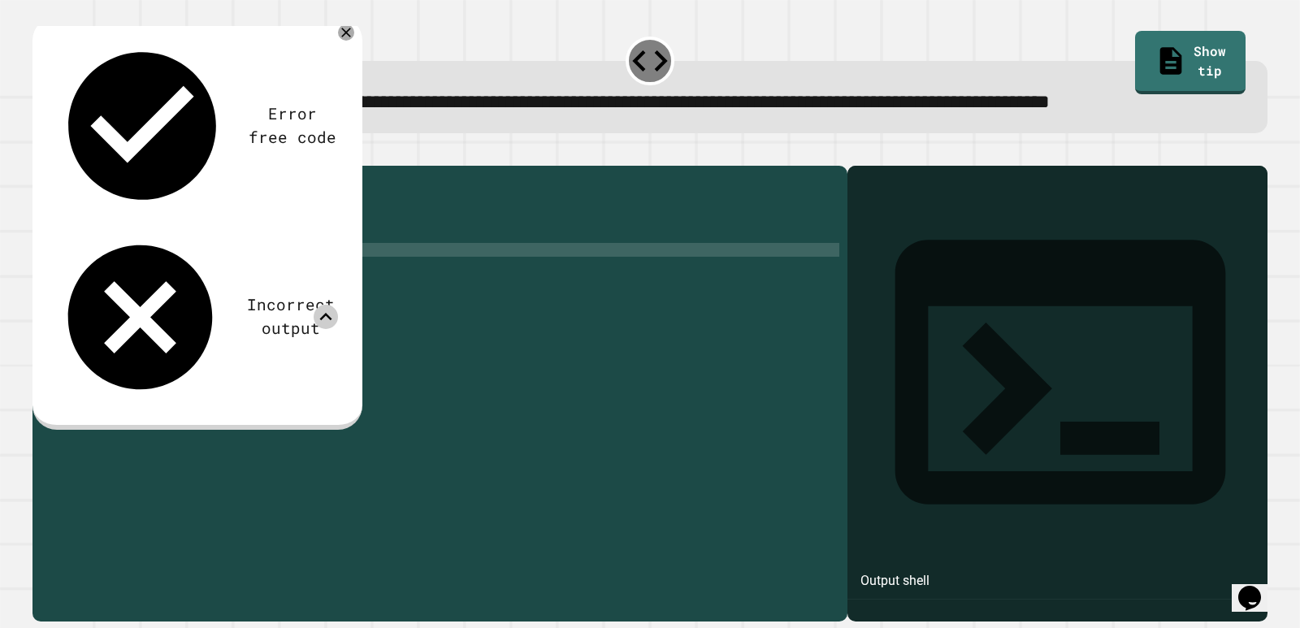
scroll to position [0, 8]
type textarea "**********"
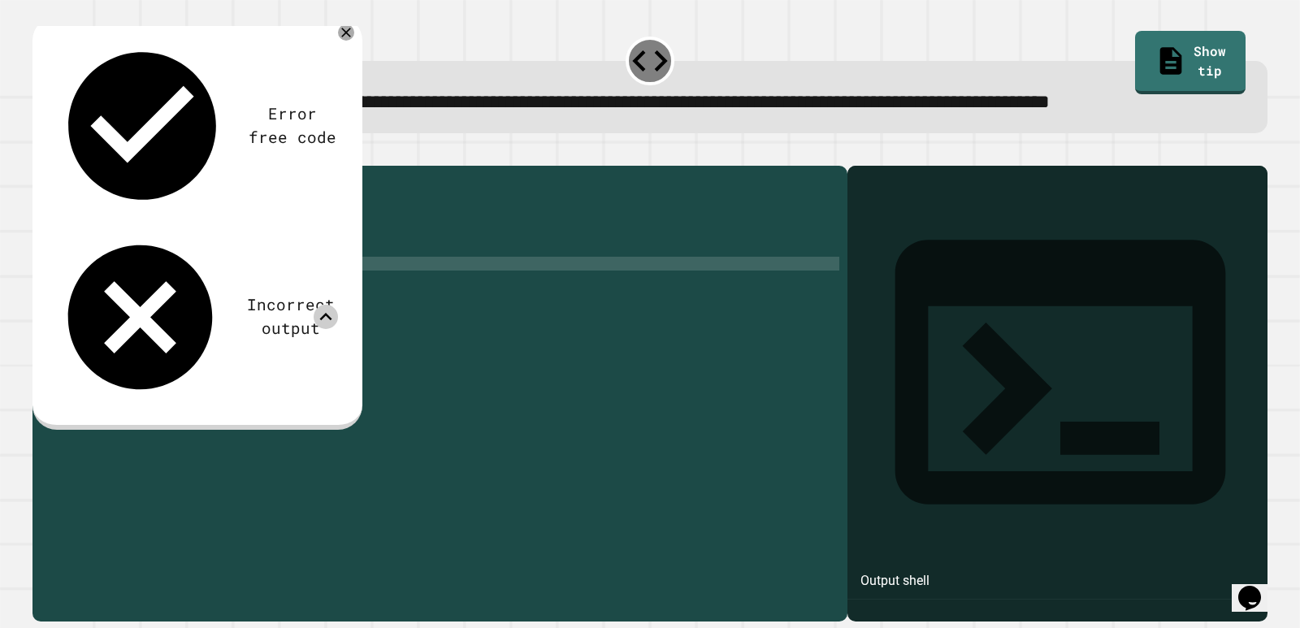
click at [310, 319] on div "public class Main { public static void main ( String [ ] args ) { // Fill in th…" at bounding box center [453, 360] width 774 height 373
type textarea "*******"
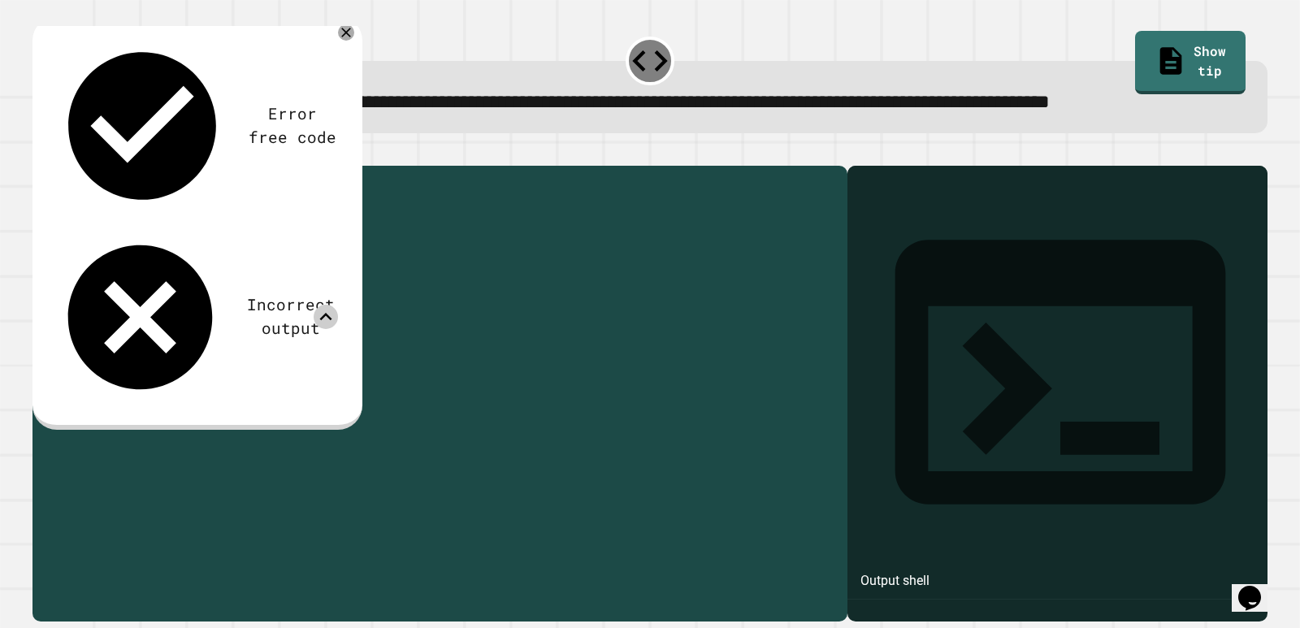
drag, startPoint x: 309, startPoint y: 323, endPoint x: 99, endPoint y: 323, distance: 209.6
click at [99, 323] on div "public class Main { public static void main ( String [ ] args ) { // Fill in th…" at bounding box center [453, 360] width 774 height 373
click at [107, 316] on div "******* 1 2 3 4 5 6 7 8 9 public class Main { public static void main ( String …" at bounding box center [436, 346] width 807 height 345
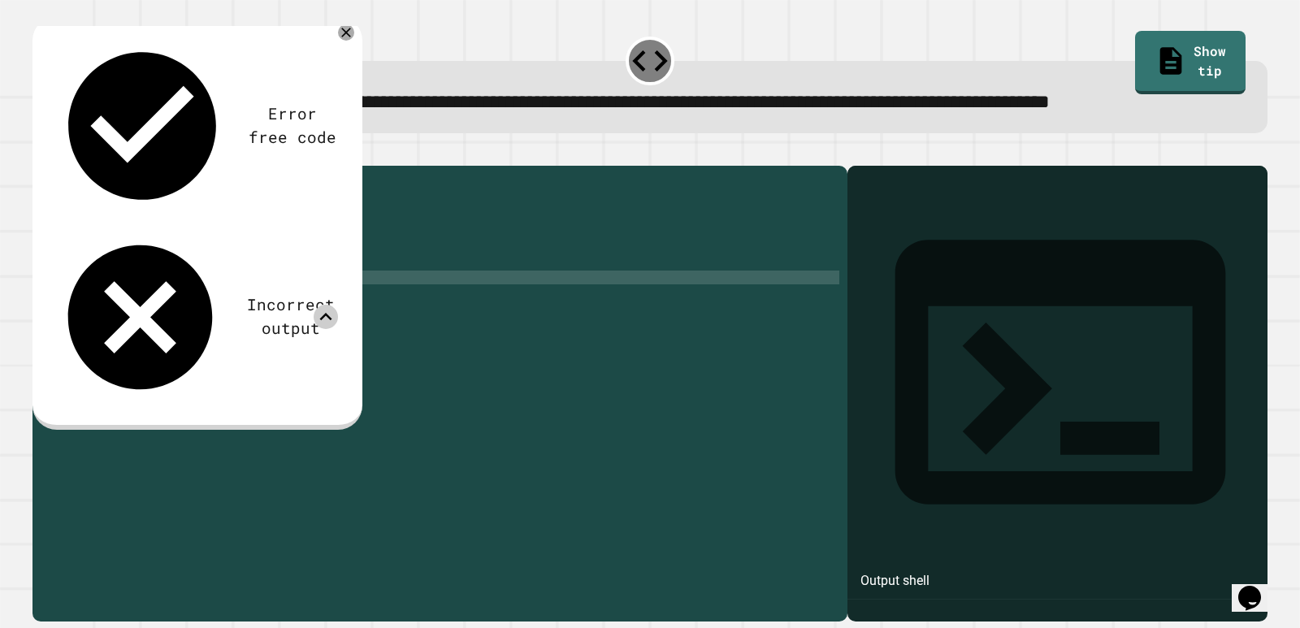
drag, startPoint x: 107, startPoint y: 316, endPoint x: 168, endPoint y: 330, distance: 62.5
click at [168, 330] on div "public class Main { public static void main ( String [ ] args ) { // Fill in th…" at bounding box center [453, 360] width 774 height 373
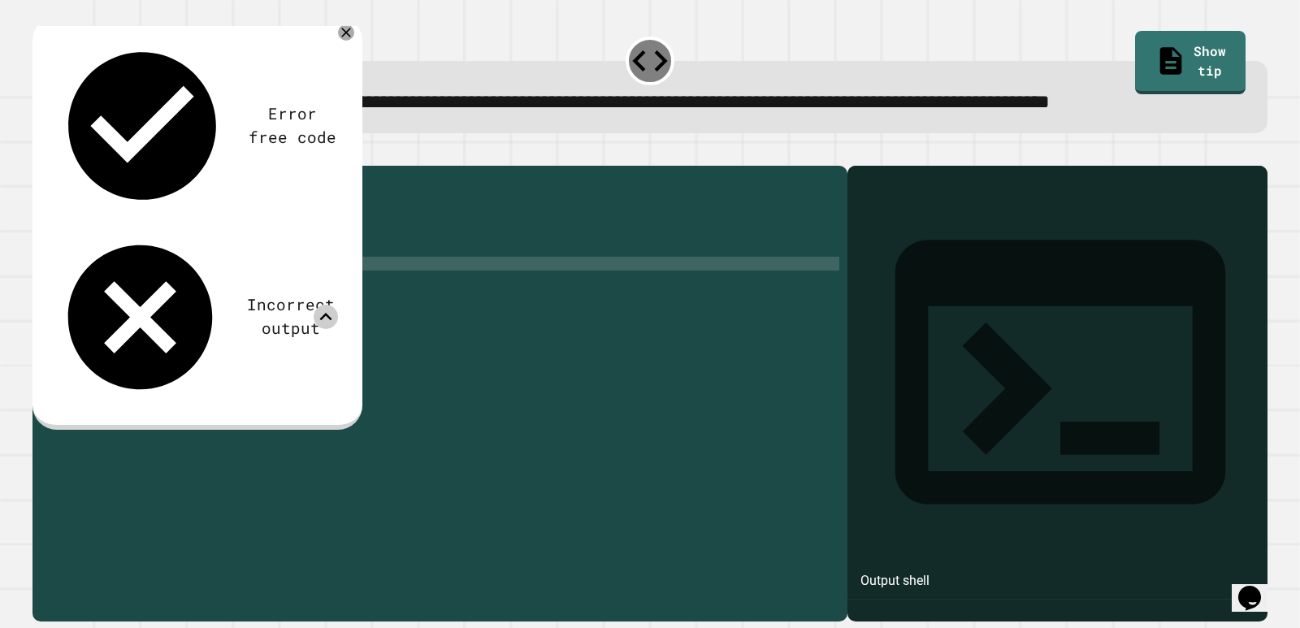
click at [179, 323] on div "public class Main { public static void main ( String [ ] args ) { // Fill in th…" at bounding box center [453, 360] width 774 height 373
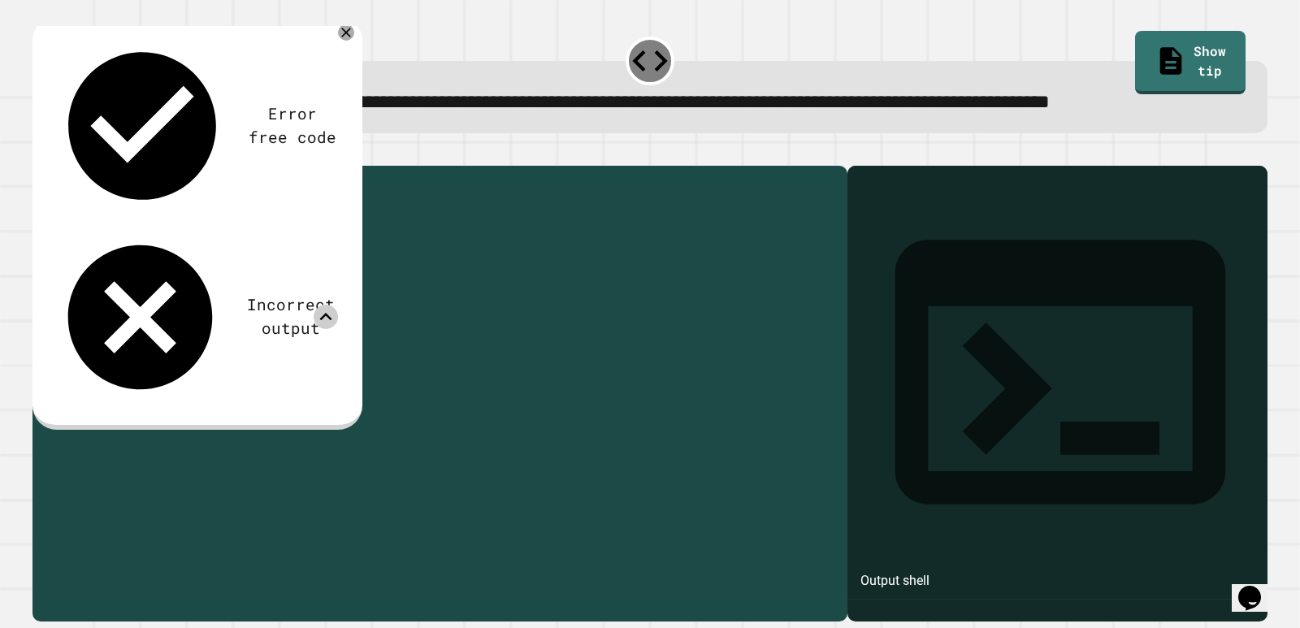
drag, startPoint x: 206, startPoint y: 320, endPoint x: 99, endPoint y: 316, distance: 106.5
click at [99, 316] on div "public class Main { public static void main ( String [ ] args ) { // Fill in th…" at bounding box center [453, 360] width 774 height 373
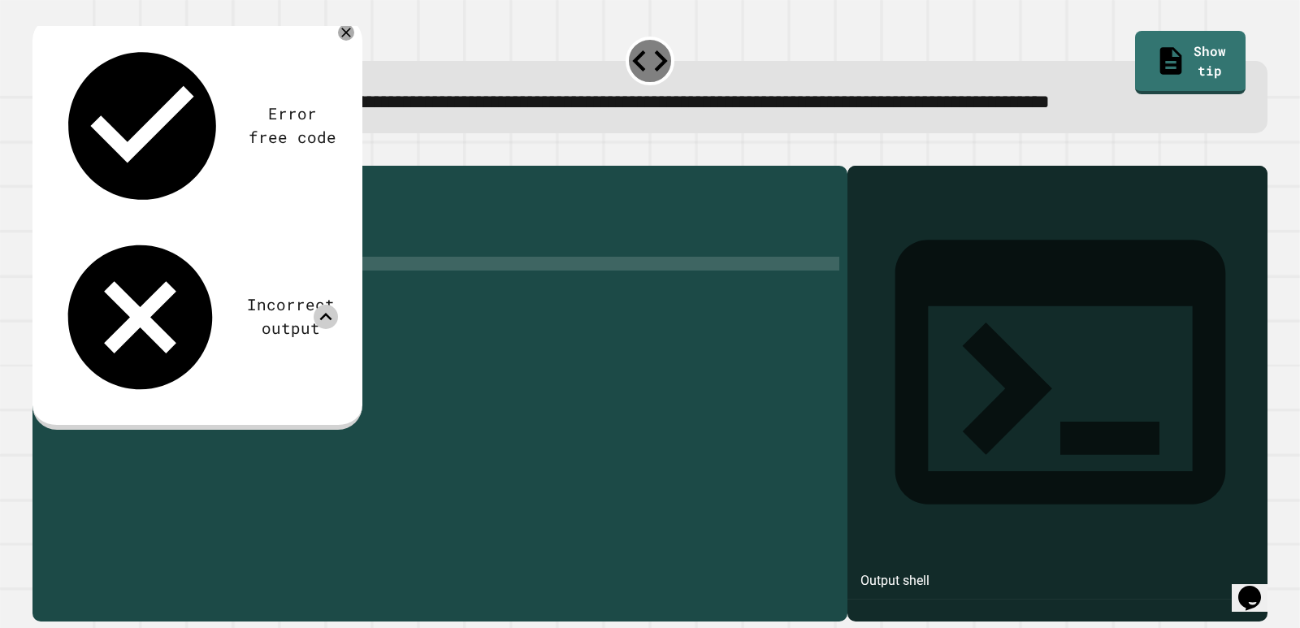
click at [627, 54] on div at bounding box center [650, 61] width 49 height 49
click at [639, 54] on icon at bounding box center [650, 61] width 42 height 42
click at [639, 74] on div at bounding box center [650, 61] width 49 height 49
click at [626, 74] on div at bounding box center [650, 61] width 49 height 49
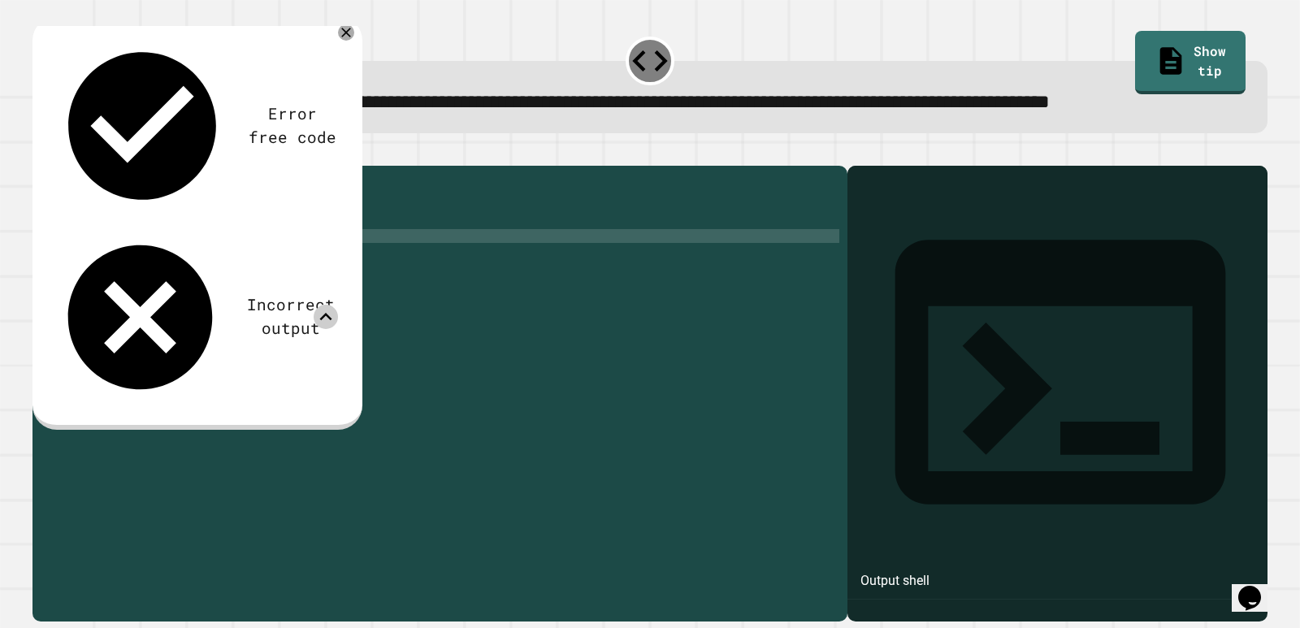
click at [241, 297] on div "public class Main { public static void main ( String [ ] args ) { // Fill in th…" at bounding box center [453, 360] width 774 height 373
click at [245, 318] on div "public class Main { public static void main ( String [ ] args ) { // Fill in th…" at bounding box center [453, 360] width 774 height 373
click at [252, 293] on div "public class Main { public static void main ( String [ ] args ) { // Fill in th…" at bounding box center [453, 360] width 774 height 373
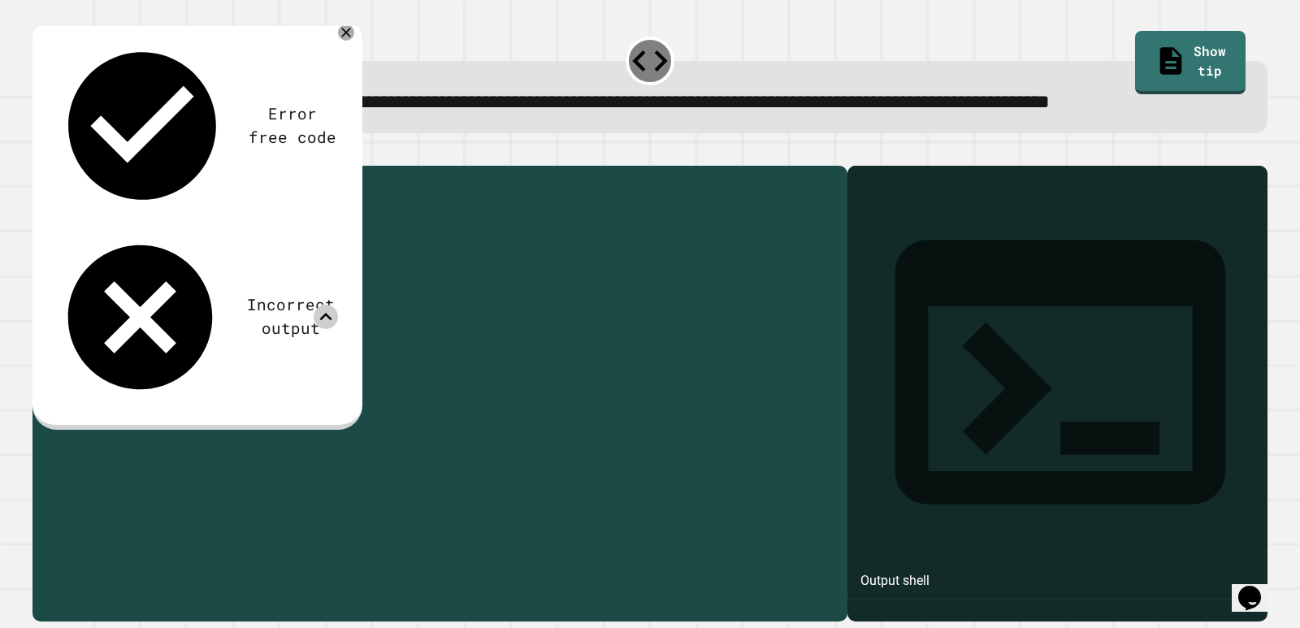
click at [257, 313] on div "public class Main { public static void main ( String [ ] args ) { // Fill in th…" at bounding box center [453, 360] width 774 height 373
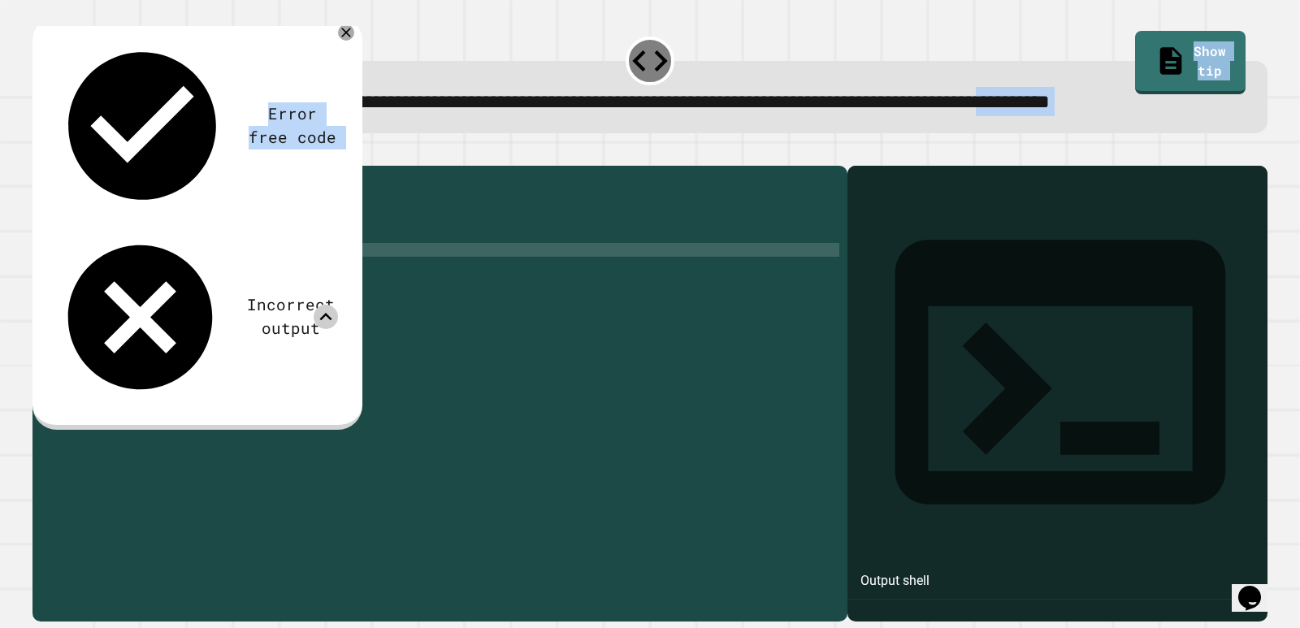
drag, startPoint x: 96, startPoint y: 136, endPoint x: 267, endPoint y: 171, distance: 175.0
click at [267, 171] on div "**********" at bounding box center [650, 327] width 1248 height 602
click at [265, 231] on div "Incorrect output" at bounding box center [196, 317] width 284 height 173
click at [192, 307] on div "public class Main { public static void main ( String [ ] args ) { // Fill in th…" at bounding box center [453, 360] width 774 height 373
click at [171, 308] on div "public class Main { public static void main ( String [ ] args ) { // Fill in th…" at bounding box center [453, 360] width 774 height 373
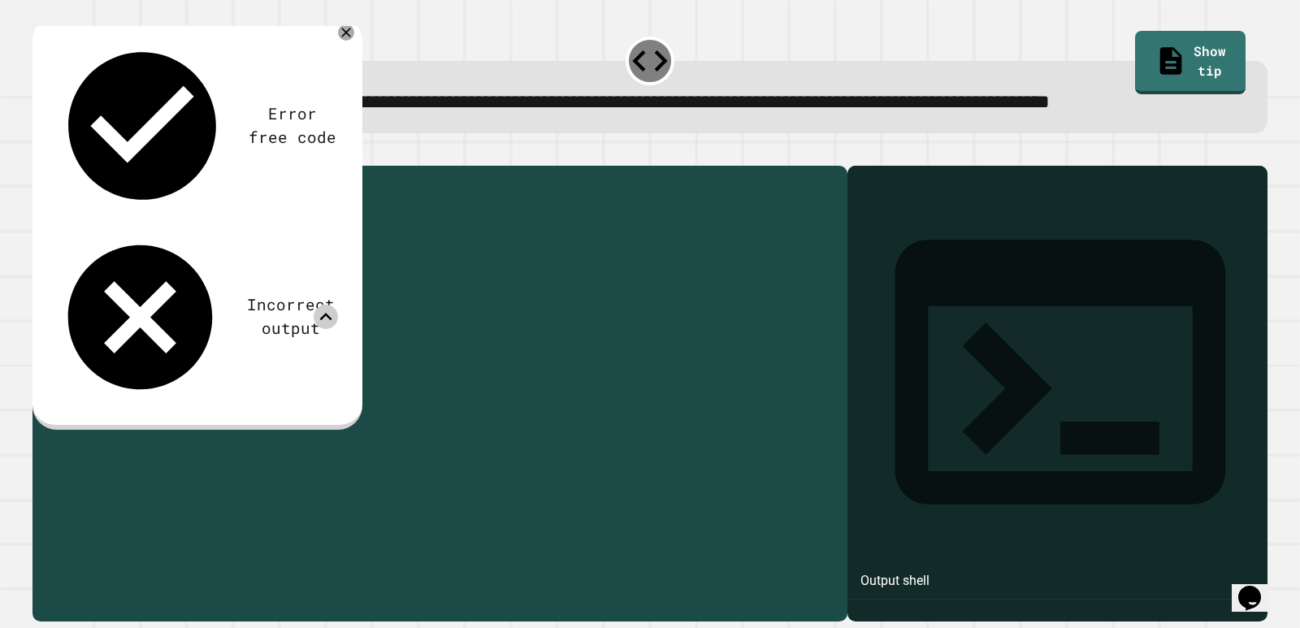
click at [196, 305] on div "public class Main { public static void main ( String [ ] args ) { // Fill in th…" at bounding box center [453, 360] width 774 height 373
click at [191, 306] on div "public class Main { public static void main ( String [ ] args ) { // Fill in th…" at bounding box center [453, 360] width 774 height 373
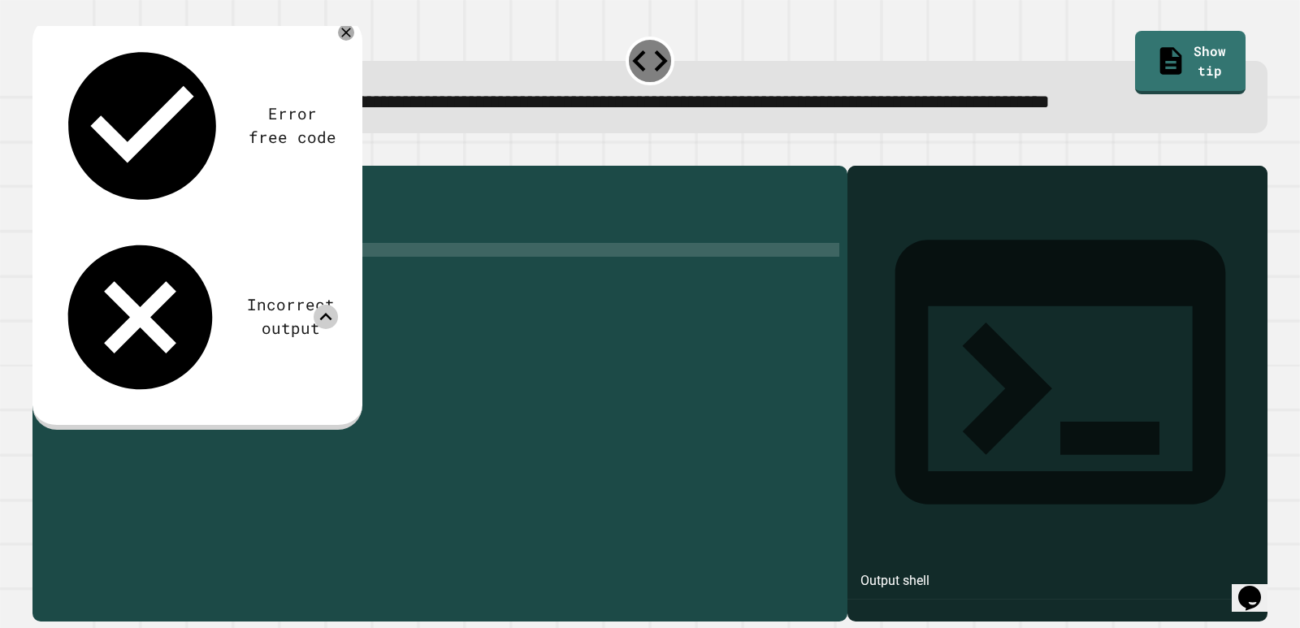
click at [161, 313] on div "public class Main { public static void main ( String [ ] args ) { // Fill in th…" at bounding box center [453, 360] width 774 height 373
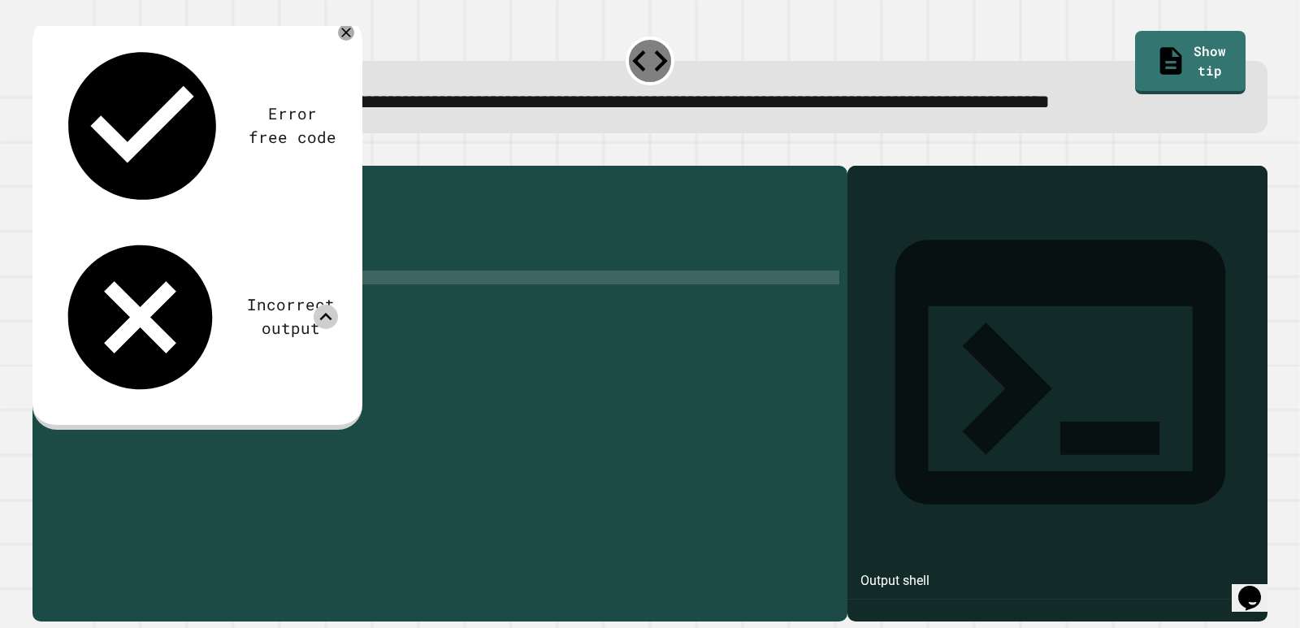
click at [227, 328] on div "public class Main { public static void main ( String [ ] args ) { // Fill in th…" at bounding box center [453, 360] width 774 height 373
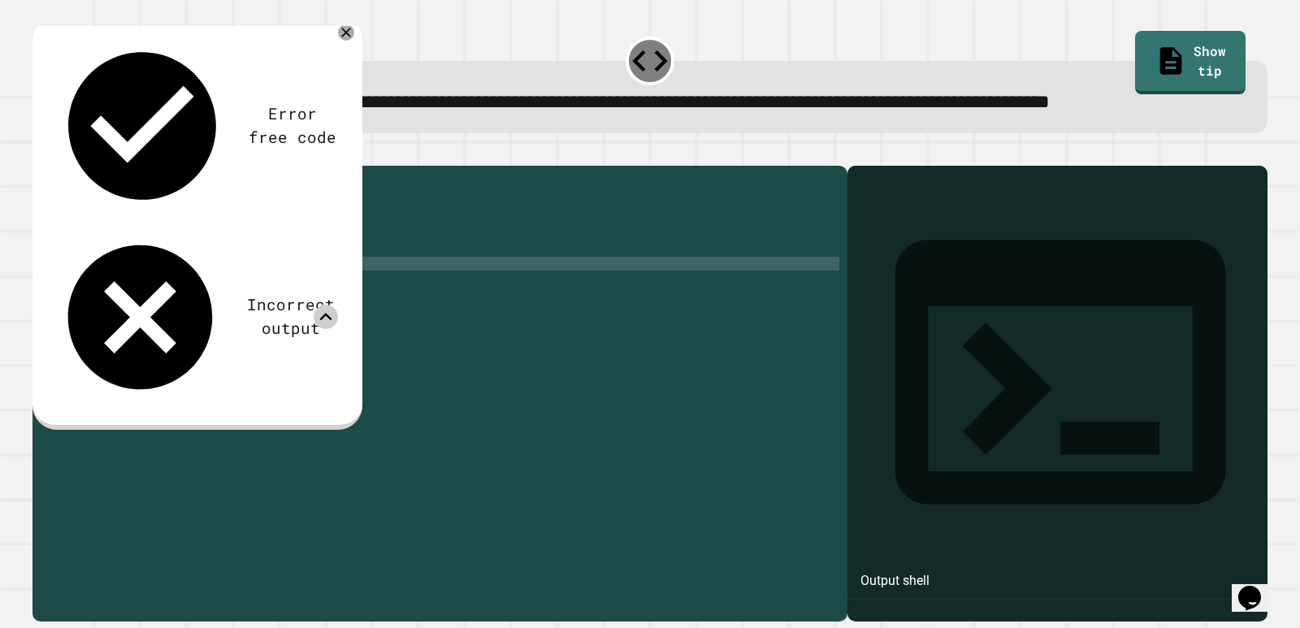
click at [224, 321] on div "public class Main { public static void main ( String [ ] args ) { // Fill in th…" at bounding box center [453, 360] width 774 height 373
type textarea "*"
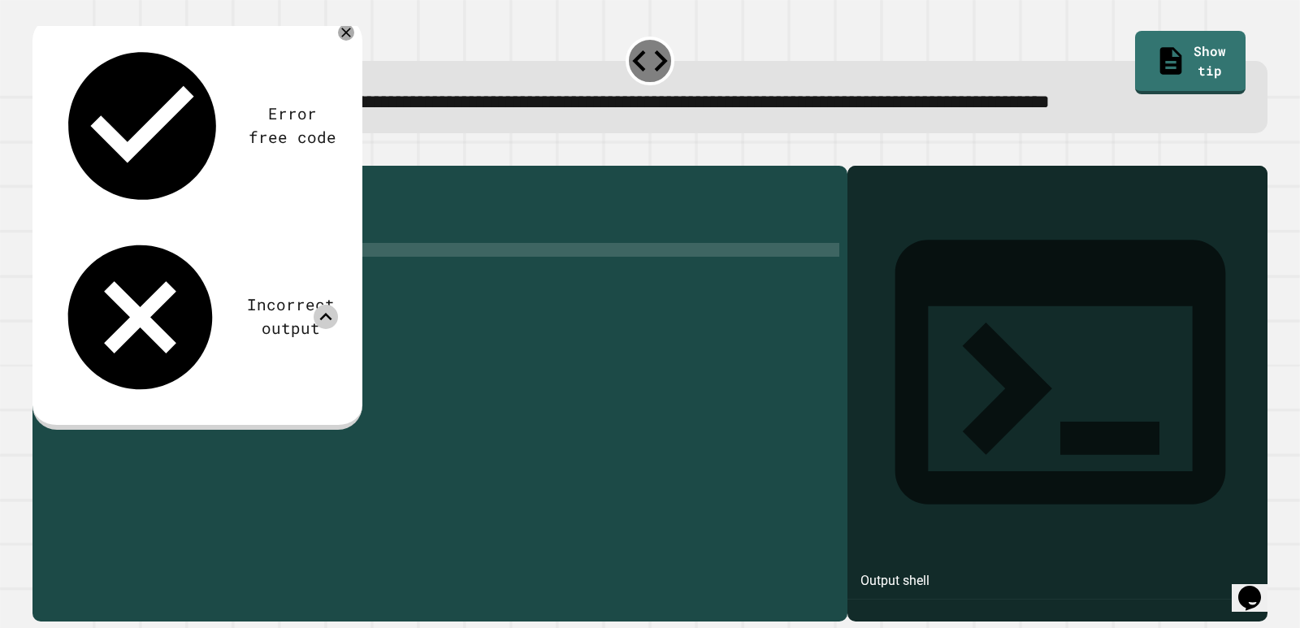
click at [191, 308] on div "public class Main { public static void main ( String [ ] args ) { // Fill in th…" at bounding box center [453, 360] width 774 height 373
click at [197, 306] on div "public class Main { public static void main ( String [ ] args ) { // Fill in th…" at bounding box center [453, 360] width 774 height 373
click at [56, 167] on icon "button" at bounding box center [51, 161] width 9 height 11
click at [323, 305] on icon at bounding box center [326, 317] width 24 height 24
click at [327, 305] on icon at bounding box center [326, 317] width 24 height 24
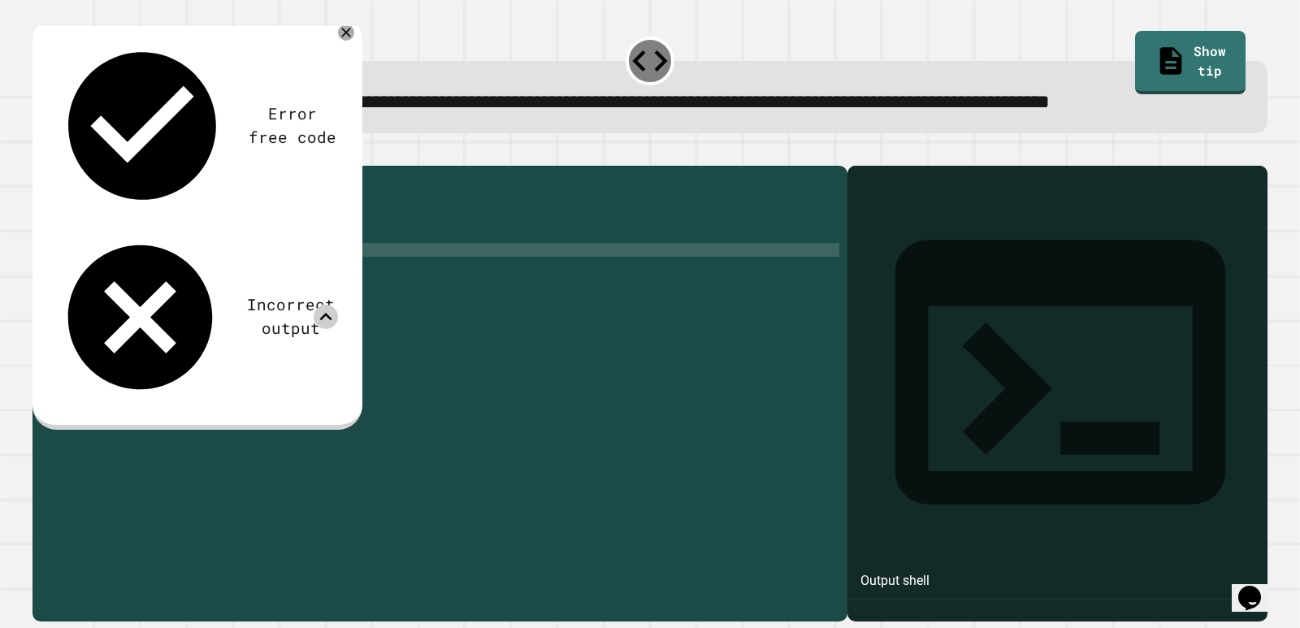
click at [117, 308] on div "public class Main { public static void main ( String [ ] args ) { // Fill in th…" at bounding box center [453, 360] width 774 height 373
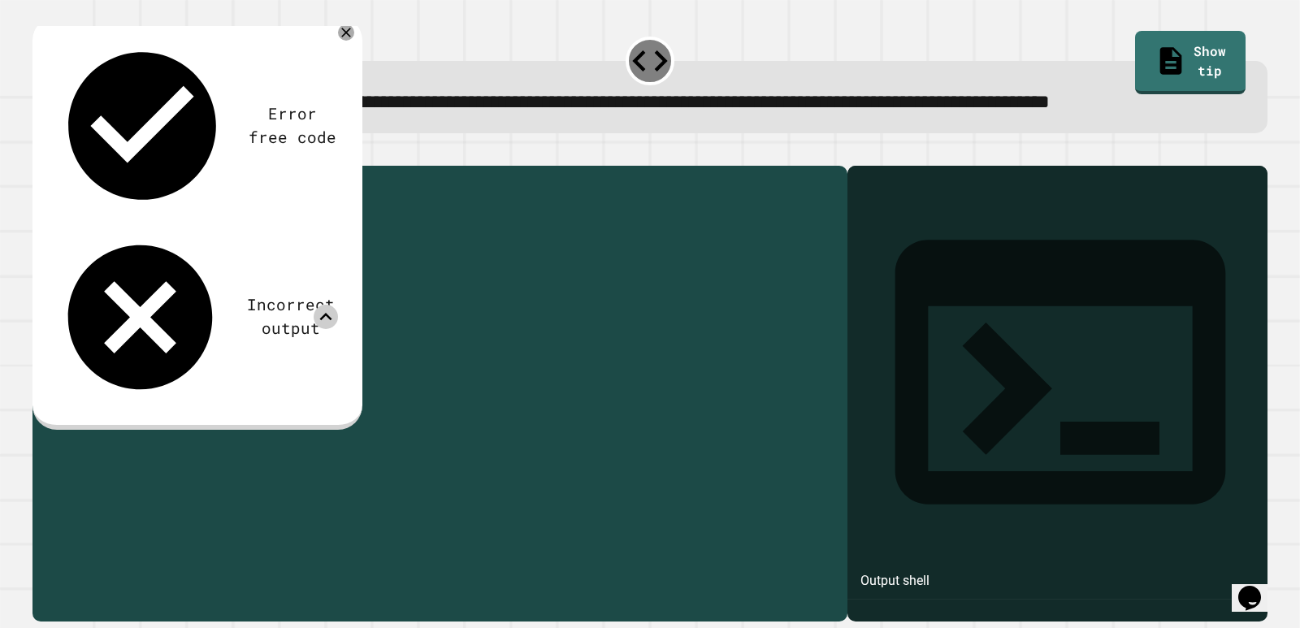
click at [104, 319] on div "public class Main { public static void main ( String [ ] args ) { // Fill in th…" at bounding box center [453, 360] width 774 height 373
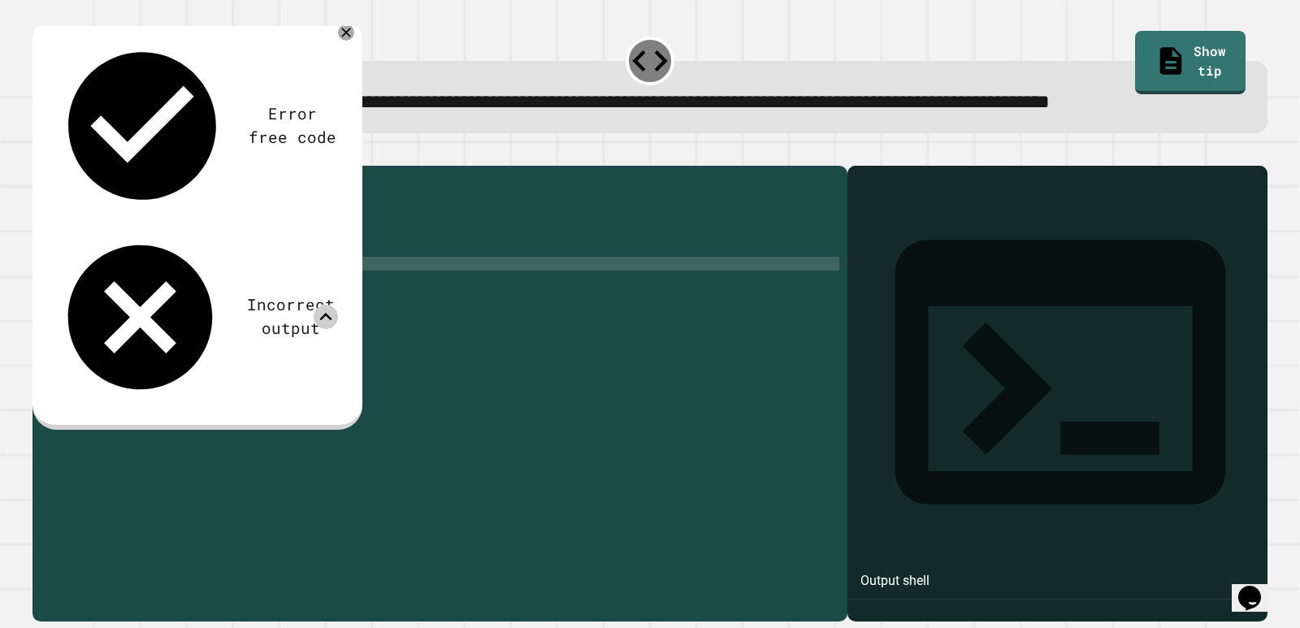
click at [378, 325] on div "public class Main { public static void main ( String [ ] args ) { // Fill in th…" at bounding box center [453, 360] width 774 height 373
click at [242, 83] on div "Error free code" at bounding box center [196, 125] width 284 height 177
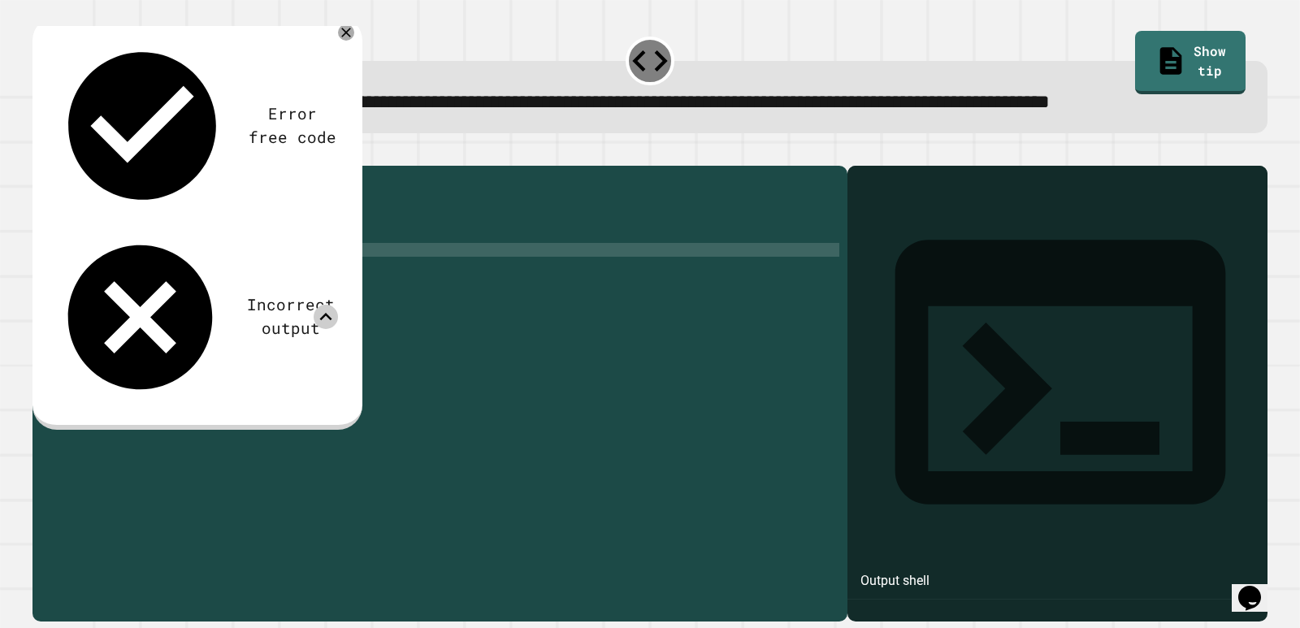
click at [163, 301] on div "public class Main { public static void main ( String [ ] args ) { // Fill in th…" at bounding box center [453, 360] width 774 height 373
click at [35, 166] on div at bounding box center [650, 156] width 1235 height 20
click at [41, 152] on icon "button" at bounding box center [41, 152] width 0 height 0
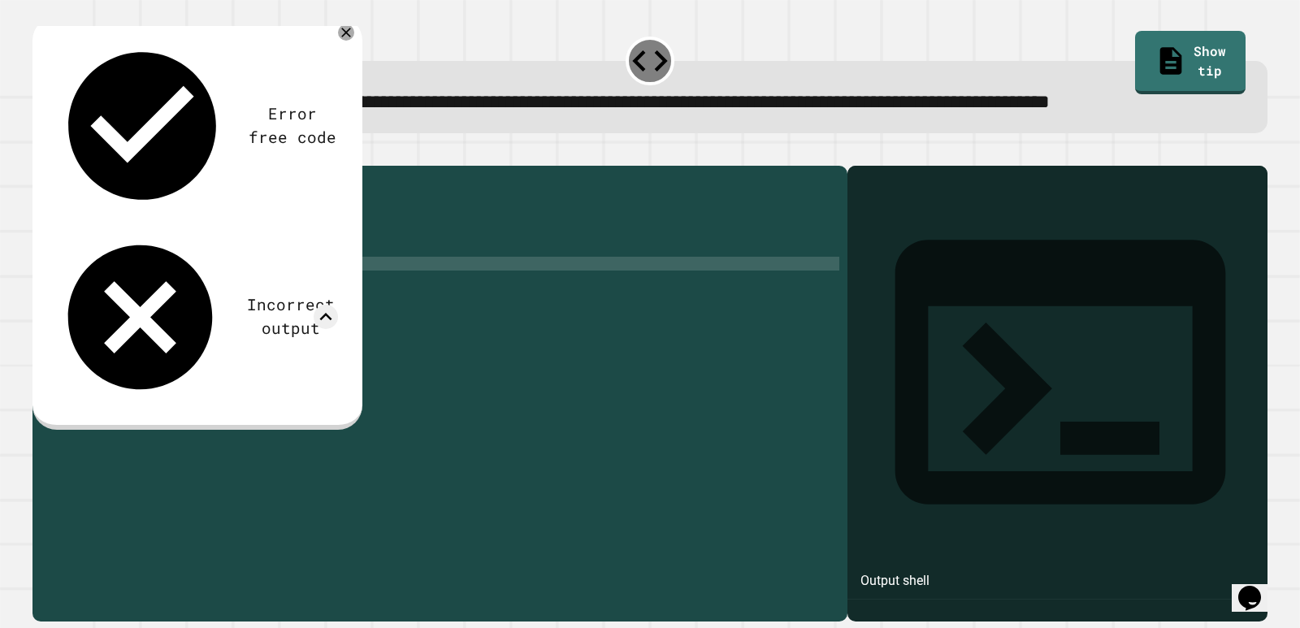
click at [229, 321] on div "public class Main { public static void main ( String [ ] args ) { // Fill in th…" at bounding box center [453, 360] width 774 height 373
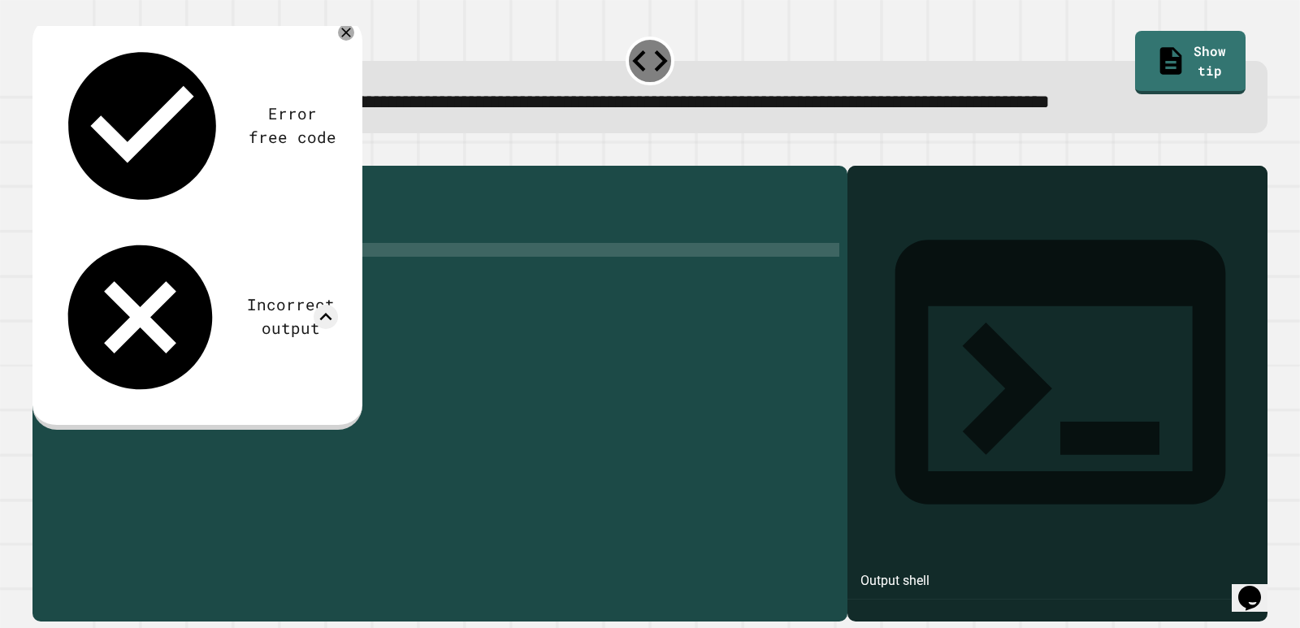
click at [241, 304] on div "public class Main { public static void main ( String [ ] args ) { // Fill in th…" at bounding box center [453, 360] width 774 height 373
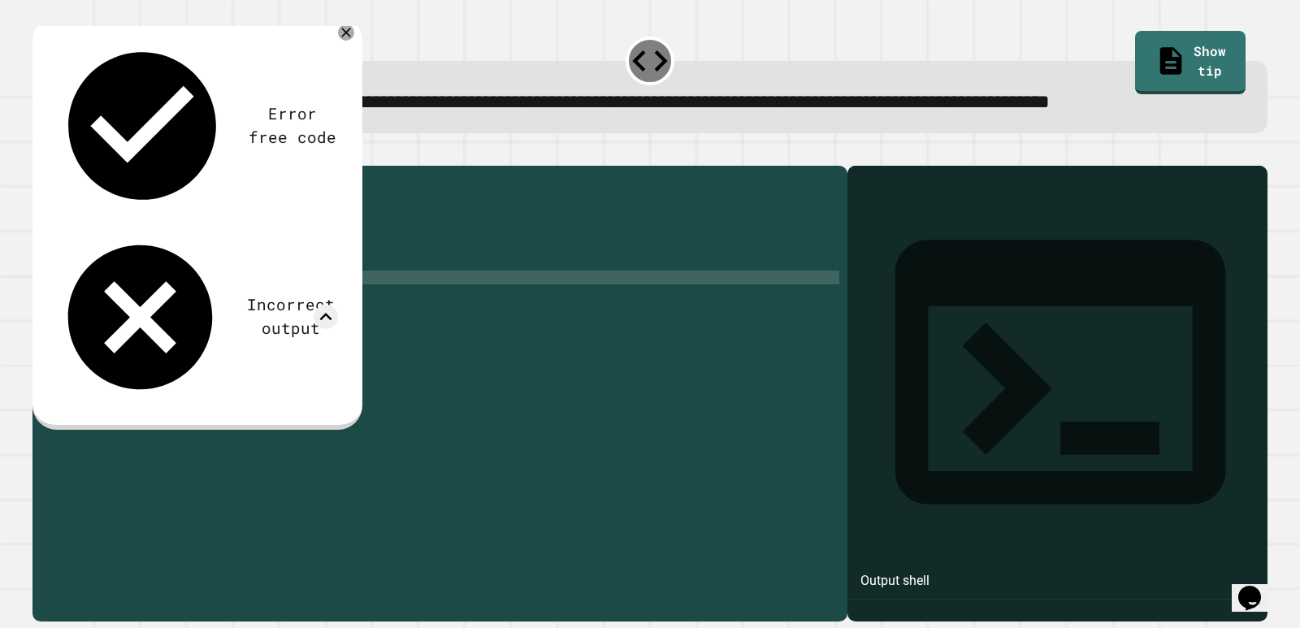
click at [229, 328] on div "public class Main { public static void main ( String [ ] args ) { // Fill in th…" at bounding box center [453, 360] width 774 height 373
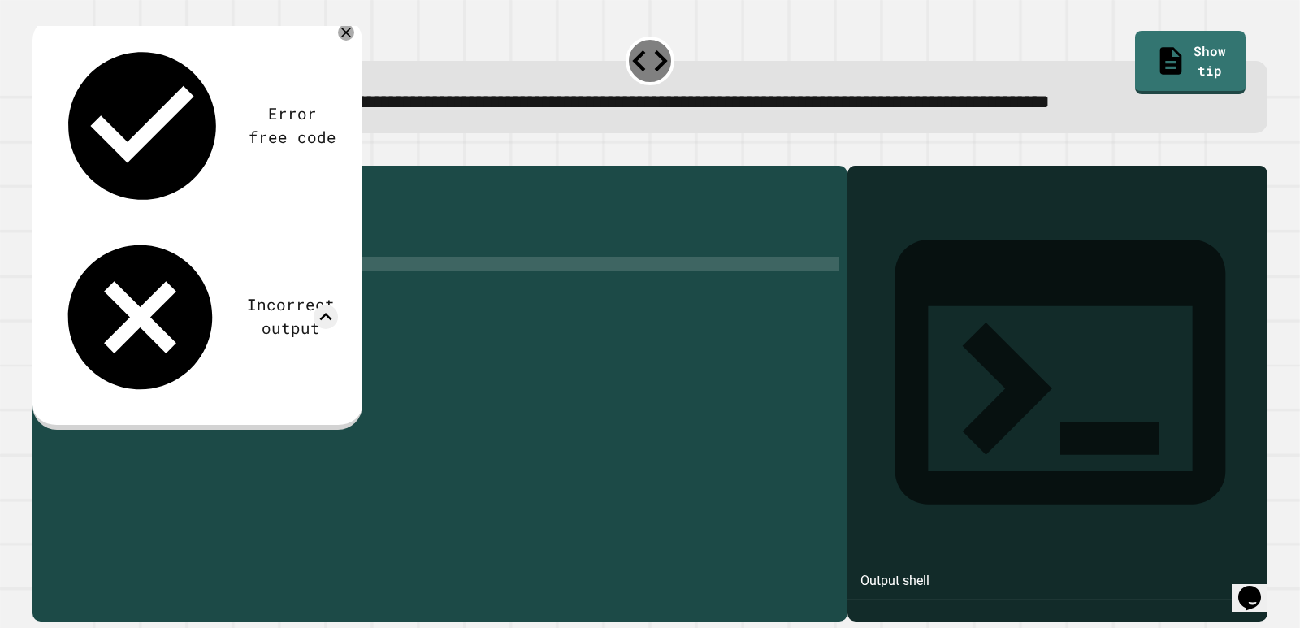
click at [232, 323] on div "public class Main { public static void main ( String [ ] args ) { // Fill in th…" at bounding box center [453, 360] width 774 height 373
click at [193, 335] on div "public class Main { public static void main ( String [ ] args ) { // Fill in th…" at bounding box center [453, 360] width 774 height 373
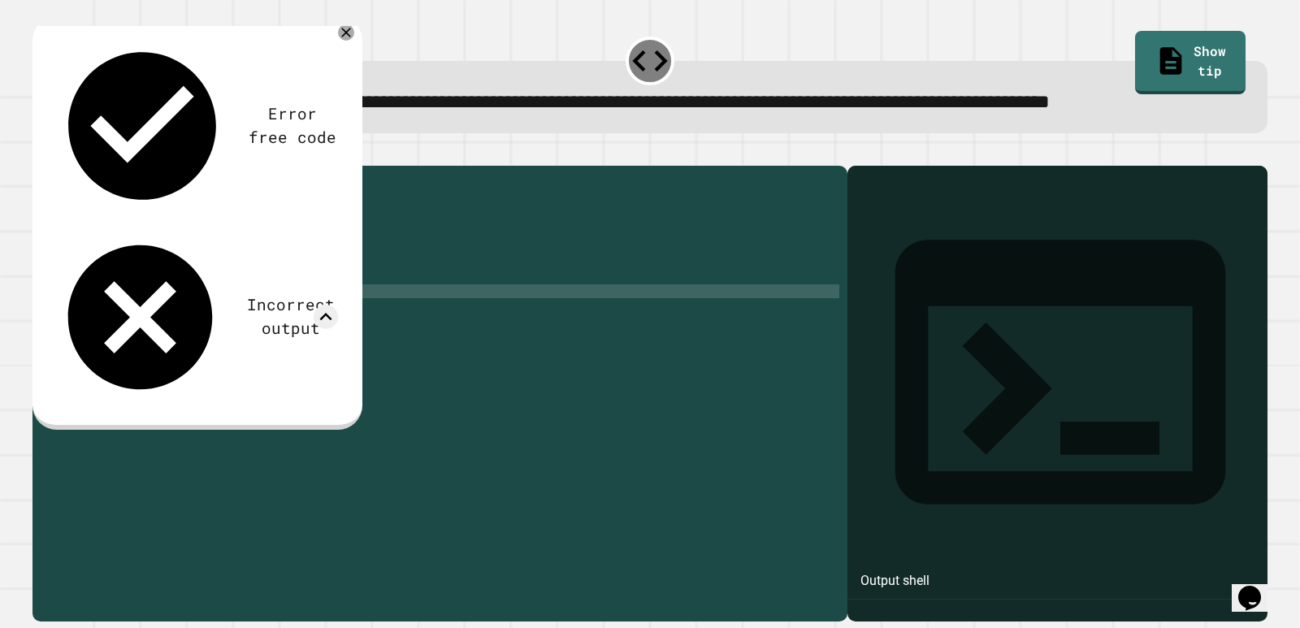
click at [181, 361] on div "public class Main { public static void main ( String [ ] args ) { // Fill in th…" at bounding box center [453, 360] width 774 height 373
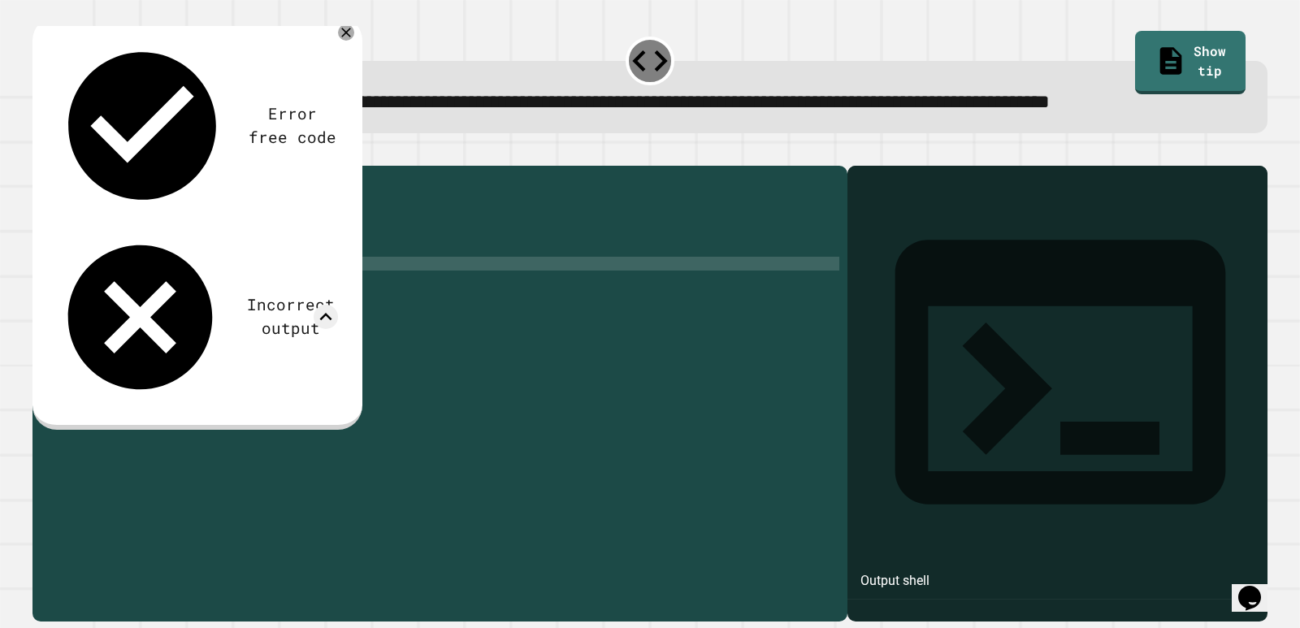
click at [198, 319] on div "public class Main { public static void main ( String [ ] args ) { // Fill in th…" at bounding box center [453, 360] width 774 height 373
click at [1198, 37] on link "Show tip" at bounding box center [1190, 61] width 112 height 66
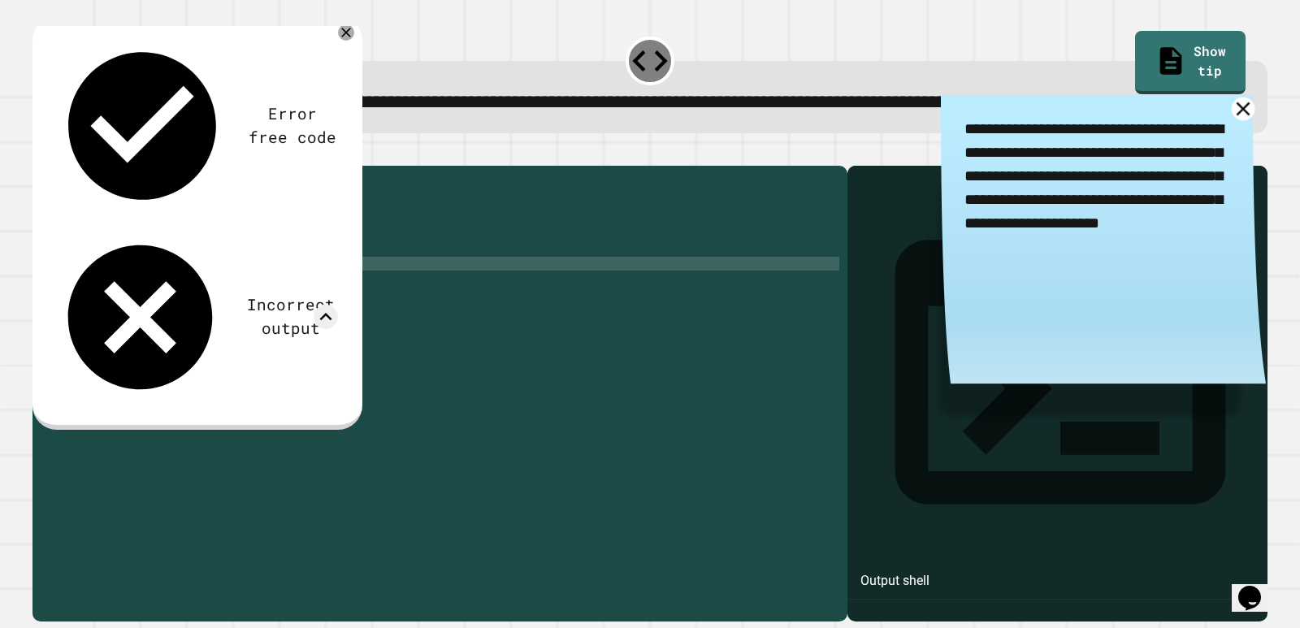
click at [1232, 120] on link at bounding box center [1244, 109] width 24 height 24
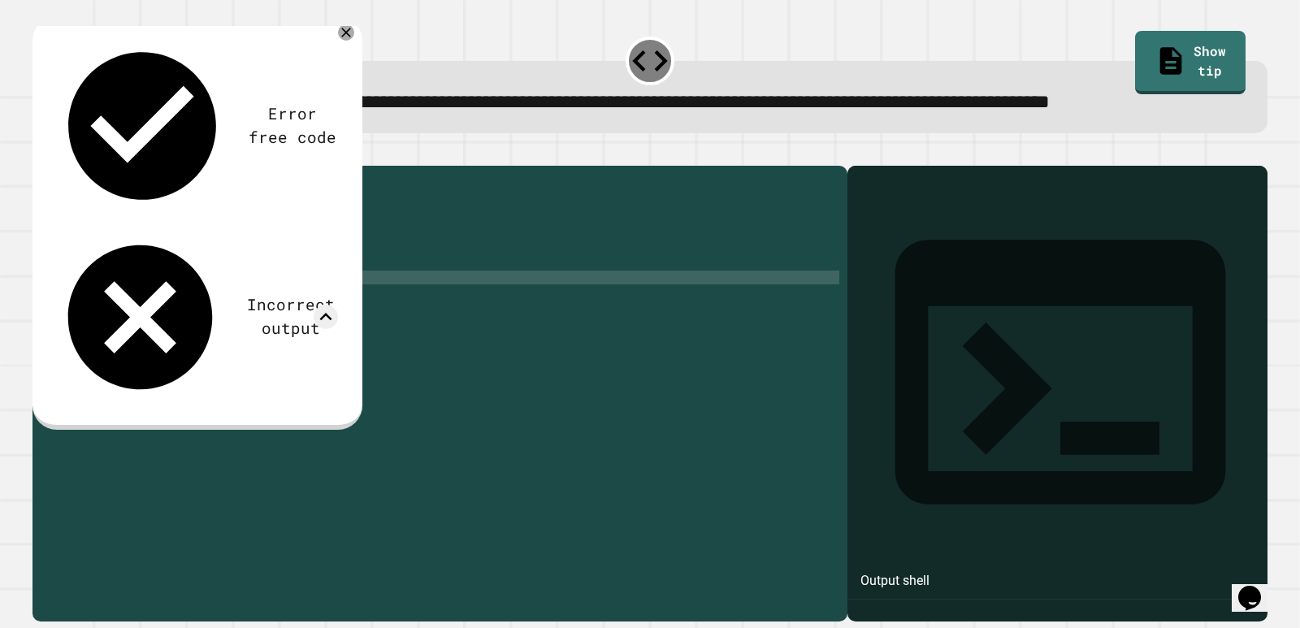
click at [222, 340] on div "public class Main { public static void main ( String [ ] args ) { // Fill in th…" at bounding box center [453, 360] width 774 height 373
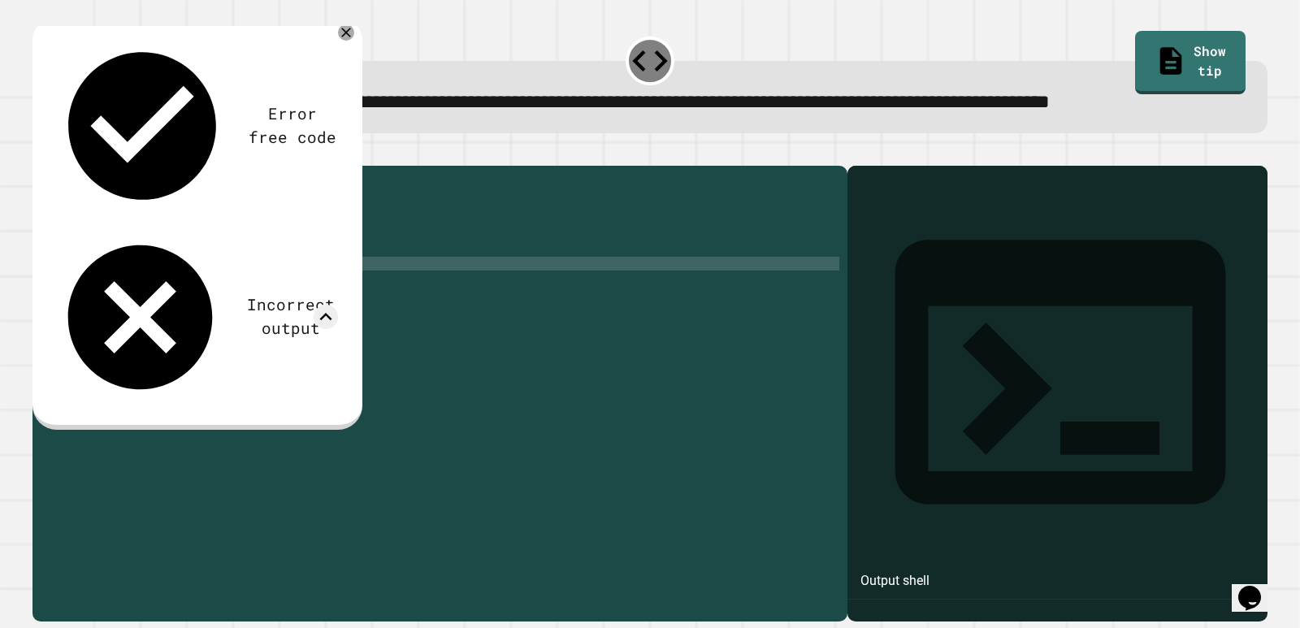
click at [179, 323] on div "public class Main { public static void main ( String [ ] args ) { // Fill in th…" at bounding box center [453, 360] width 774 height 373
type textarea "**********"
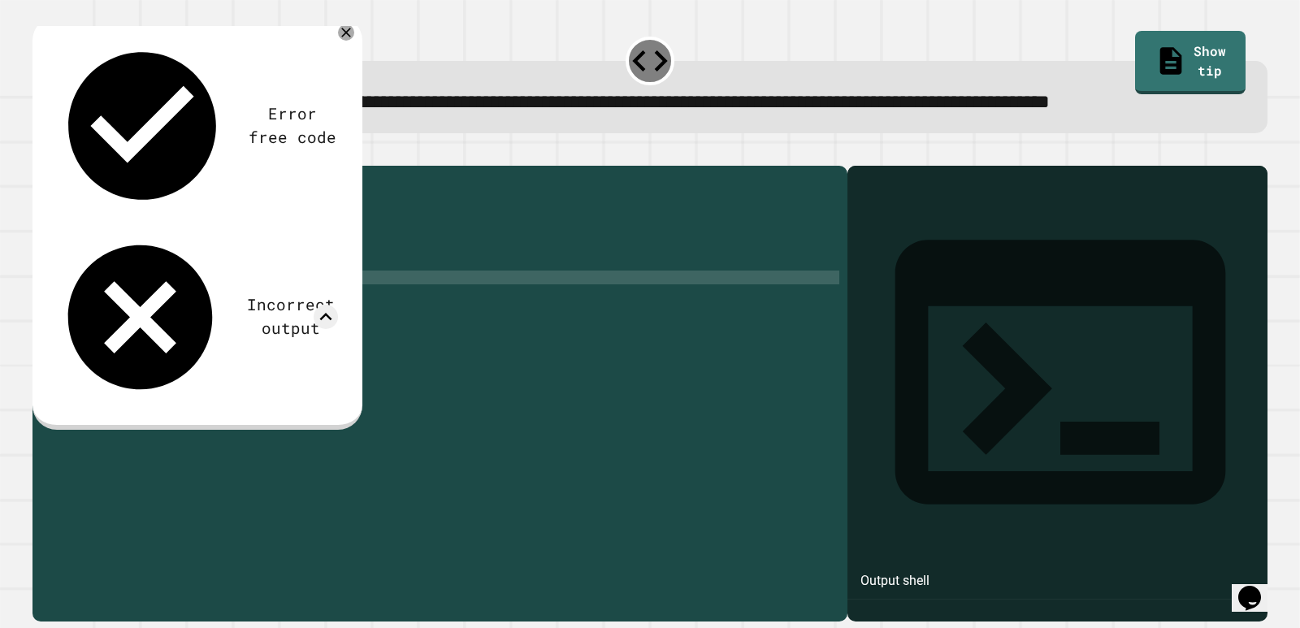
scroll to position [0, 3]
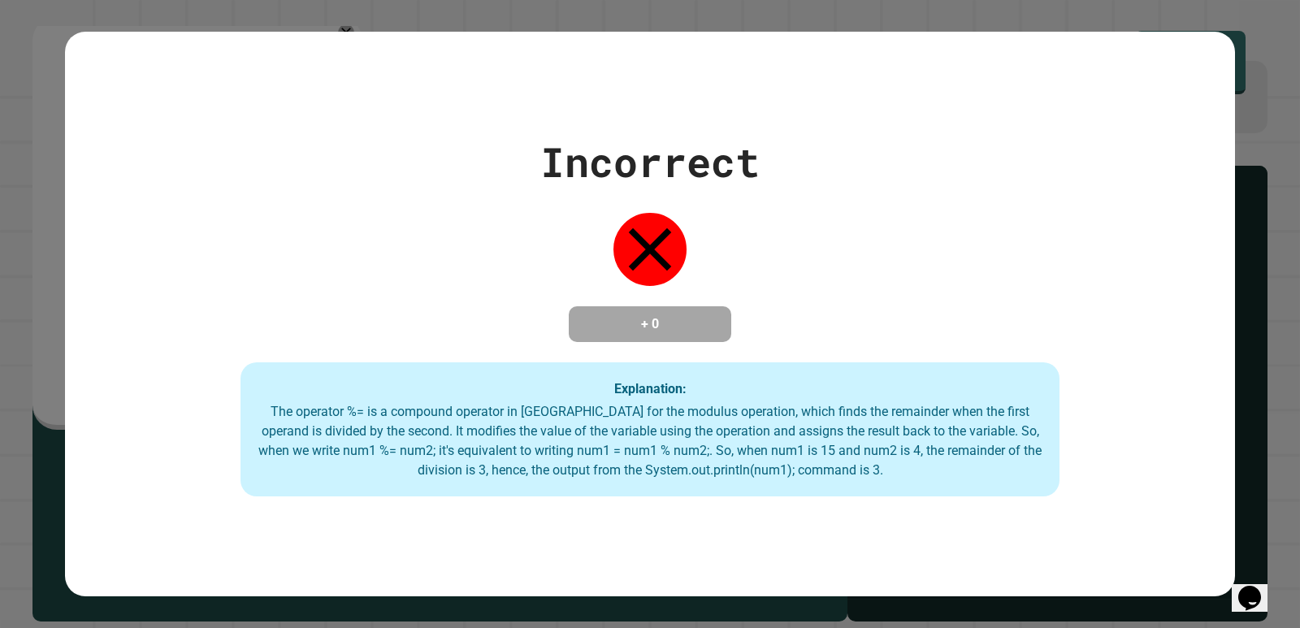
type textarea "*****"
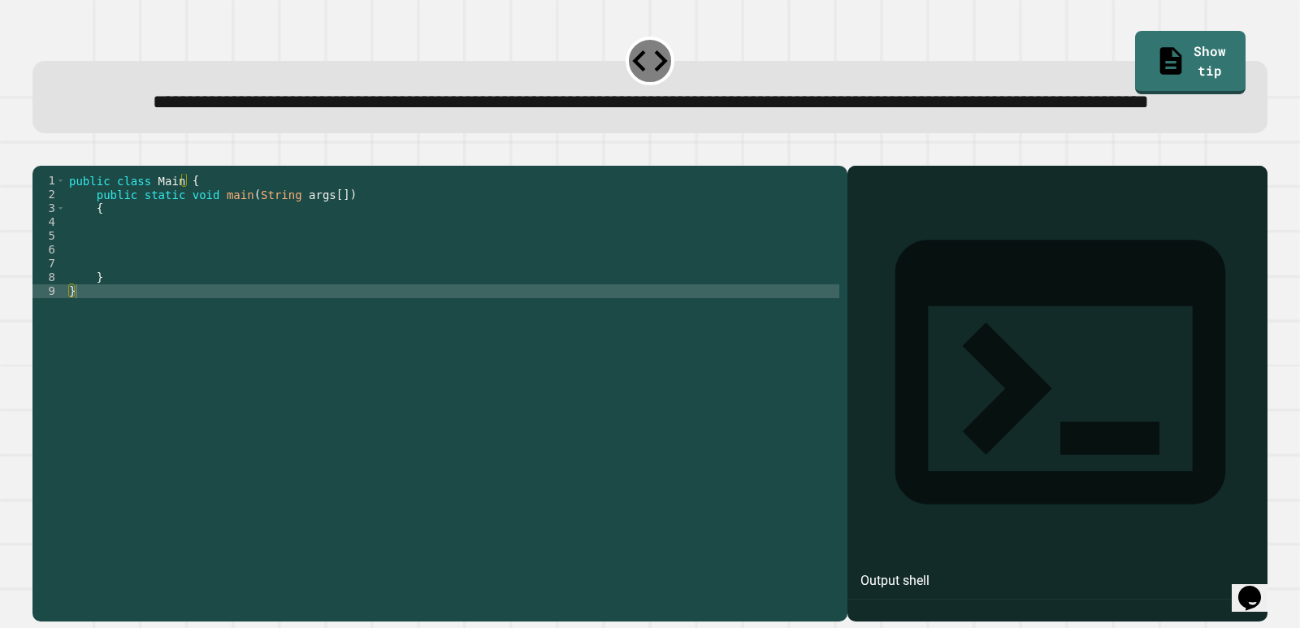
click at [146, 297] on div "public class Main { public static void main ( String args [ ]) { } }" at bounding box center [453, 360] width 774 height 373
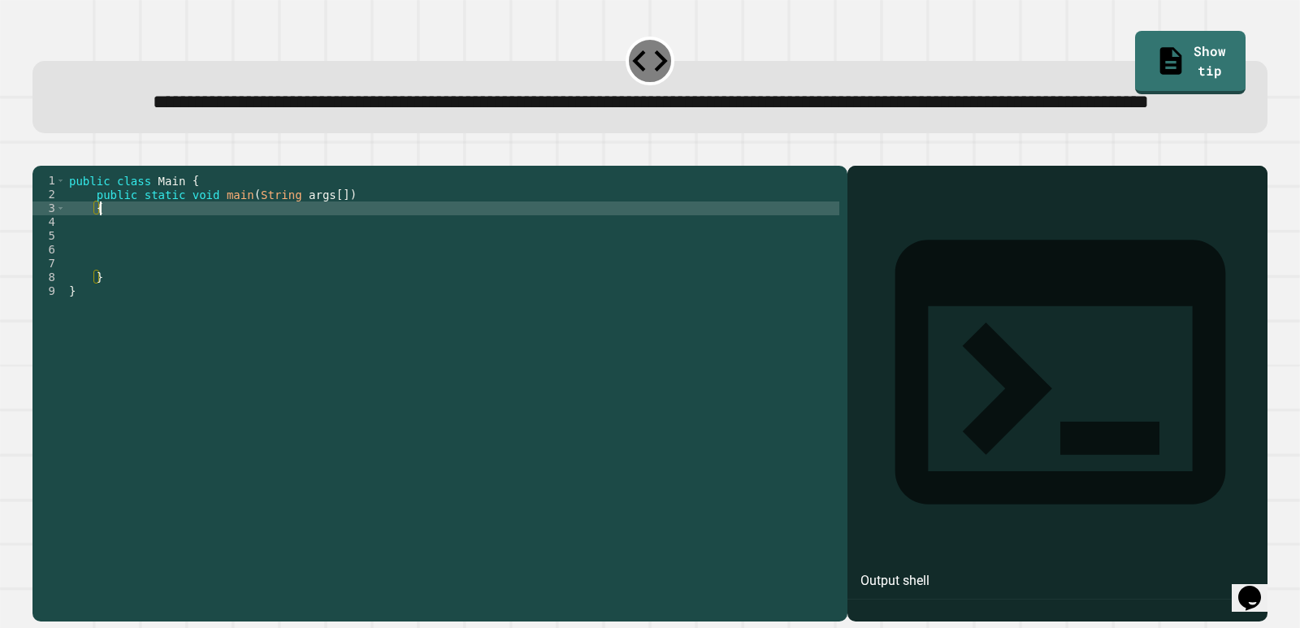
click at [145, 271] on div "public class Main { public static void main ( String args [ ]) { } }" at bounding box center [453, 360] width 774 height 373
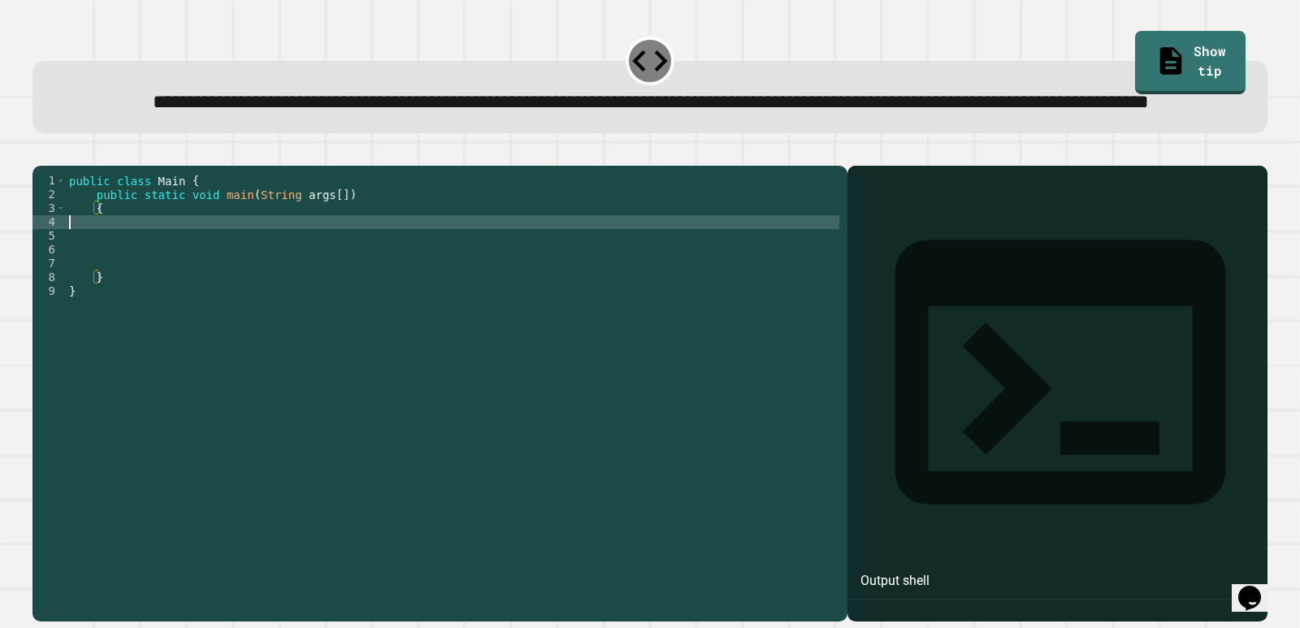
click at [155, 279] on div "public class Main { public static void main ( String args [ ]) { } }" at bounding box center [453, 360] width 774 height 373
click at [133, 284] on div "public class Main { public static void main ( String args [ ]) { int shirt 47 ;…" at bounding box center [453, 360] width 774 height 373
type textarea "**********"
click at [141, 291] on div "public class Main { public static void main ( String args [ ]) { int shirt = 47…" at bounding box center [453, 360] width 774 height 373
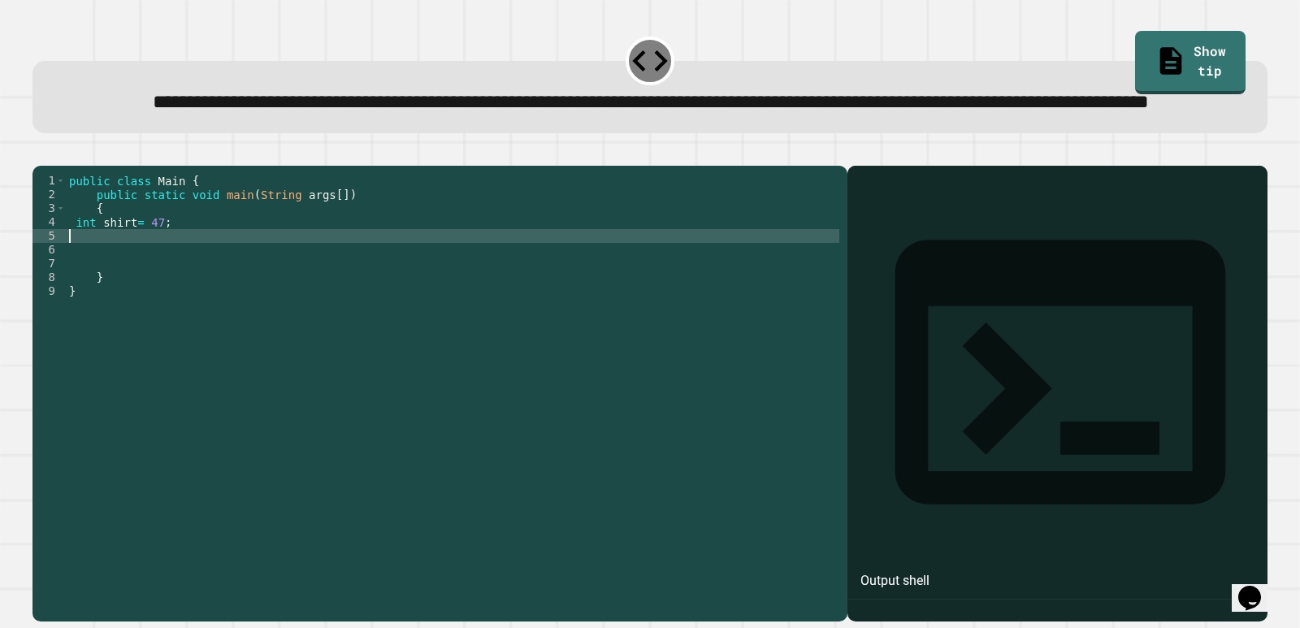
scroll to position [0, 0]
click at [41, 152] on icon "button" at bounding box center [41, 152] width 0 height 0
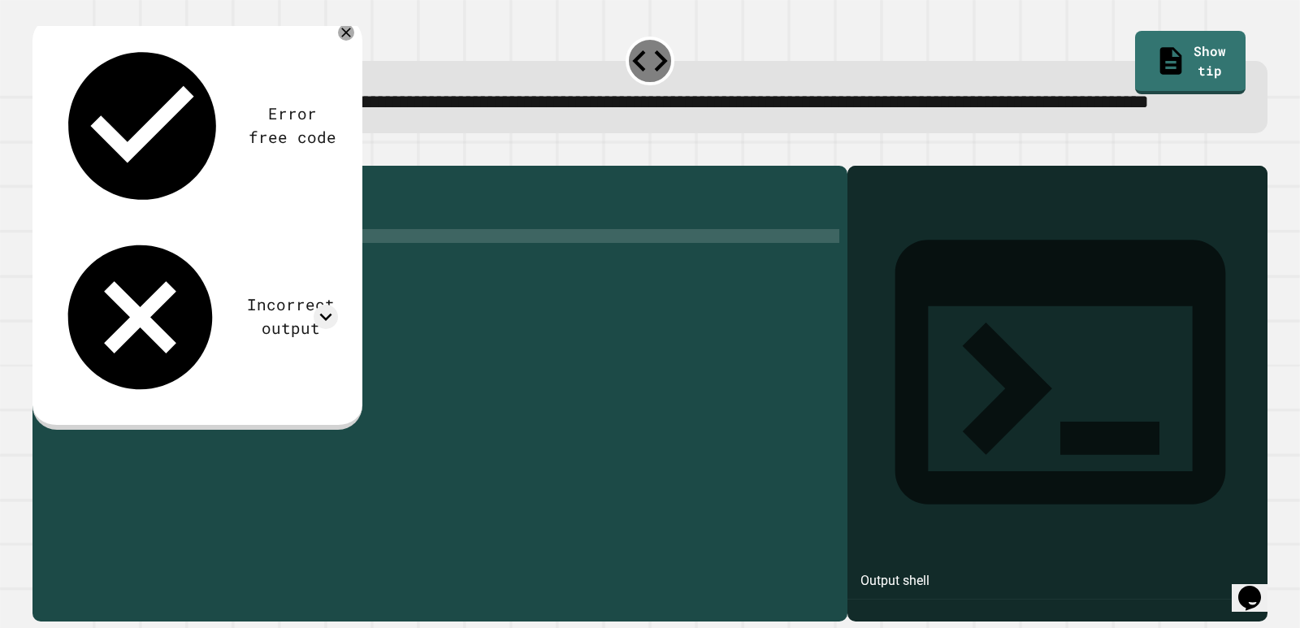
click at [424, 280] on div "public class Main { public static void main ( String args [ ]) { int shirt = 47…" at bounding box center [453, 360] width 774 height 373
click at [188, 292] on div "public class Main { public static void main ( String args [ ]) { int shirt = 47…" at bounding box center [453, 360] width 774 height 373
type textarea "**********"
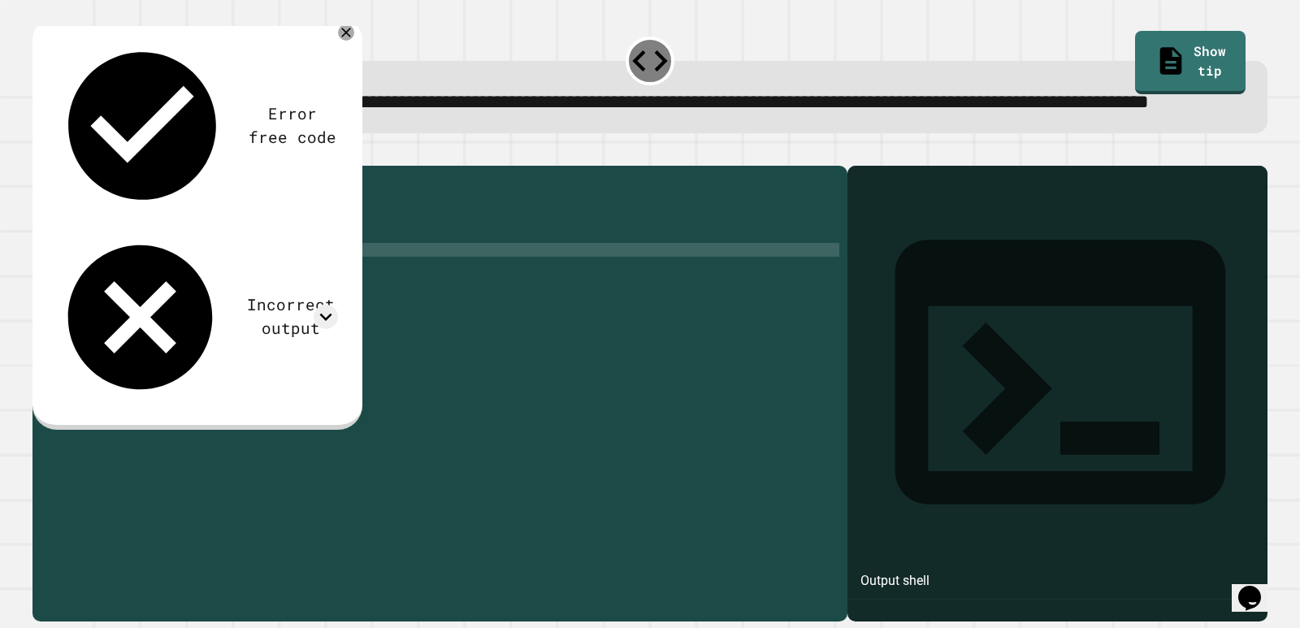
click at [171, 309] on div "public class Main { public static void main ( String args [ ]) { int shirt = 47…" at bounding box center [453, 360] width 774 height 373
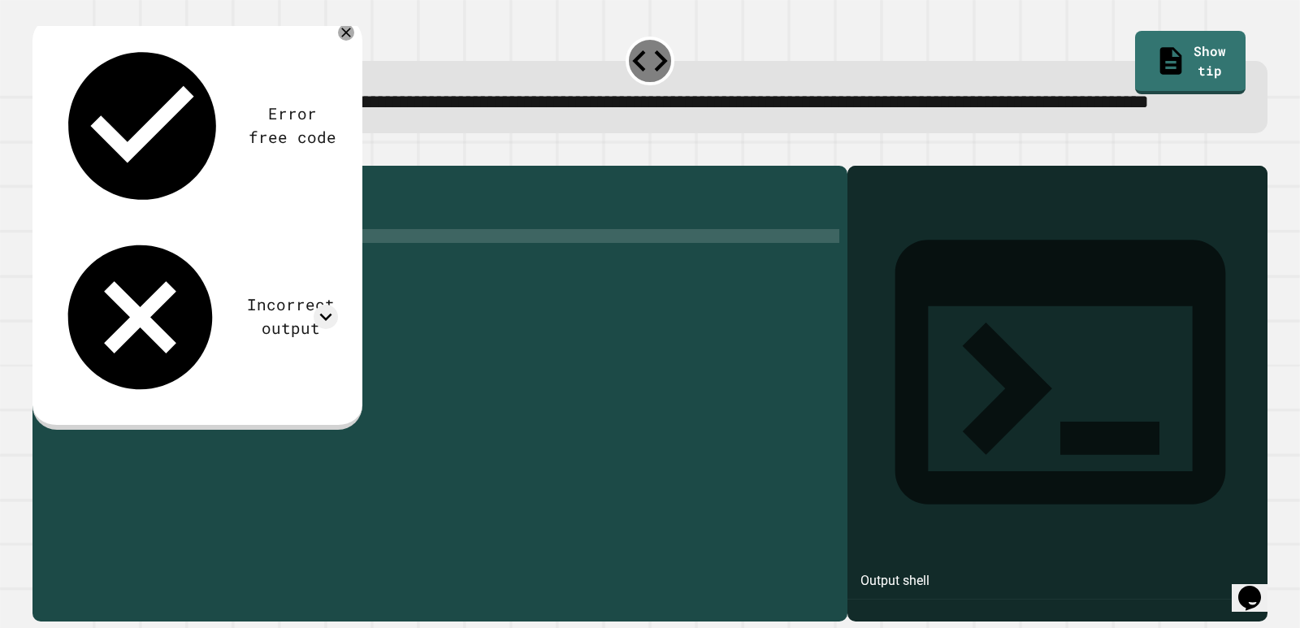
click at [86, 297] on div "public class Main { public static void main ( String args [ ]) { int shirt = 47…" at bounding box center [453, 360] width 774 height 373
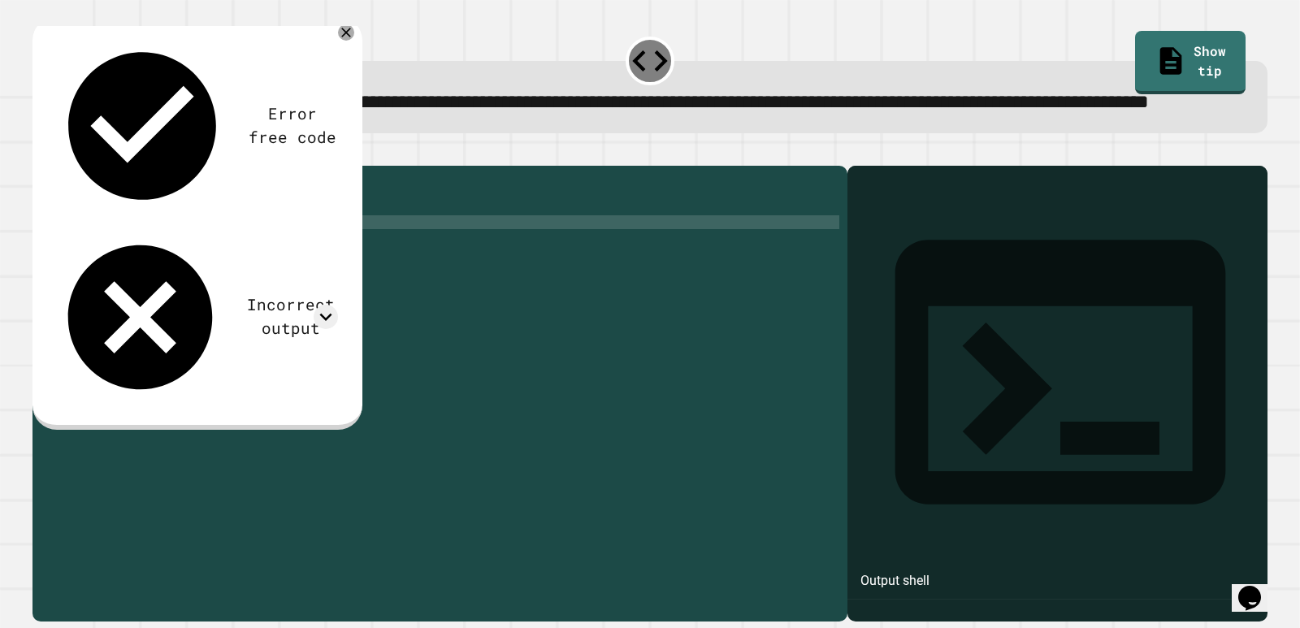
click at [86, 284] on div "public class Main { public static void main ( String args [ ]) { int shirt = 47…" at bounding box center [453, 360] width 774 height 373
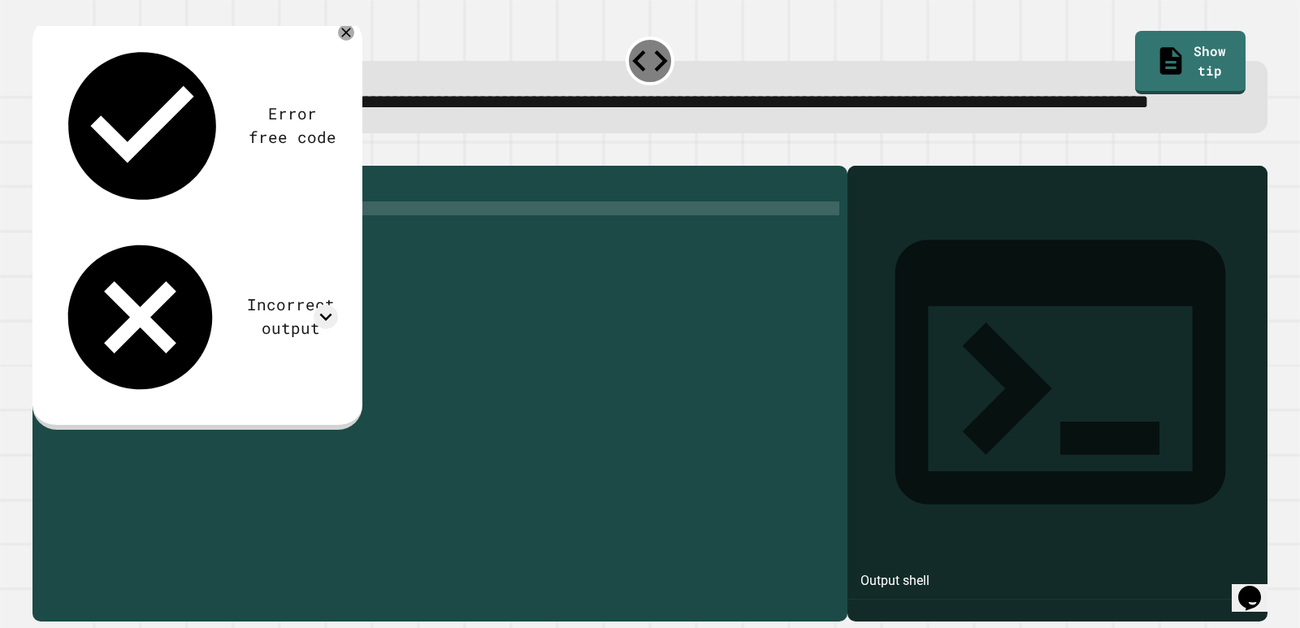
click at [98, 270] on div "public class Main { public static void main ( String args [ ]) { int shirt = 47…" at bounding box center [453, 360] width 774 height 373
click at [98, 281] on div "public class Main { public static void main ( String args [ ]) { int shirt = 47…" at bounding box center [453, 360] width 774 height 373
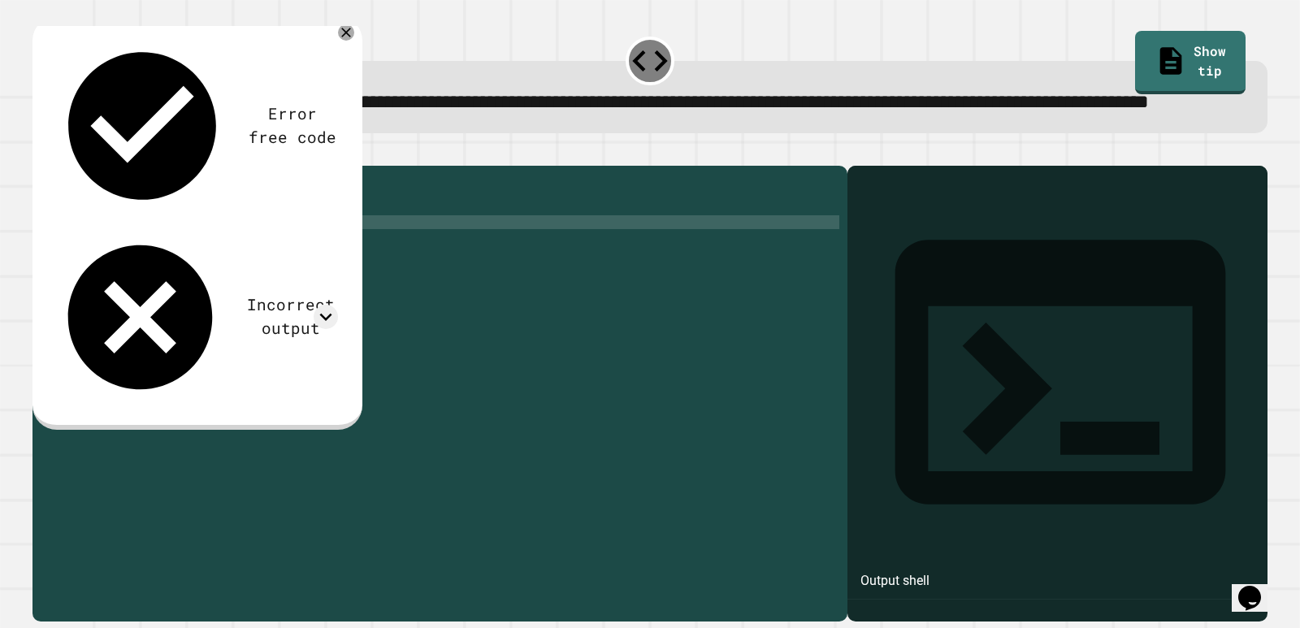
click at [95, 279] on div "public class Main { public static void main ( String args [ ]) { int shirt = 47…" at bounding box center [453, 360] width 774 height 373
click at [167, 308] on div "public class Main { public static void main ( String args [ ]) { double shirt =…" at bounding box center [453, 360] width 774 height 373
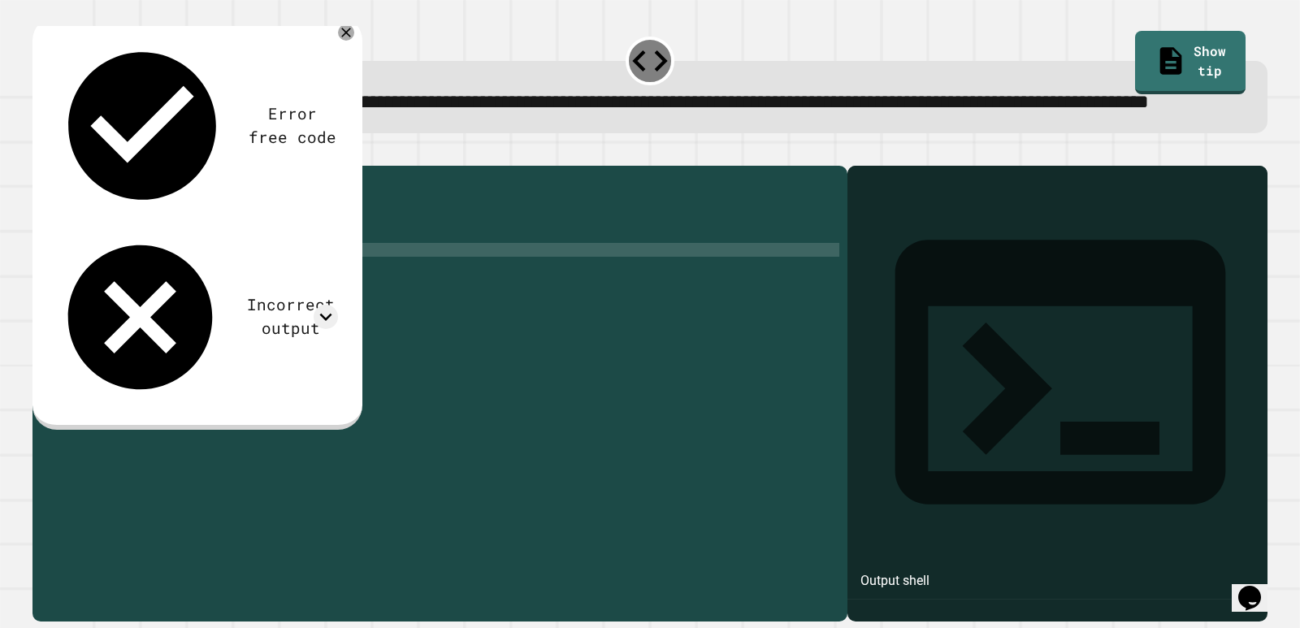
scroll to position [0, 6]
click at [122, 303] on div "public class Main { public static void main ( String args [ ]) { double shirt =…" at bounding box center [453, 360] width 774 height 373
click at [132, 308] on div "public class Main { public static void main ( String args [ ]) { double shirt =…" at bounding box center [453, 360] width 774 height 373
click at [132, 306] on div "public class Main { public static void main ( String args [ ]) { double shirt =…" at bounding box center [453, 360] width 774 height 373
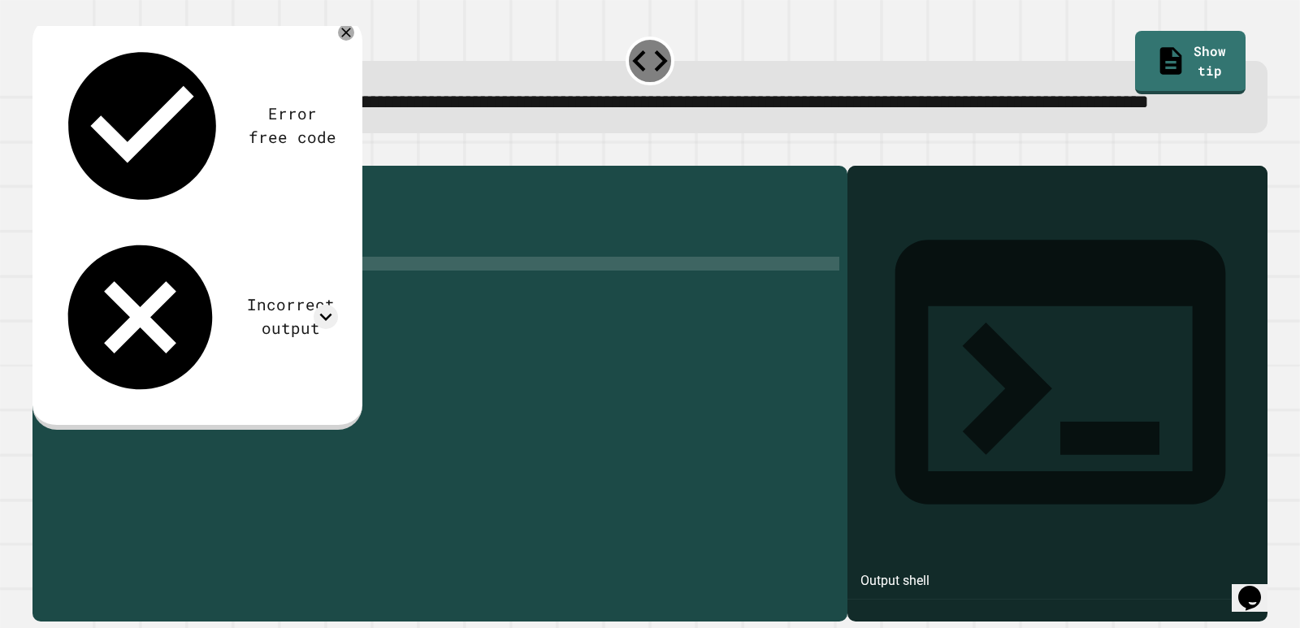
click at [215, 314] on div "public class Main { public static void main ( String args [ ]) { double shirt =…" at bounding box center [453, 360] width 774 height 373
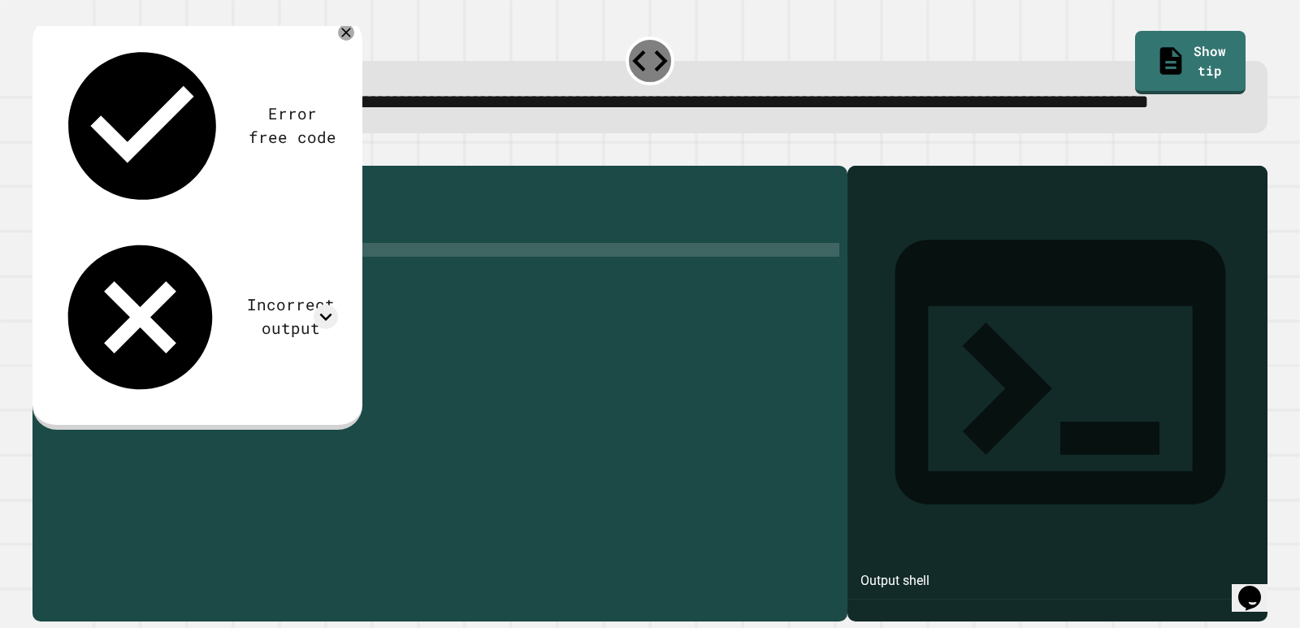
click at [216, 309] on div "public class Main { public static void main ( String args [ ]) { double shirt =…" at bounding box center [453, 360] width 774 height 373
click at [41, 152] on icon "button" at bounding box center [41, 152] width 0 height 0
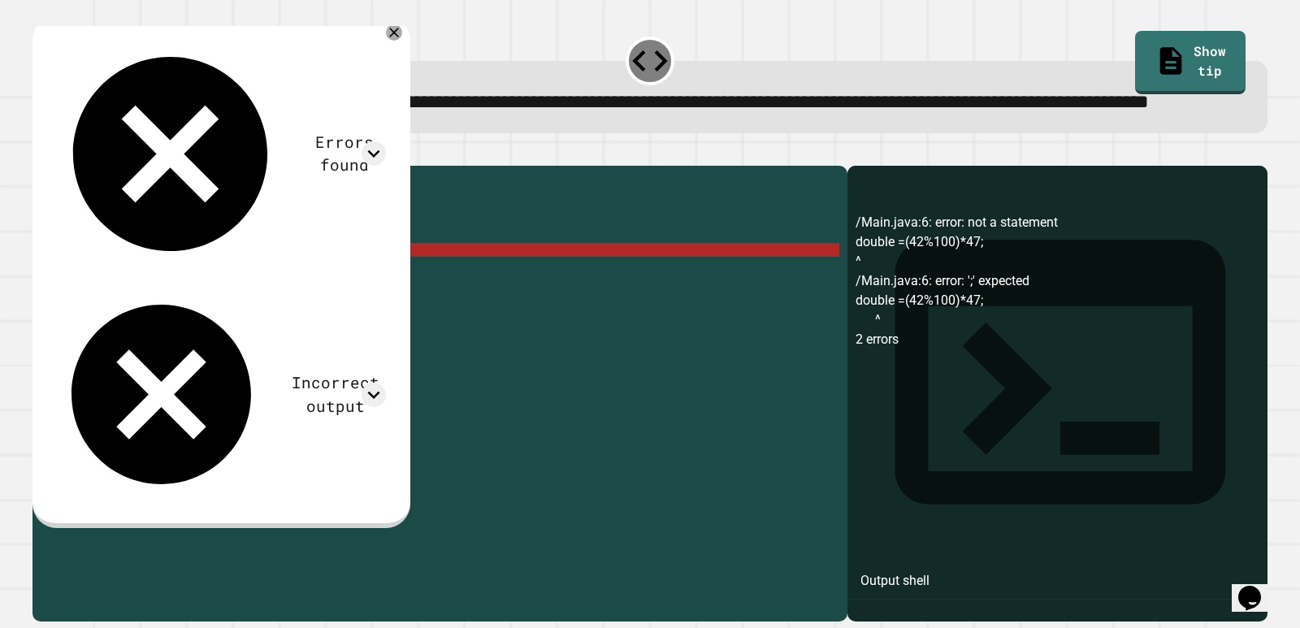
click at [73, 311] on div "public class Main { public static void main ( String args [ ]) { double shirt =…" at bounding box center [453, 360] width 774 height 373
click at [93, 308] on div "public class Main { public static void main ( String args [ ]) { double shirt =…" at bounding box center [453, 360] width 774 height 373
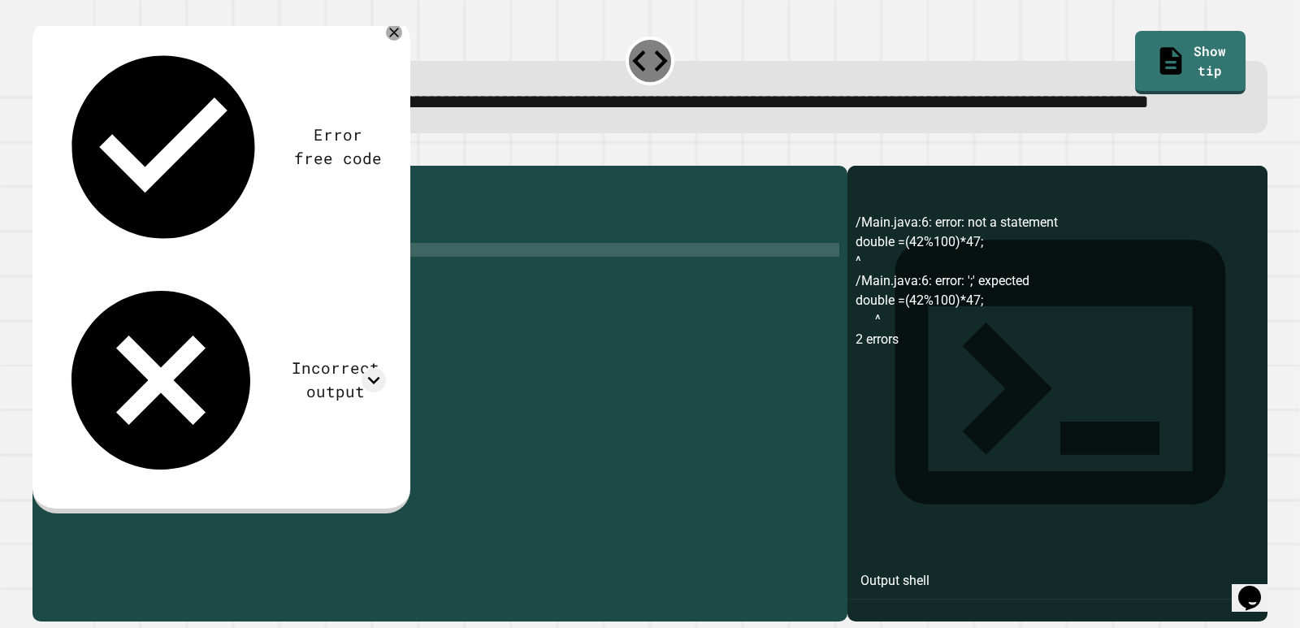
click at [41, 152] on icon "button" at bounding box center [41, 152] width 0 height 0
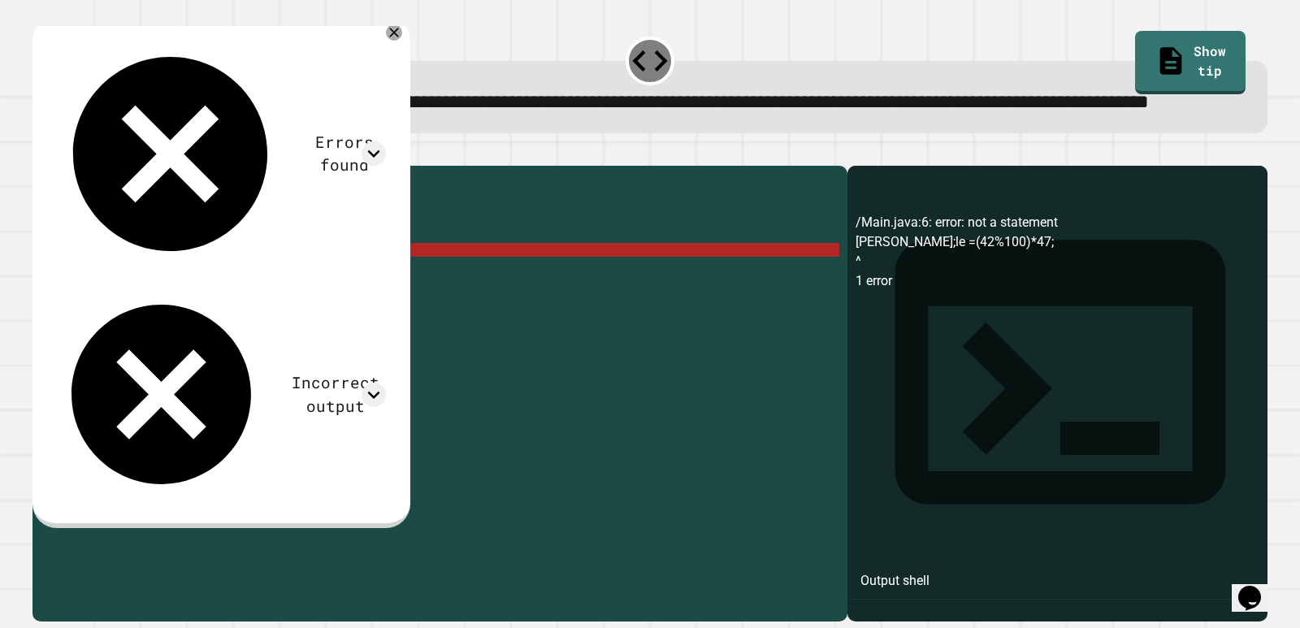
click at [101, 303] on div "public class Main { public static void main ( String args [ ]) { double shirt =…" at bounding box center [453, 360] width 774 height 373
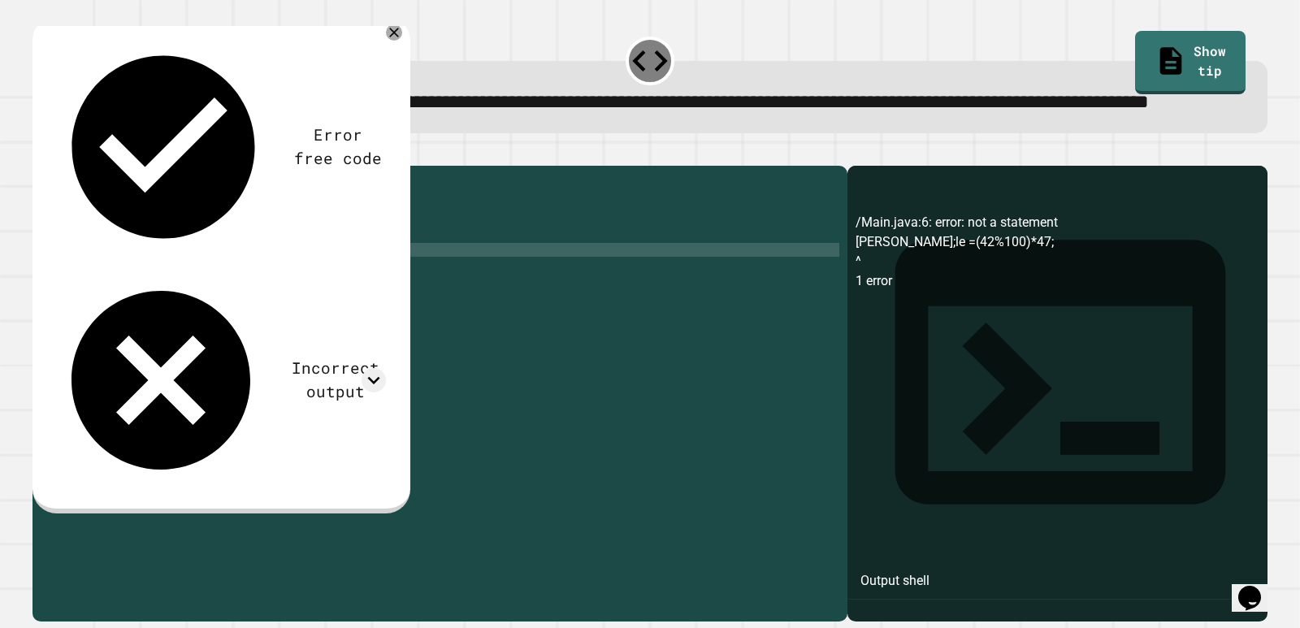
click at [41, 152] on icon "button" at bounding box center [41, 152] width 0 height 0
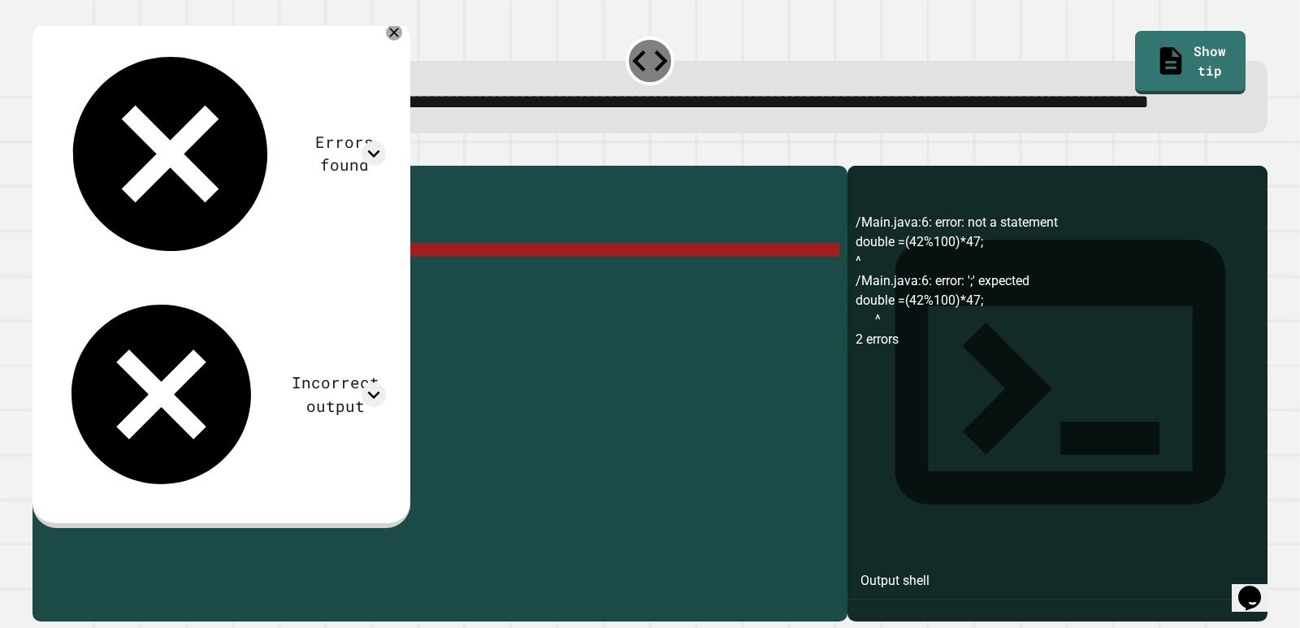
drag, startPoint x: 109, startPoint y: 307, endPoint x: 63, endPoint y: 305, distance: 46.4
click at [63, 305] on div "**********" at bounding box center [436, 346] width 807 height 345
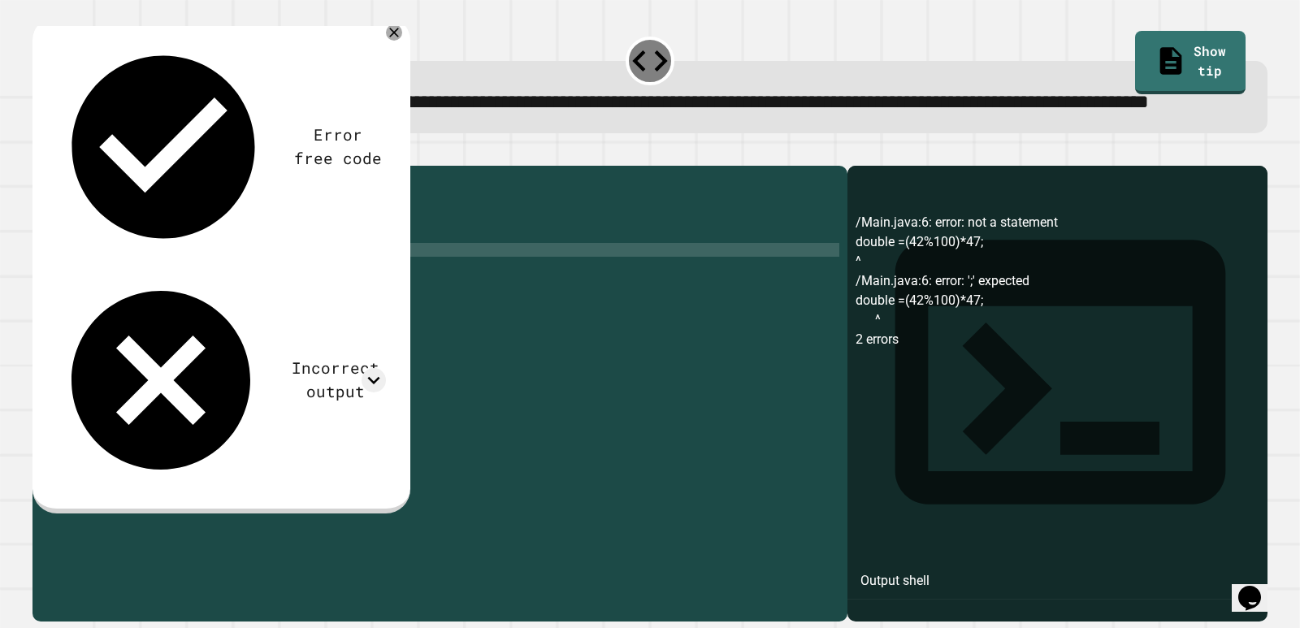
scroll to position [0, 1]
click at [56, 167] on icon "button" at bounding box center [51, 161] width 9 height 11
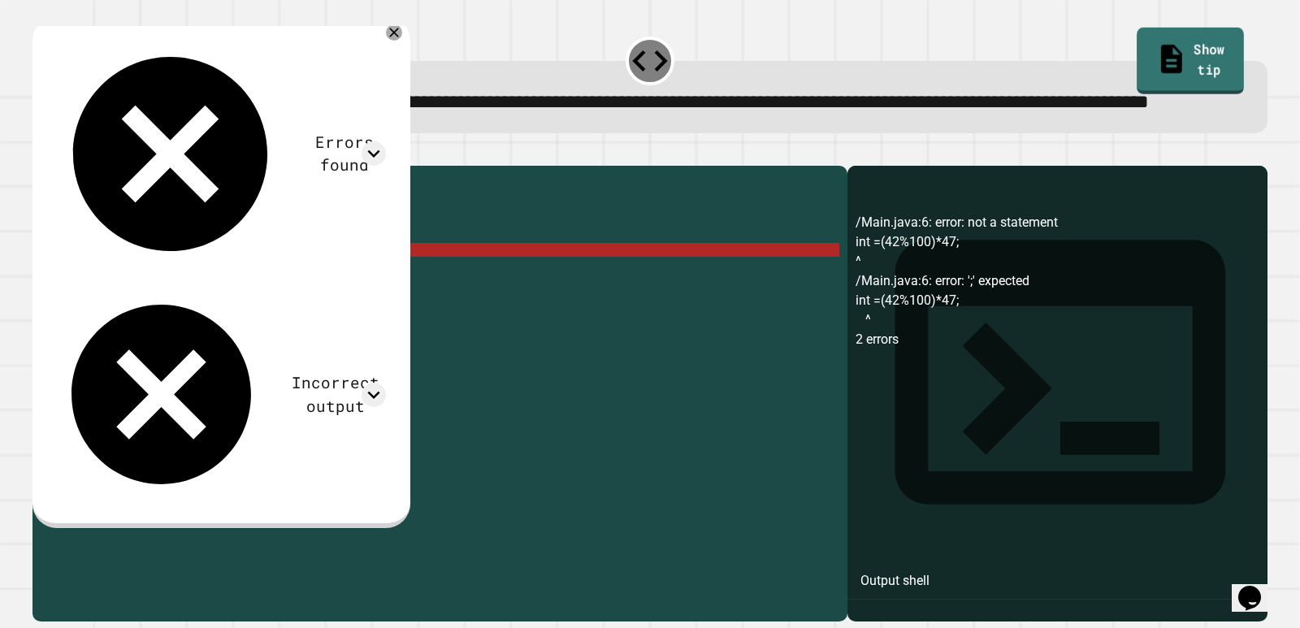
click at [1137, 46] on link "Show tip" at bounding box center [1190, 61] width 107 height 66
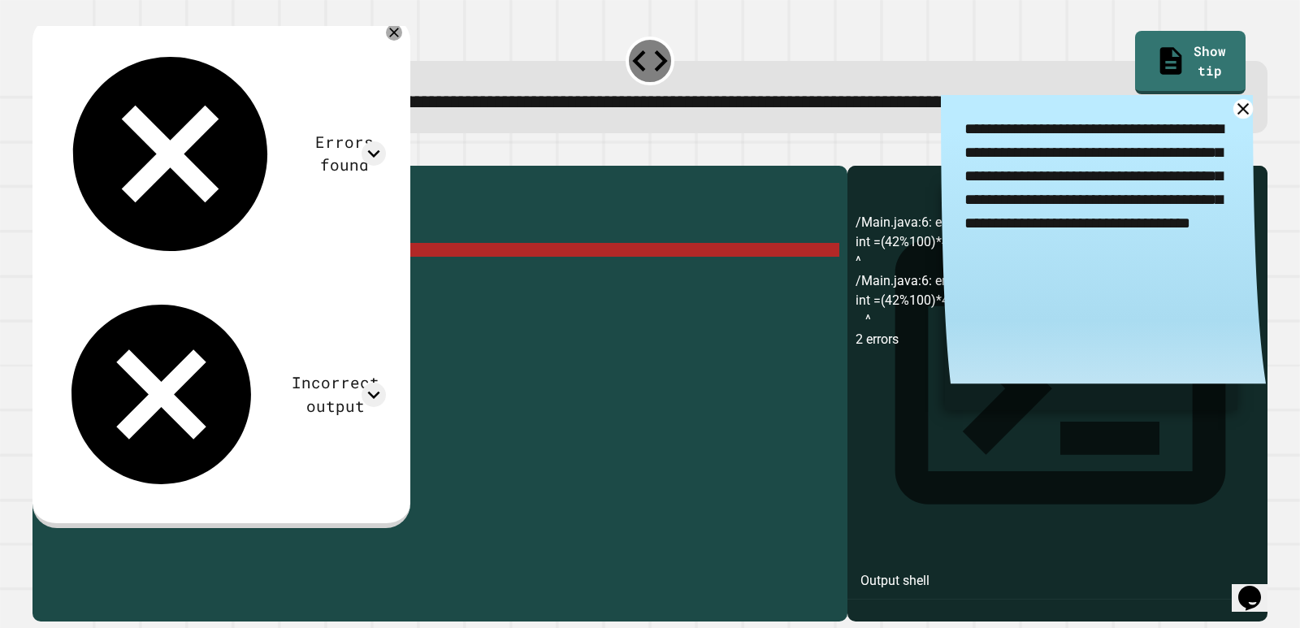
click at [1218, 137] on div "**********" at bounding box center [1103, 245] width 325 height 301
click at [1232, 120] on icon at bounding box center [1244, 109] width 24 height 24
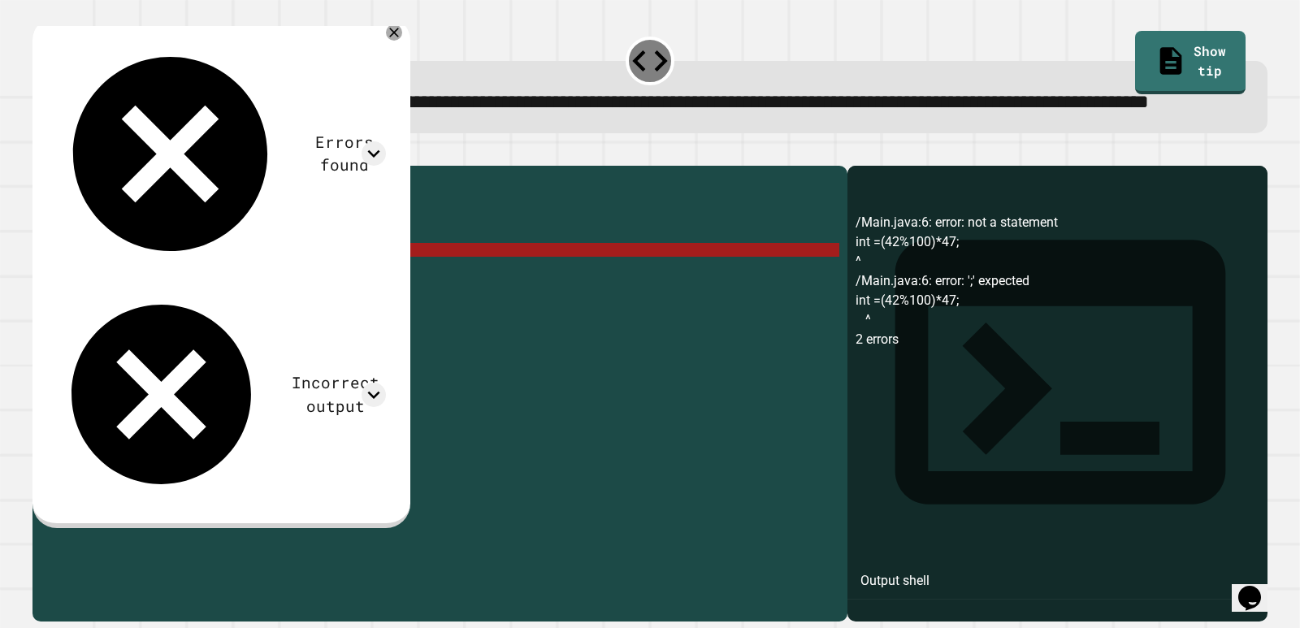
drag, startPoint x: 88, startPoint y: 301, endPoint x: 59, endPoint y: 301, distance: 28.4
click at [59, 301] on div "**********" at bounding box center [436, 346] width 807 height 345
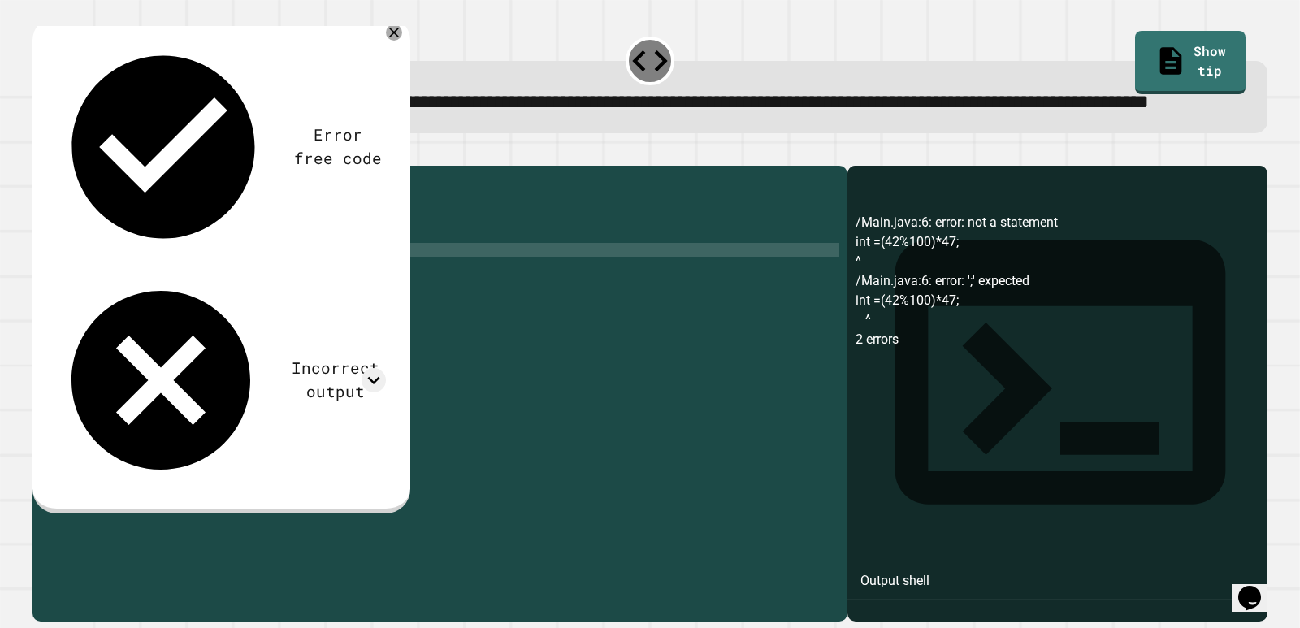
scroll to position [0, 2]
click at [41, 152] on icon "button" at bounding box center [41, 152] width 0 height 0
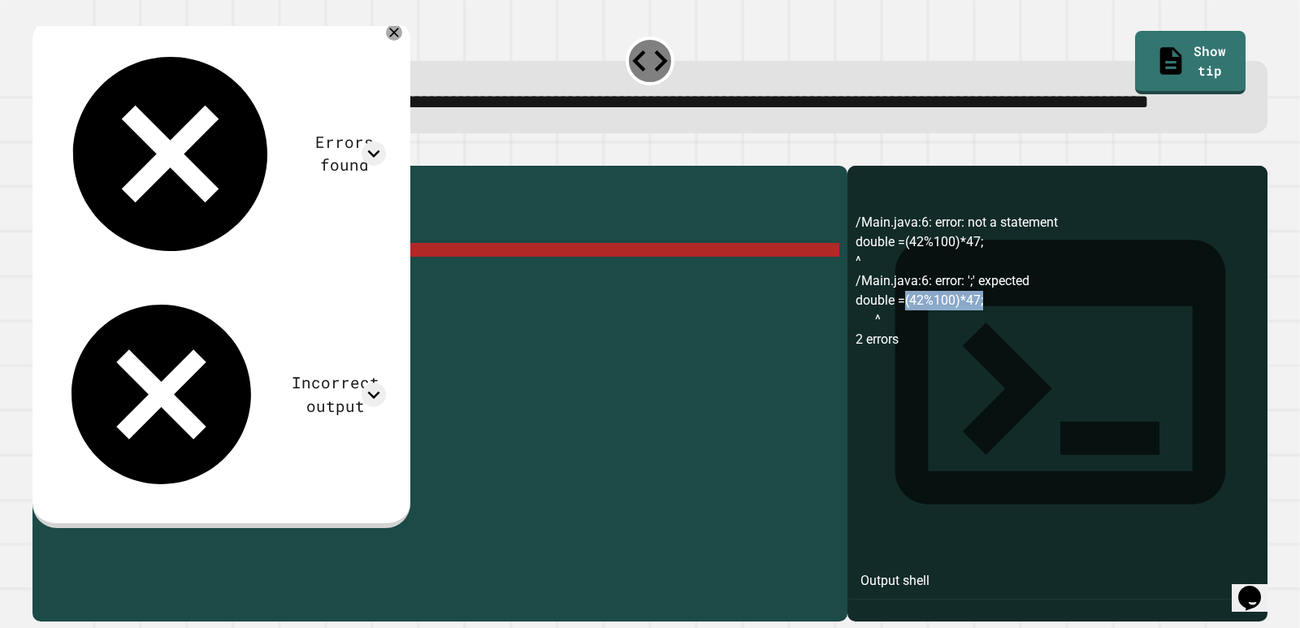
drag, startPoint x: 891, startPoint y: 363, endPoint x: 990, endPoint y: 349, distance: 100.2
click at [990, 349] on div "/Main.java:6: error: not a statement double =(42%100)*47; ^ /Main.java:6: error…" at bounding box center [1058, 417] width 404 height 409
click at [995, 350] on div "/Main.java:6: error: not a statement double =(42%100)*47; ^ /Main.java:6: error…" at bounding box center [1058, 417] width 404 height 409
click at [275, 300] on div "public class Main { public static void main ( String args [ ]) { double shirt =…" at bounding box center [453, 360] width 774 height 373
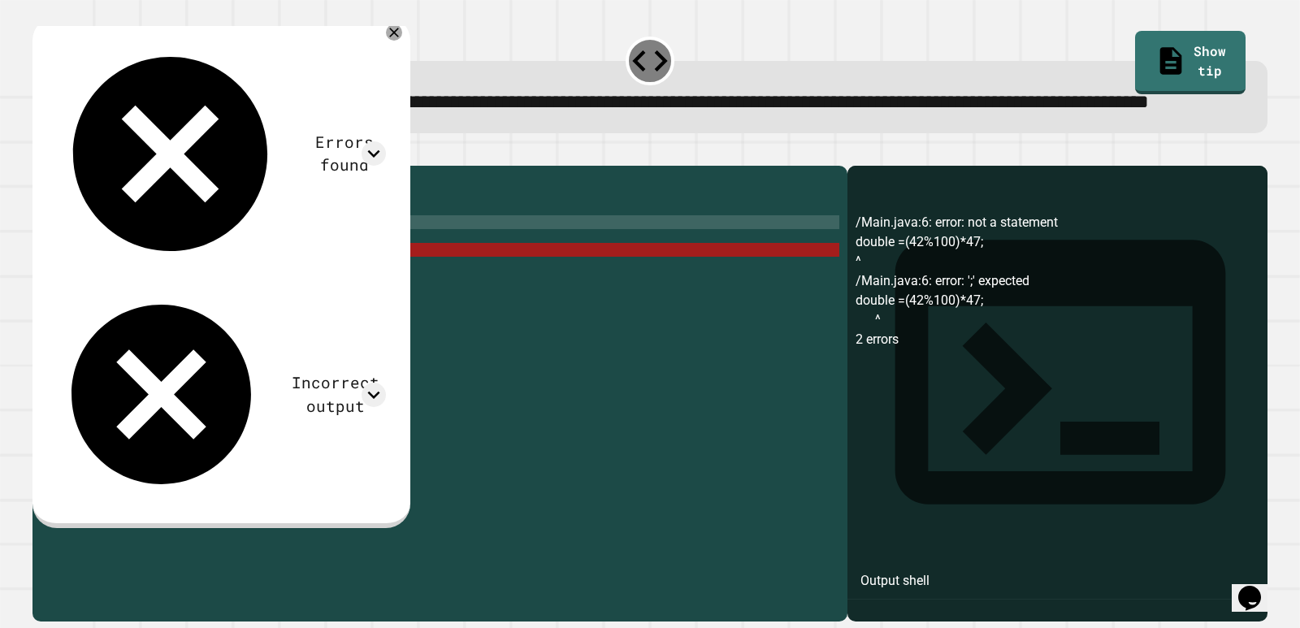
click at [317, 278] on div "public class Main { public static void main ( String args [ ]) { double shirt =…" at bounding box center [453, 360] width 774 height 373
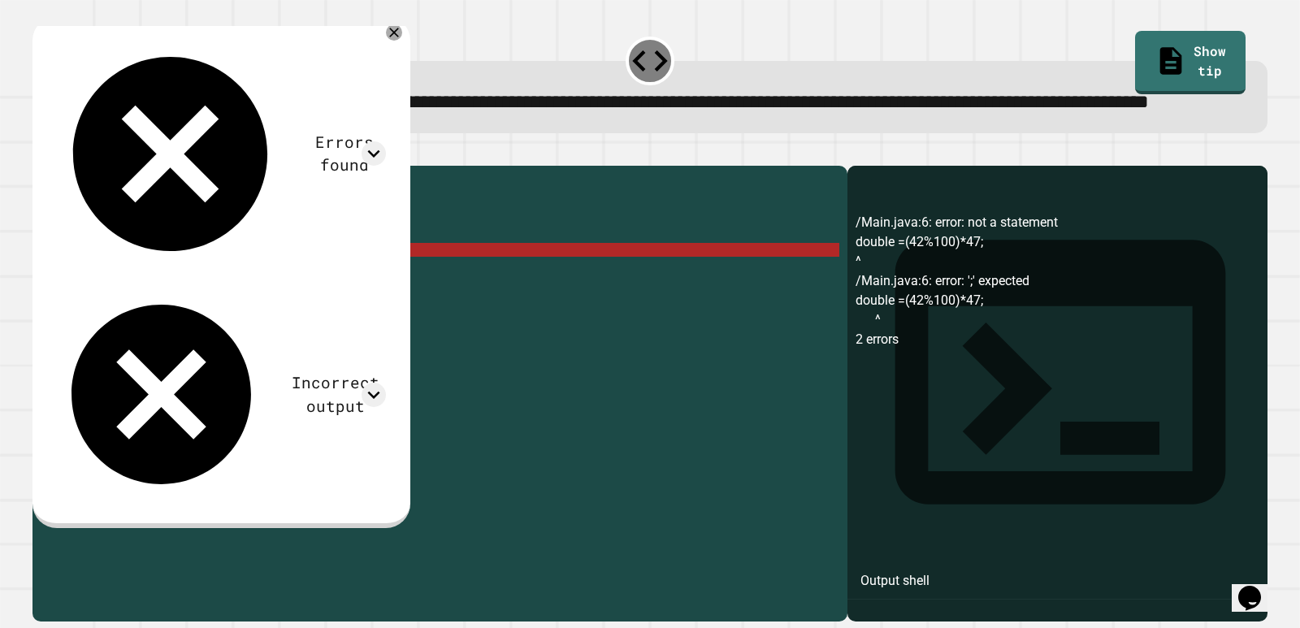
click at [326, 305] on div "public class Main { public static void main ( String args [ ]) { double shirt =…" at bounding box center [453, 360] width 774 height 373
click at [110, 304] on div "public class Main { public static void main ( String args [ ]) { double shirt =…" at bounding box center [453, 360] width 774 height 373
click at [115, 308] on div "public class Main { public static void main ( String args [ ]) { double shirt =…" at bounding box center [453, 360] width 774 height 373
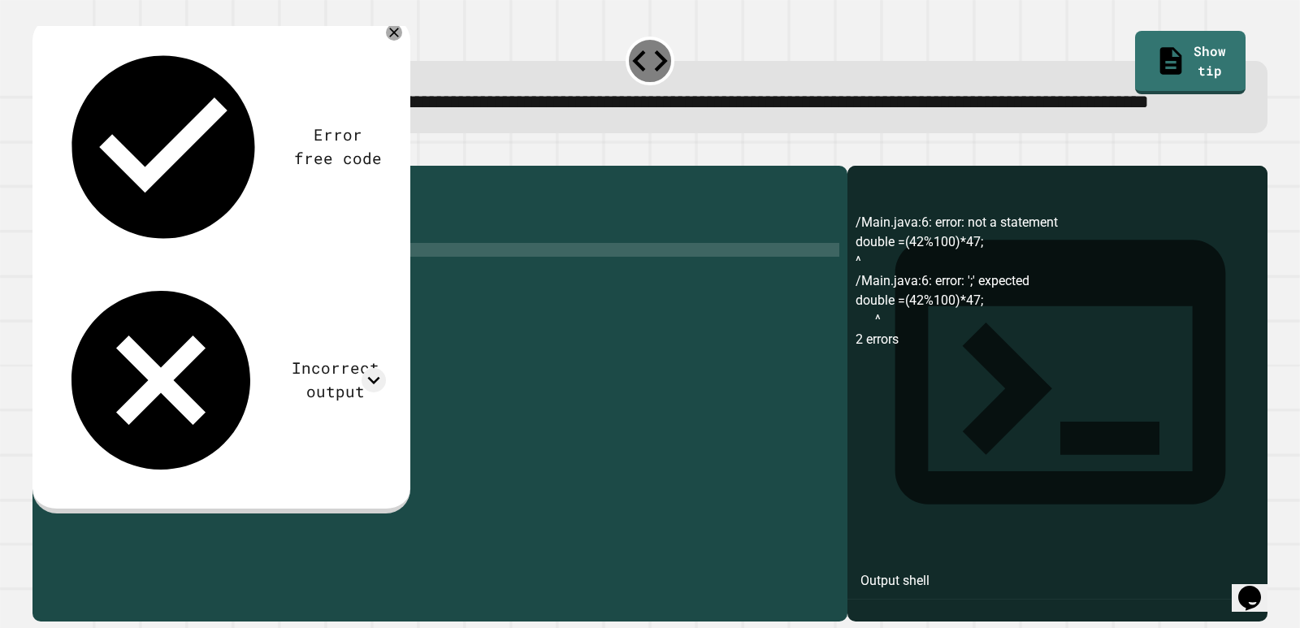
click at [41, 152] on button "button" at bounding box center [41, 152] width 0 height 0
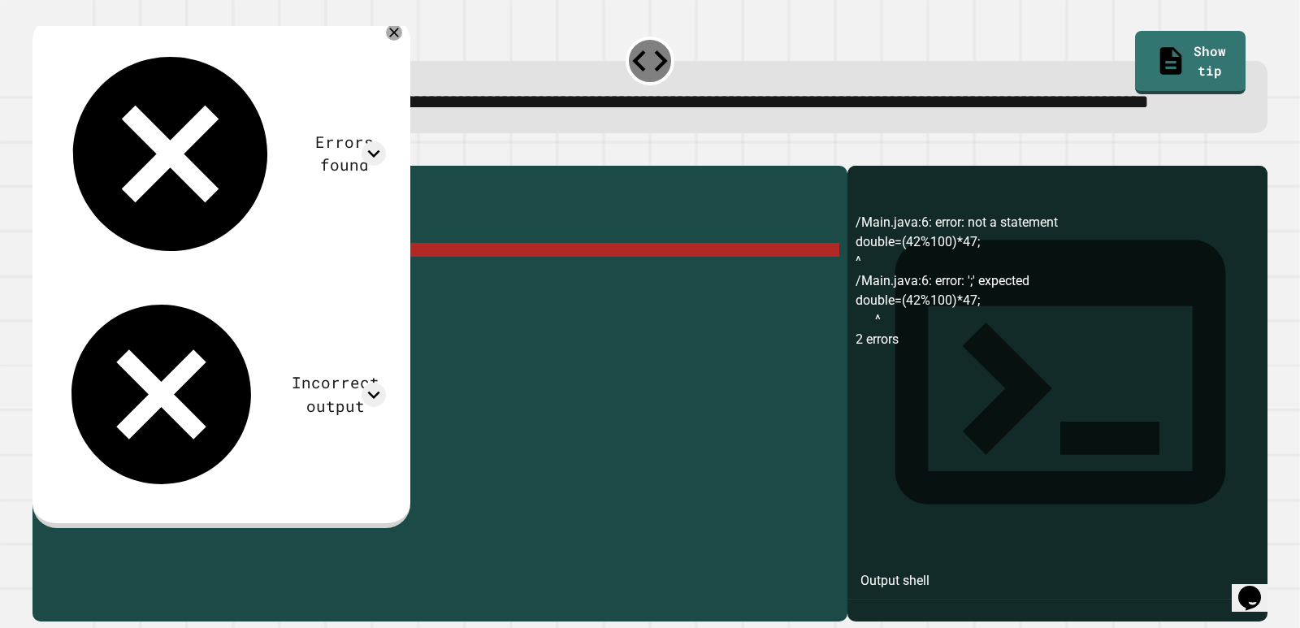
click at [107, 305] on div "public class Main { public static void main ( String args [ ]) { double shirt =…" at bounding box center [453, 360] width 774 height 373
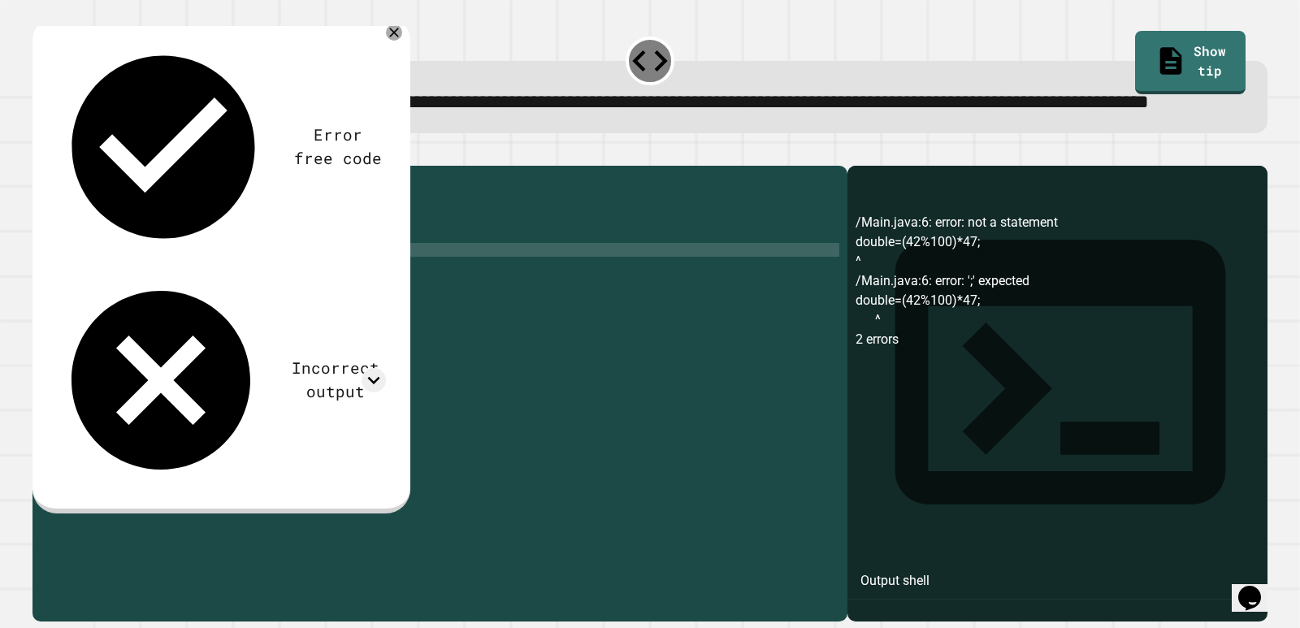
scroll to position [0, 7]
click at [41, 152] on button "button" at bounding box center [41, 152] width 0 height 0
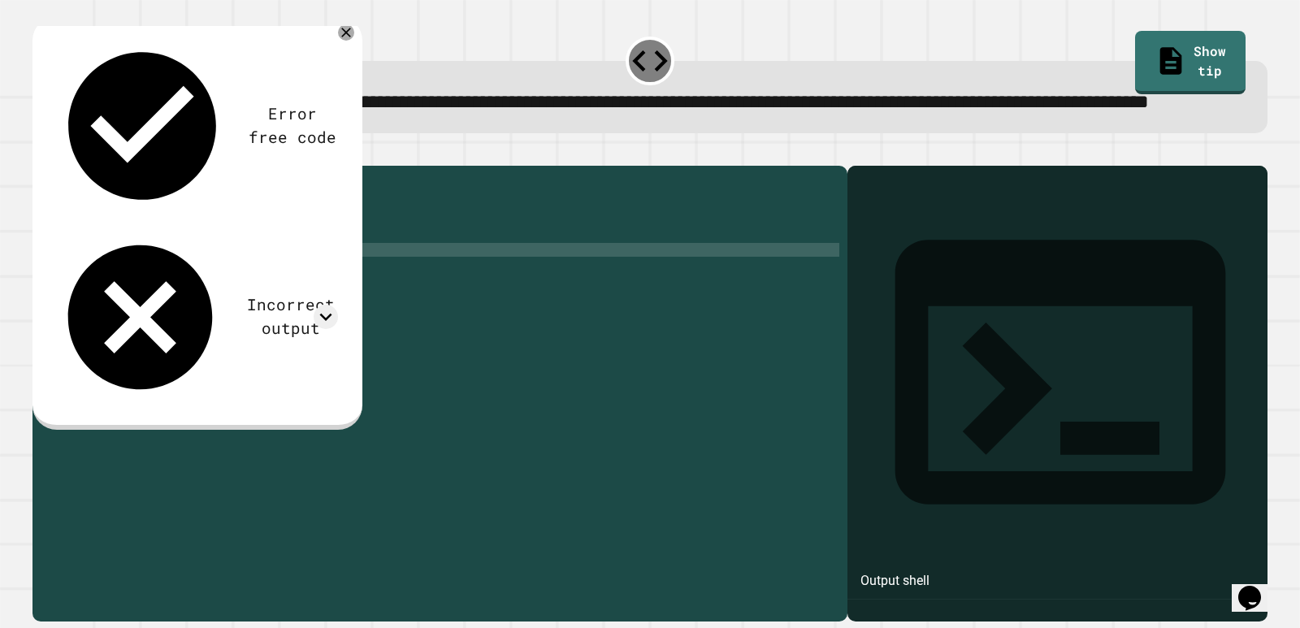
scroll to position [0, 0]
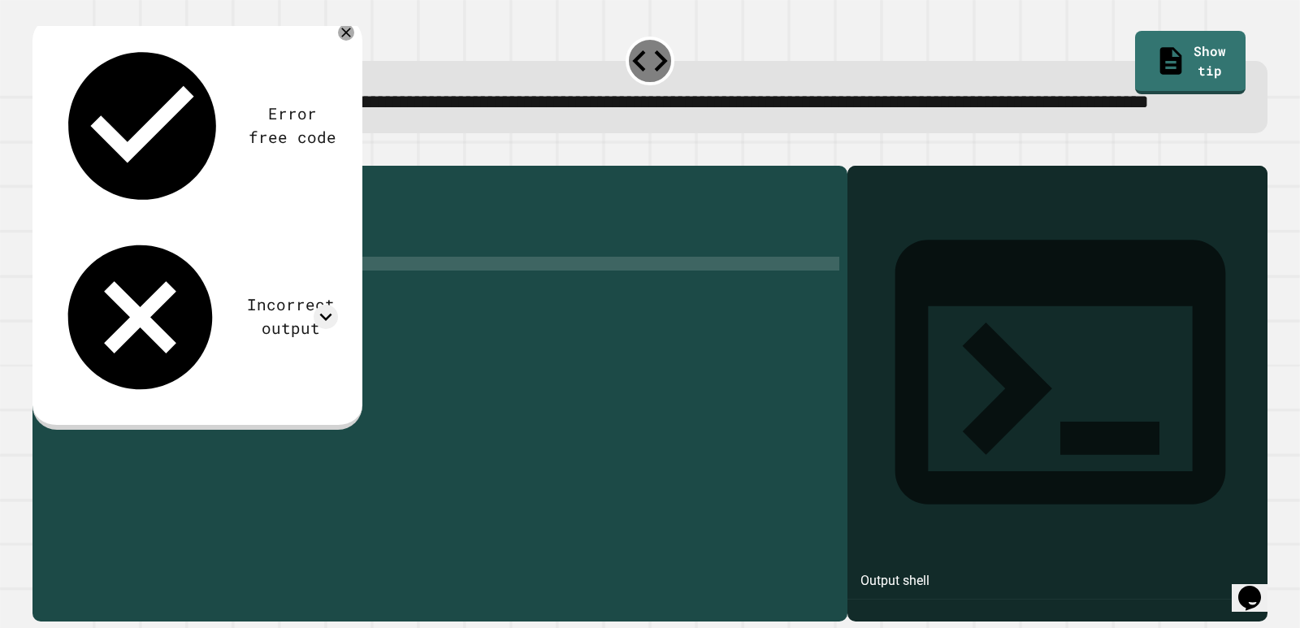
click at [562, 320] on div "public class Main { public static void main ( String args [ ]) { double shirt =…" at bounding box center [453, 360] width 774 height 373
click at [570, 309] on div "public class Main { public static void main ( String args [ ]) { double shirt =…" at bounding box center [453, 360] width 774 height 373
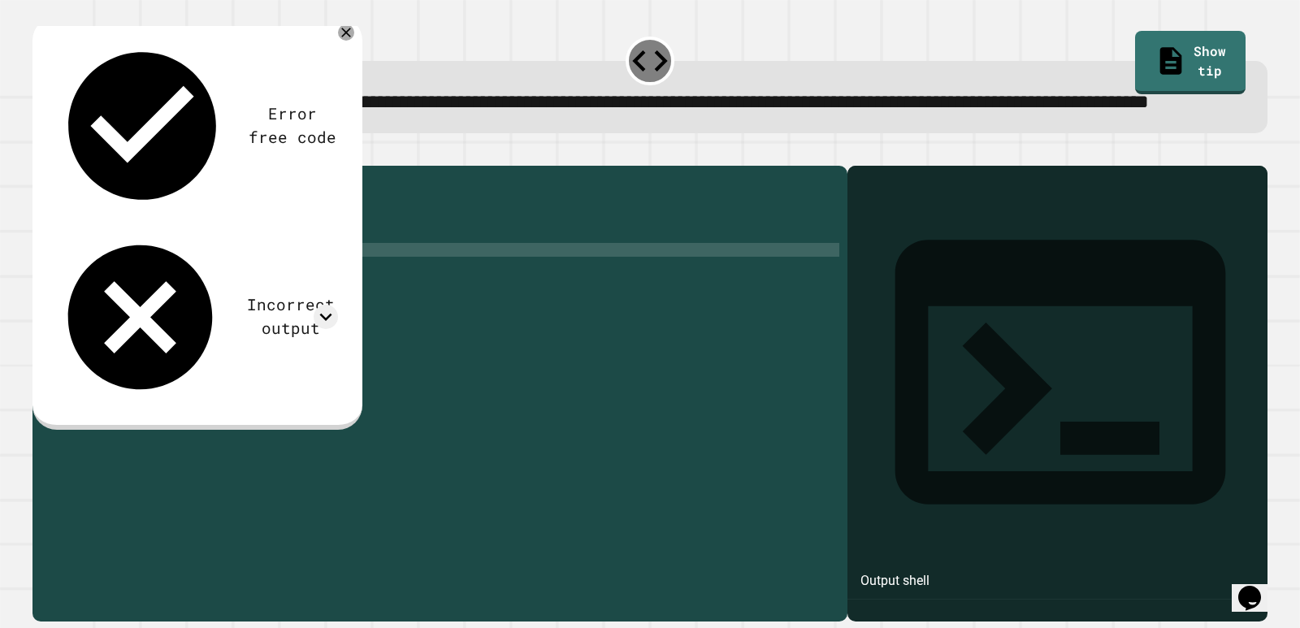
click at [539, 301] on div "public class Main { public static void main ( String args [ ]) { double shirt =…" at bounding box center [453, 360] width 774 height 373
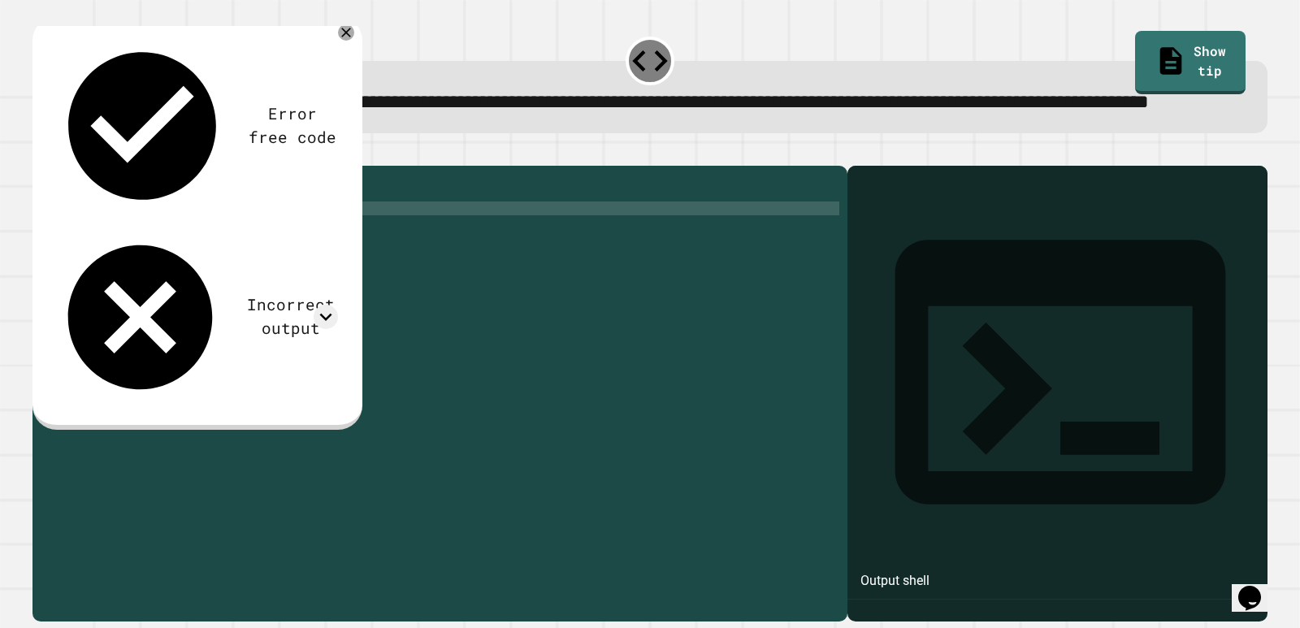
click at [531, 263] on div "public class Main { public static void main ( String args [ ]) { double shirt =…" at bounding box center [453, 360] width 774 height 373
type textarea "*"
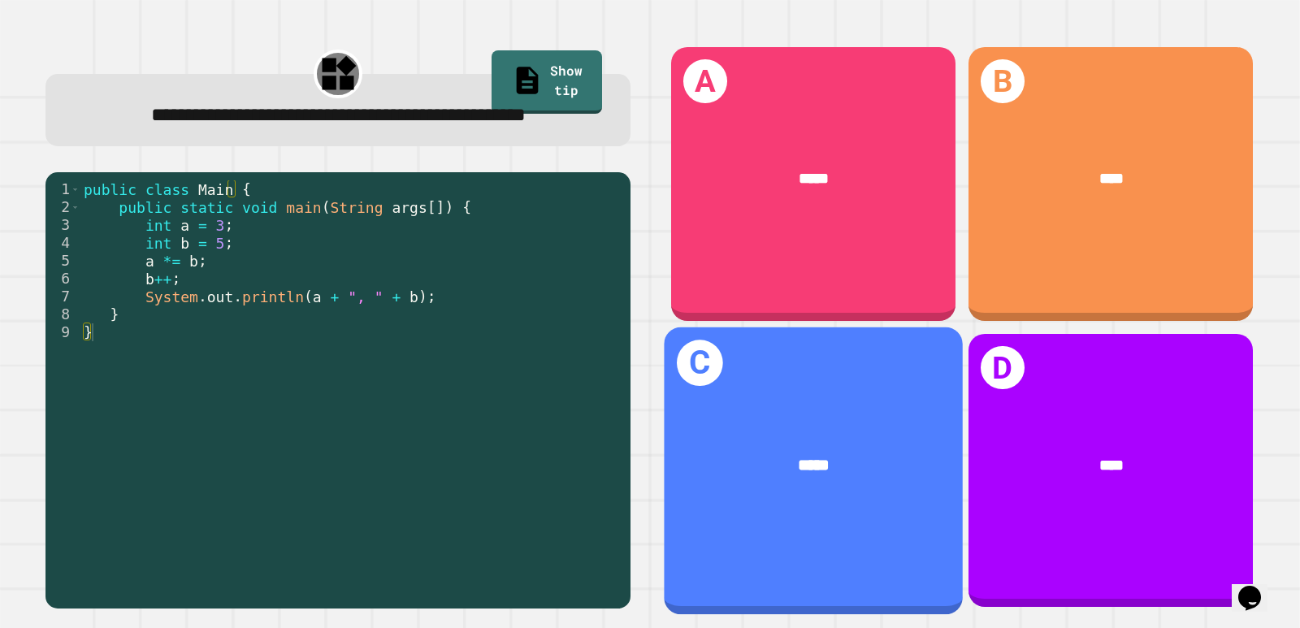
click at [817, 457] on span "*****" at bounding box center [814, 465] width 32 height 16
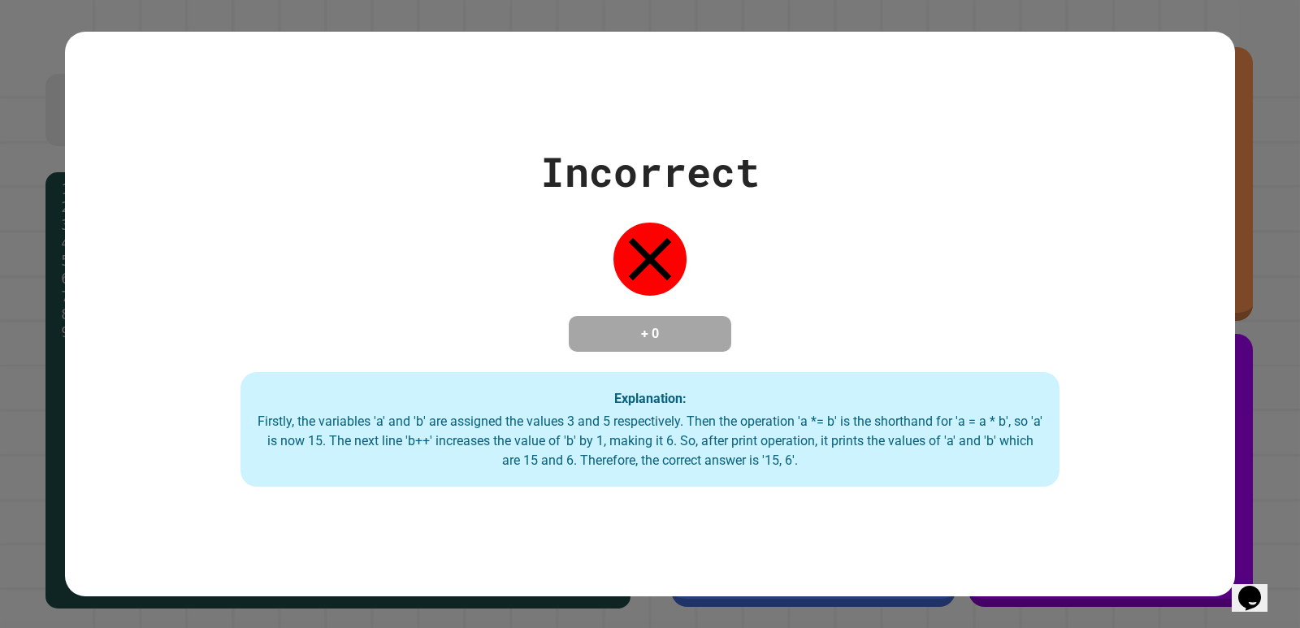
click at [584, 250] on div "Incorrect + 0 Explanation: Firstly, the variables 'a' and 'b' are assigned the …" at bounding box center [650, 314] width 1170 height 346
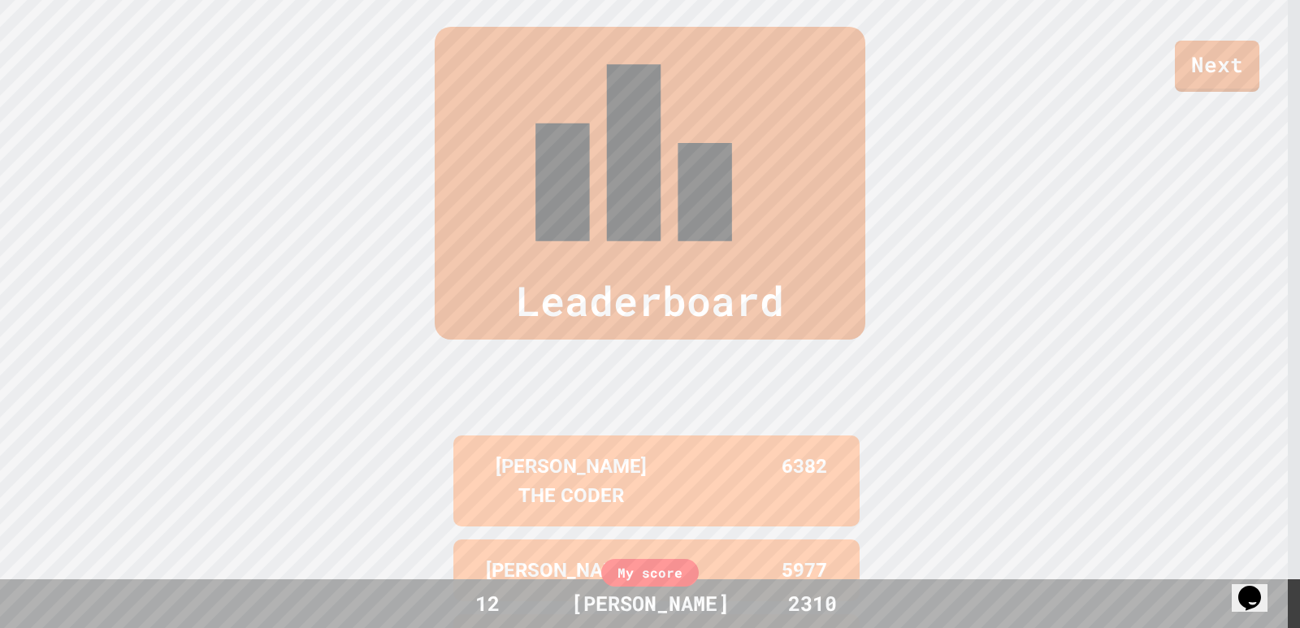
scroll to position [677, 0]
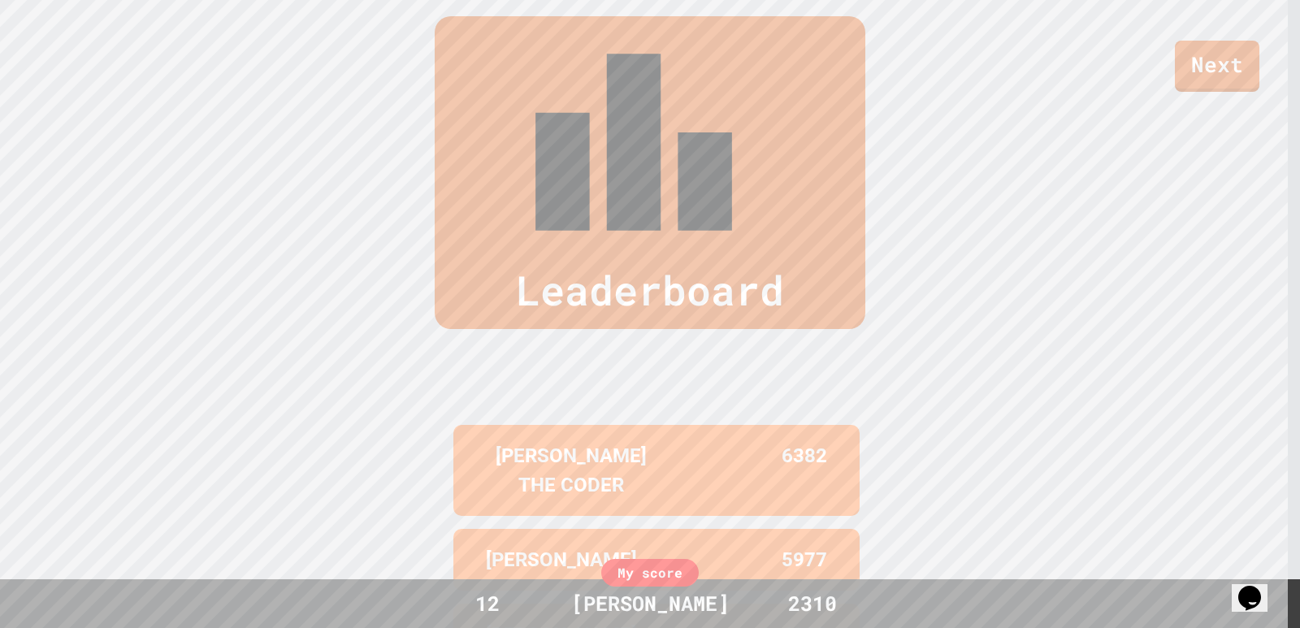
click at [689, 593] on div "[PERSON_NAME]" at bounding box center [650, 603] width 191 height 31
click at [1215, 73] on link "Next" at bounding box center [1216, 65] width 85 height 54
